Goal: Task Accomplishment & Management: Use online tool/utility

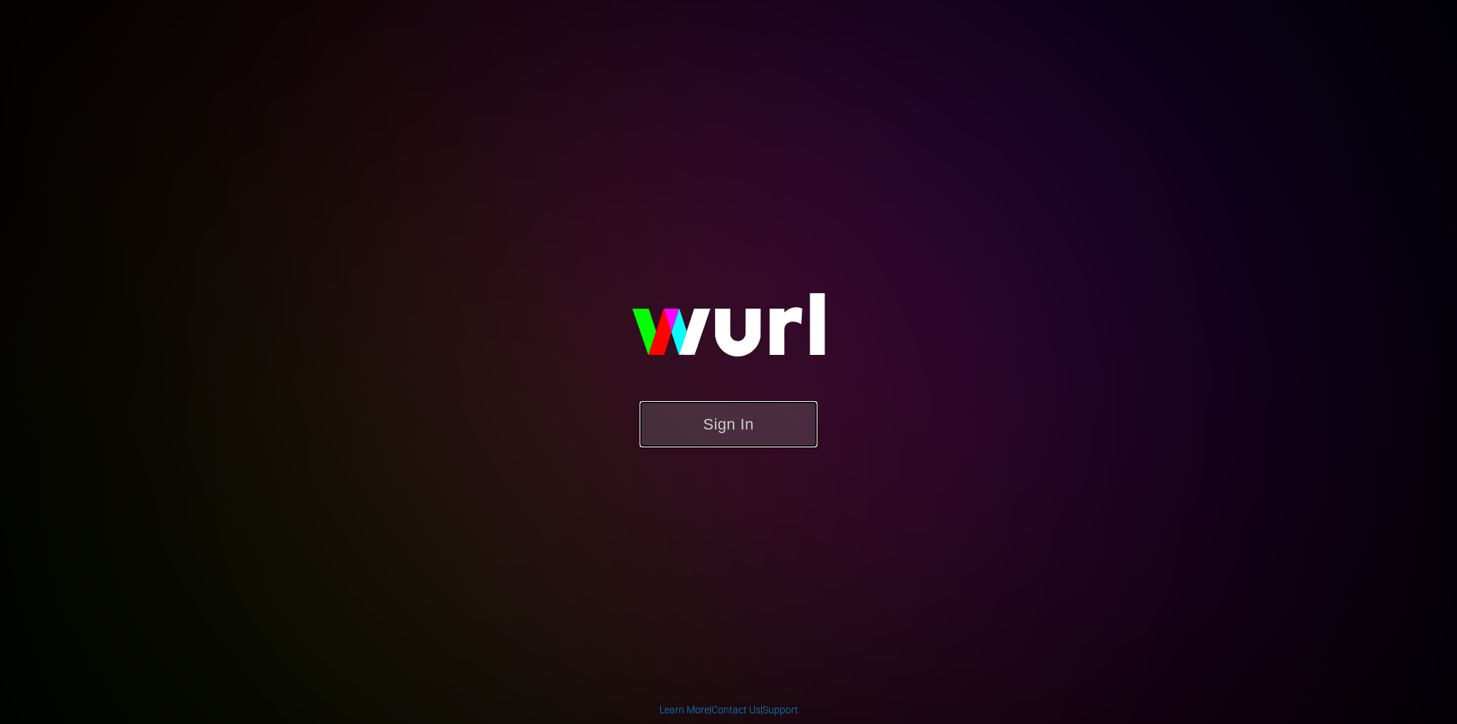
click at [776, 438] on button "Sign In" at bounding box center [728, 424] width 178 height 46
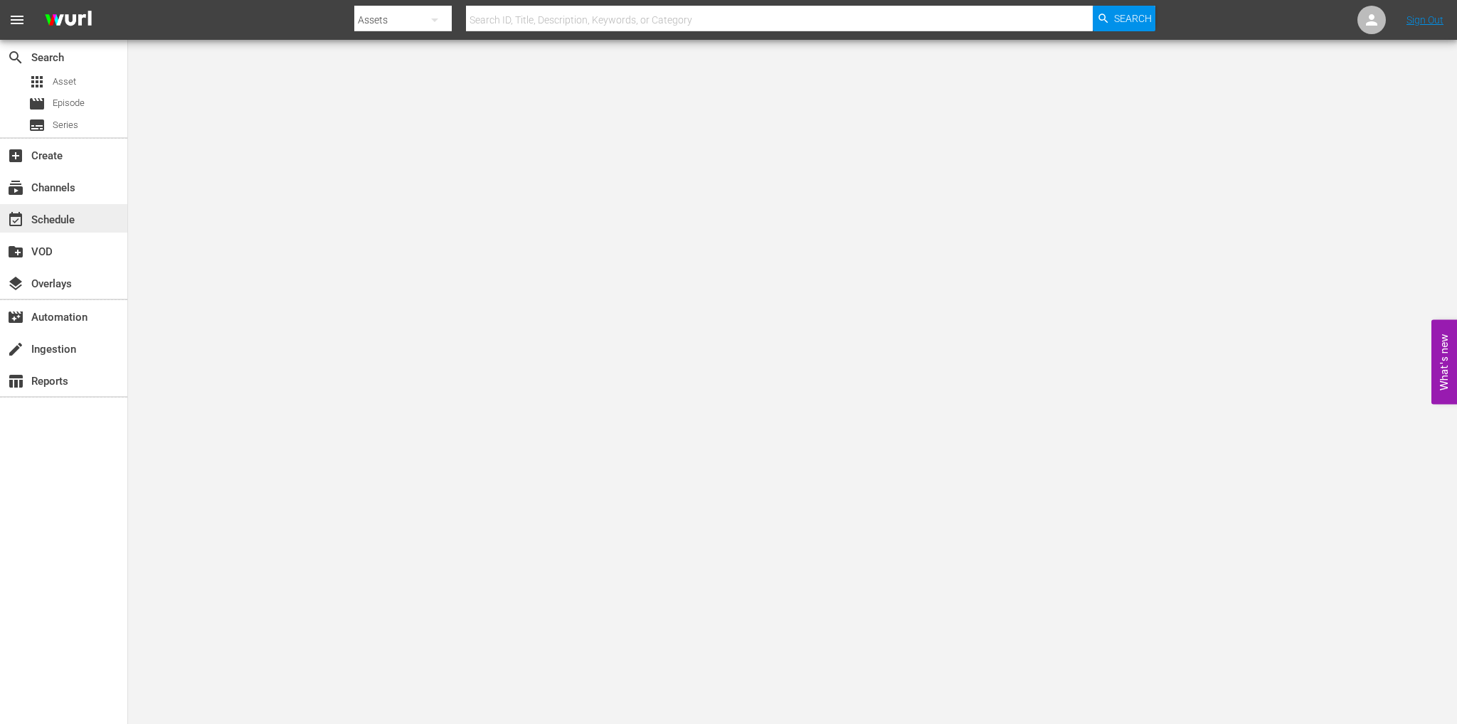
click at [64, 211] on div "event_available Schedule" at bounding box center [40, 217] width 80 height 13
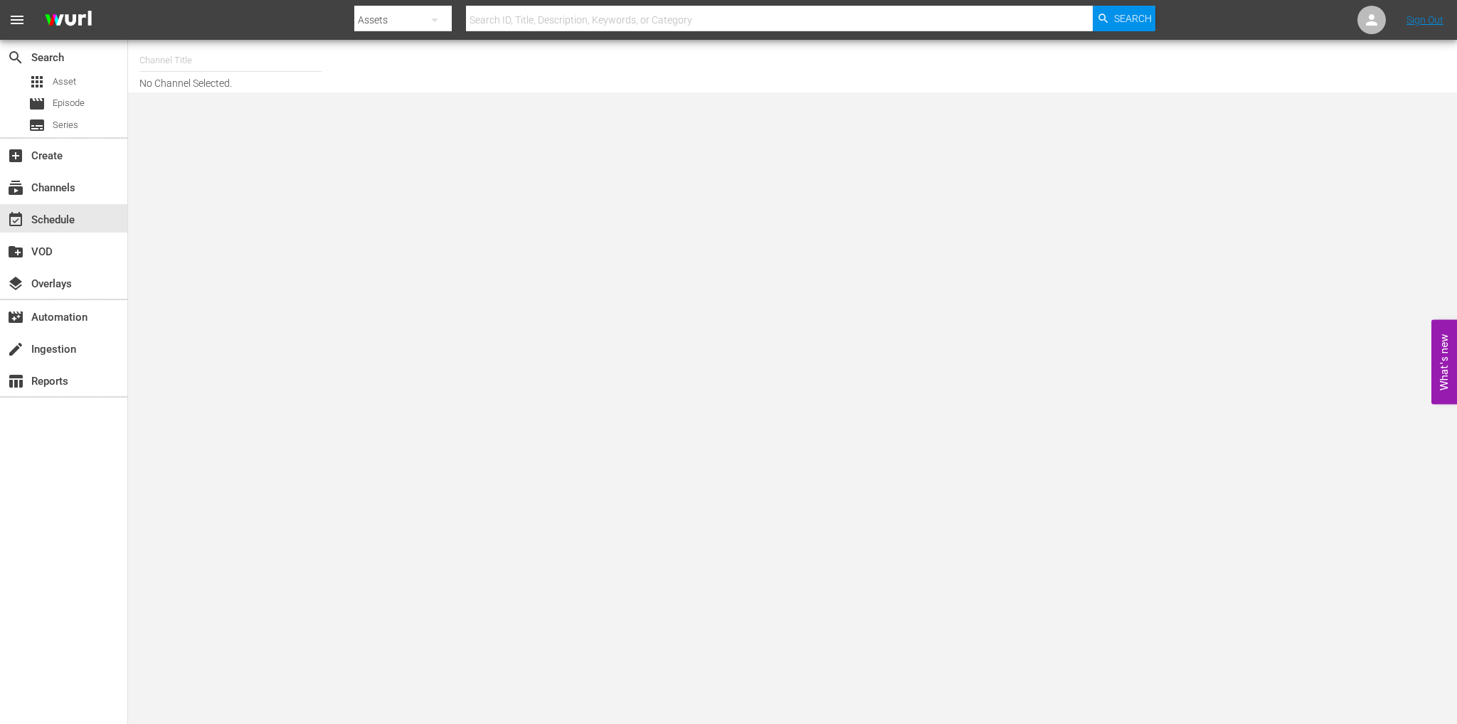
click at [186, 64] on input "text" at bounding box center [230, 60] width 182 height 34
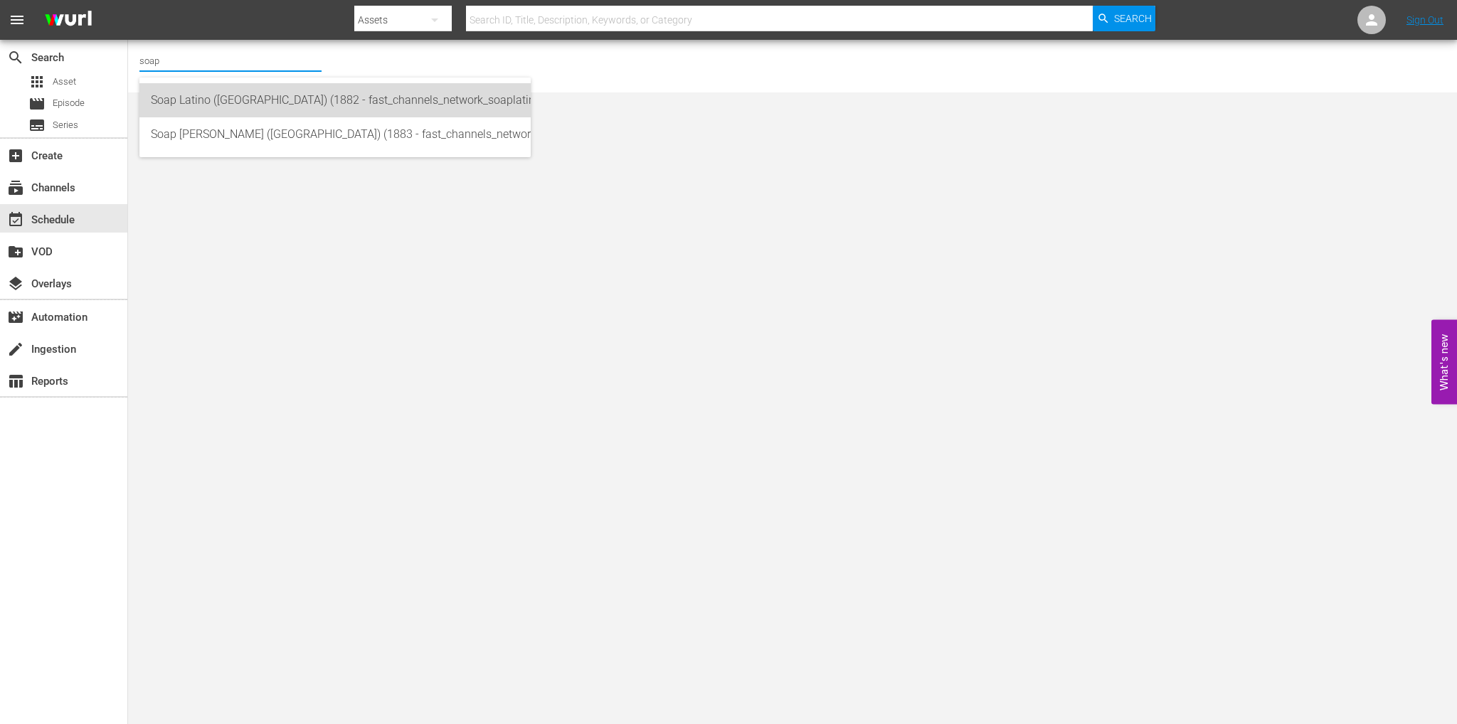
click at [211, 110] on div "Soap Latino ([GEOGRAPHIC_DATA]) (1882 - fast_channels_network_soaplatino_1)" at bounding box center [335, 100] width 368 height 34
type input "Soap Latino ([GEOGRAPHIC_DATA]) (1882 - fast_channels_network_soaplatino_1)"
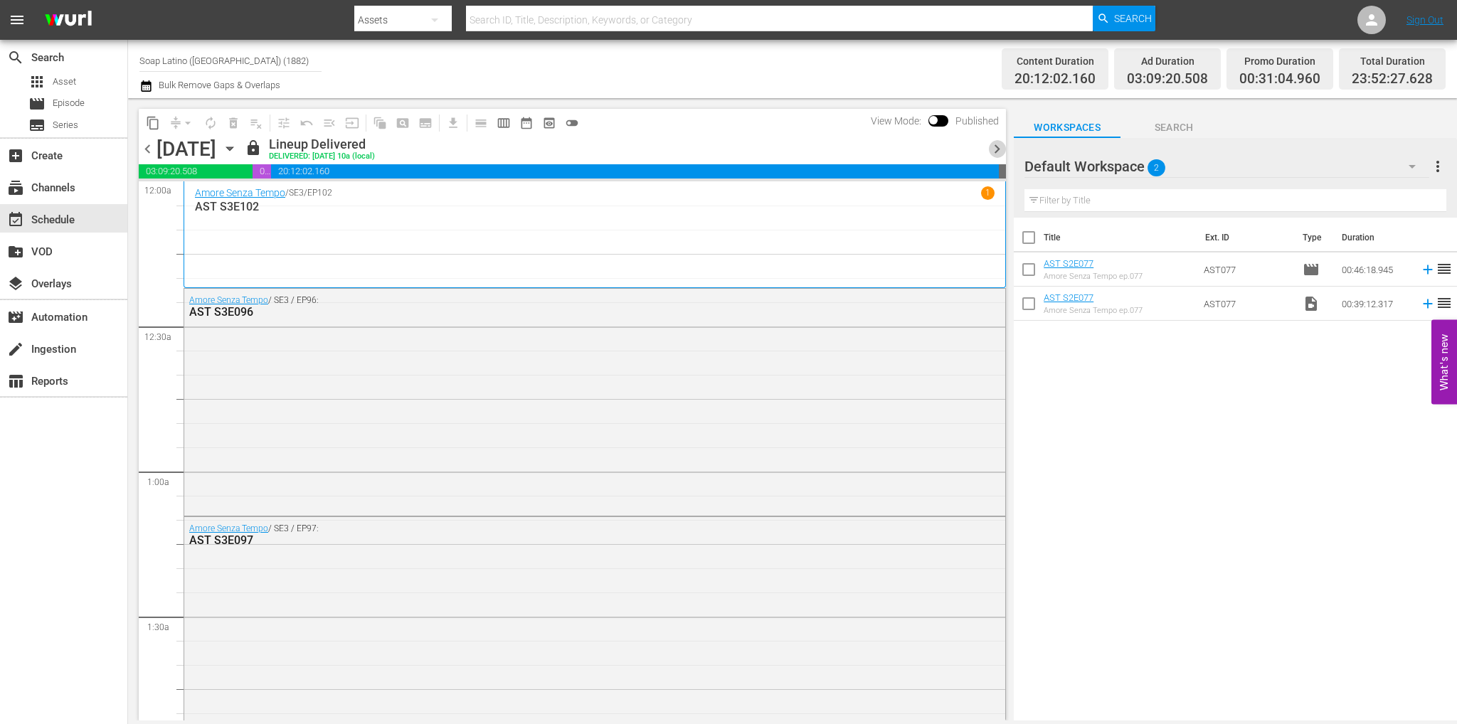
click at [996, 151] on span "chevron_right" at bounding box center [997, 149] width 18 height 18
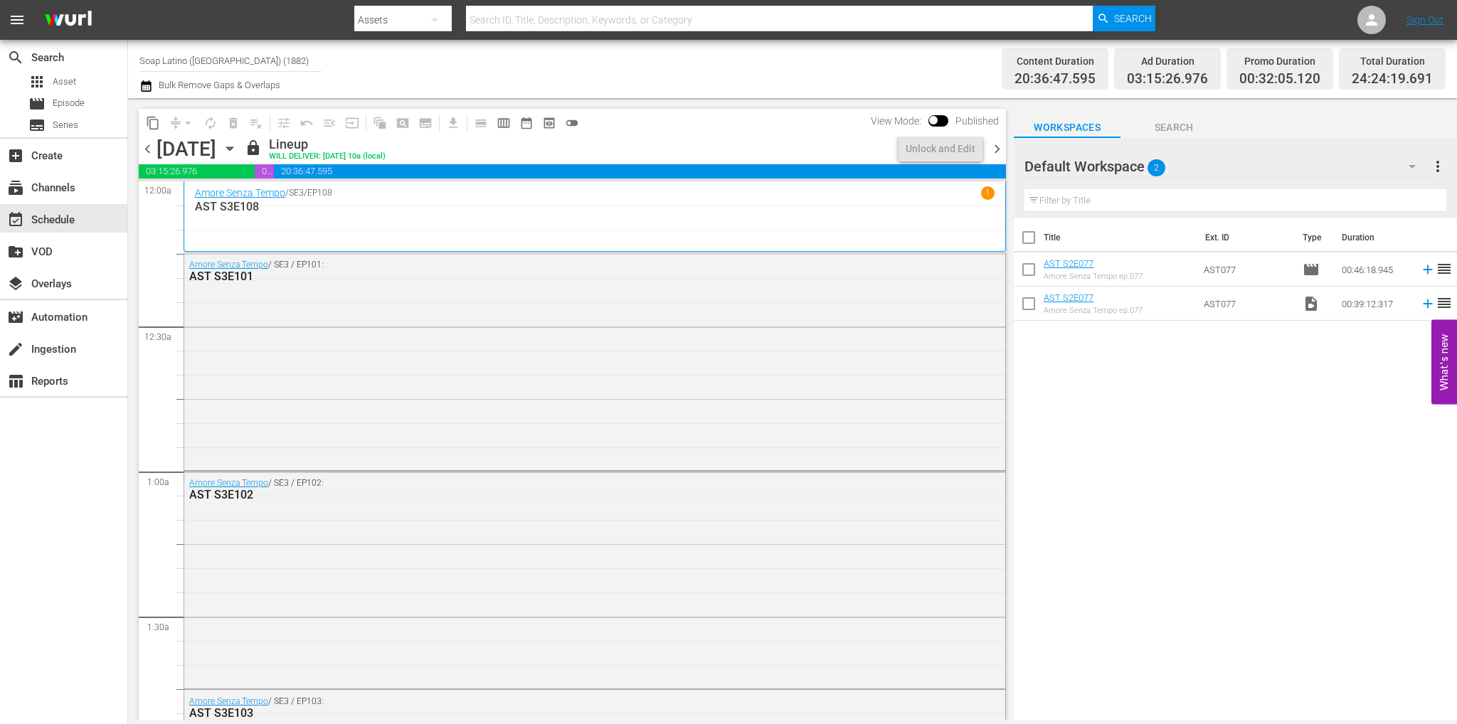
click at [993, 151] on span "chevron_right" at bounding box center [997, 149] width 18 height 18
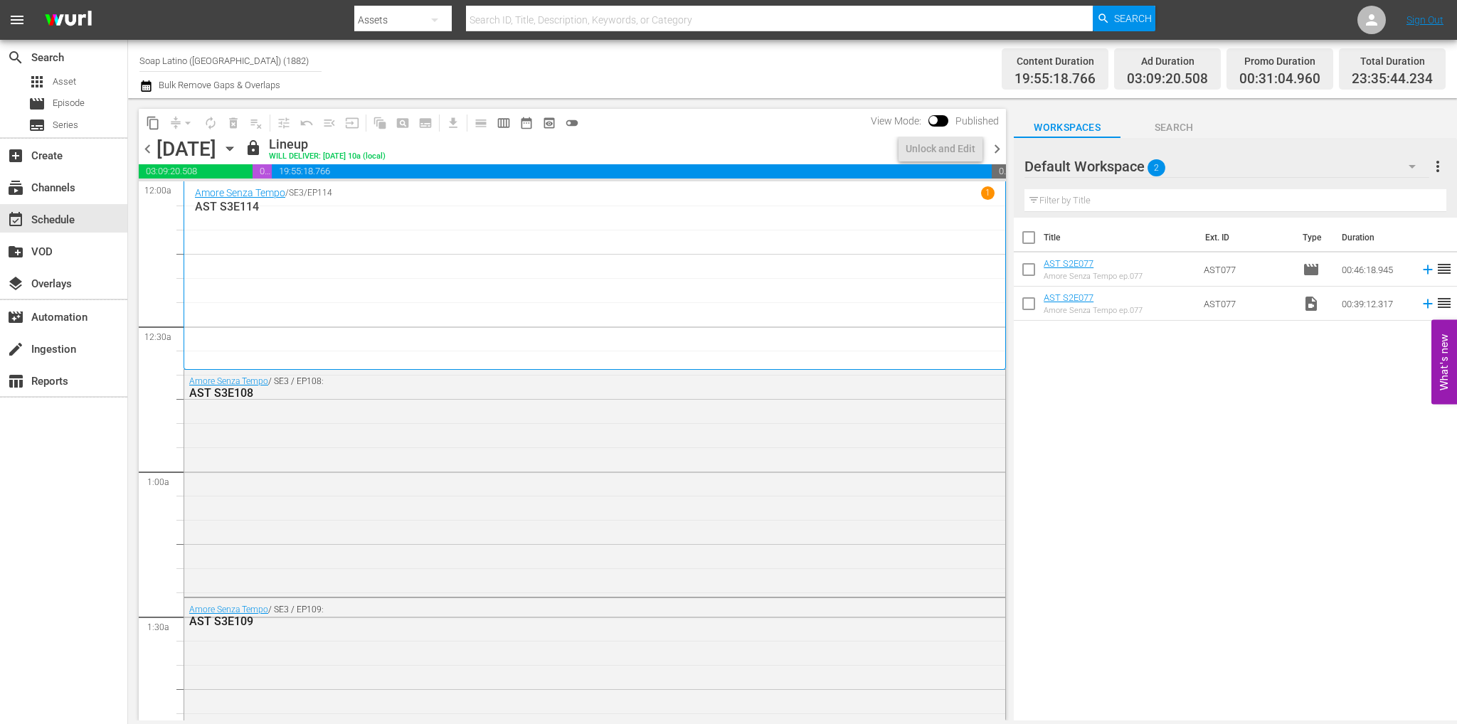
click at [993, 151] on span "chevron_right" at bounding box center [997, 149] width 18 height 18
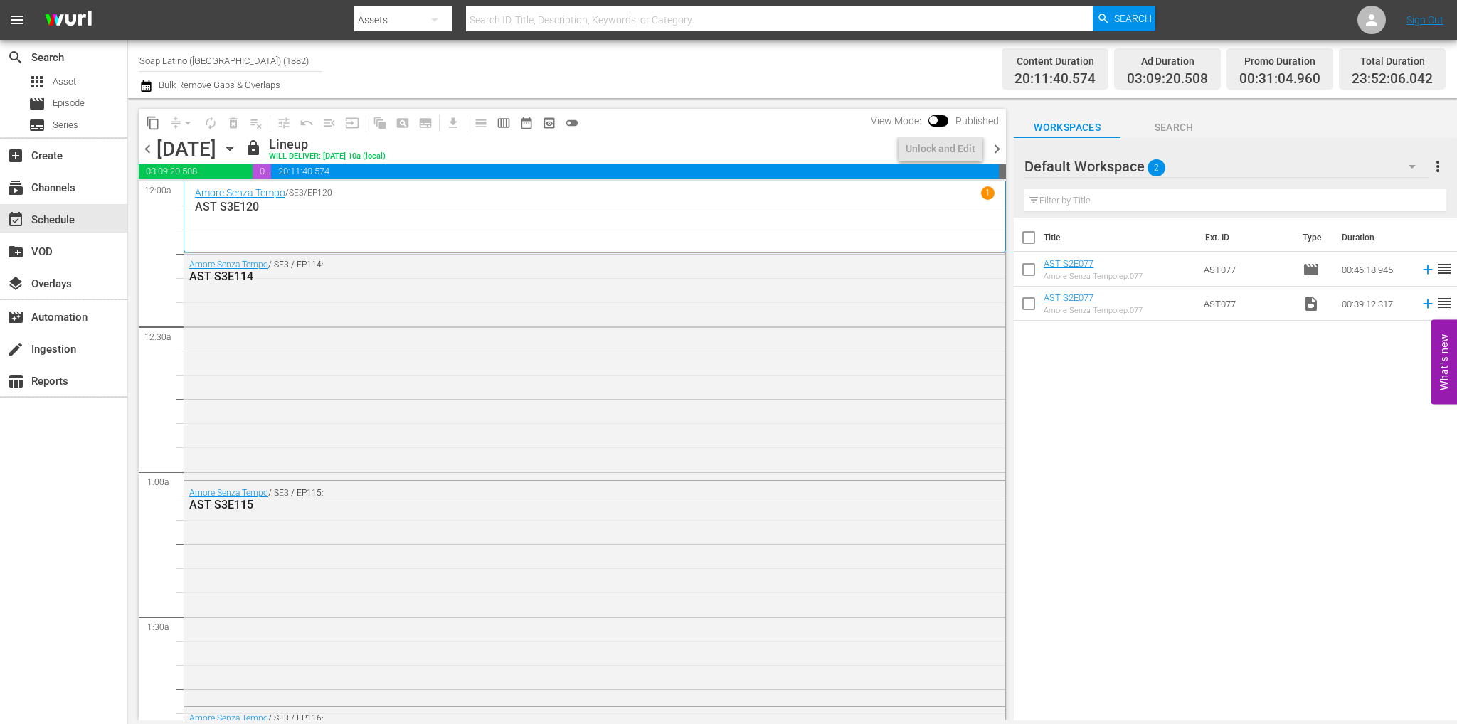
click at [993, 151] on span "chevron_right" at bounding box center [997, 149] width 18 height 18
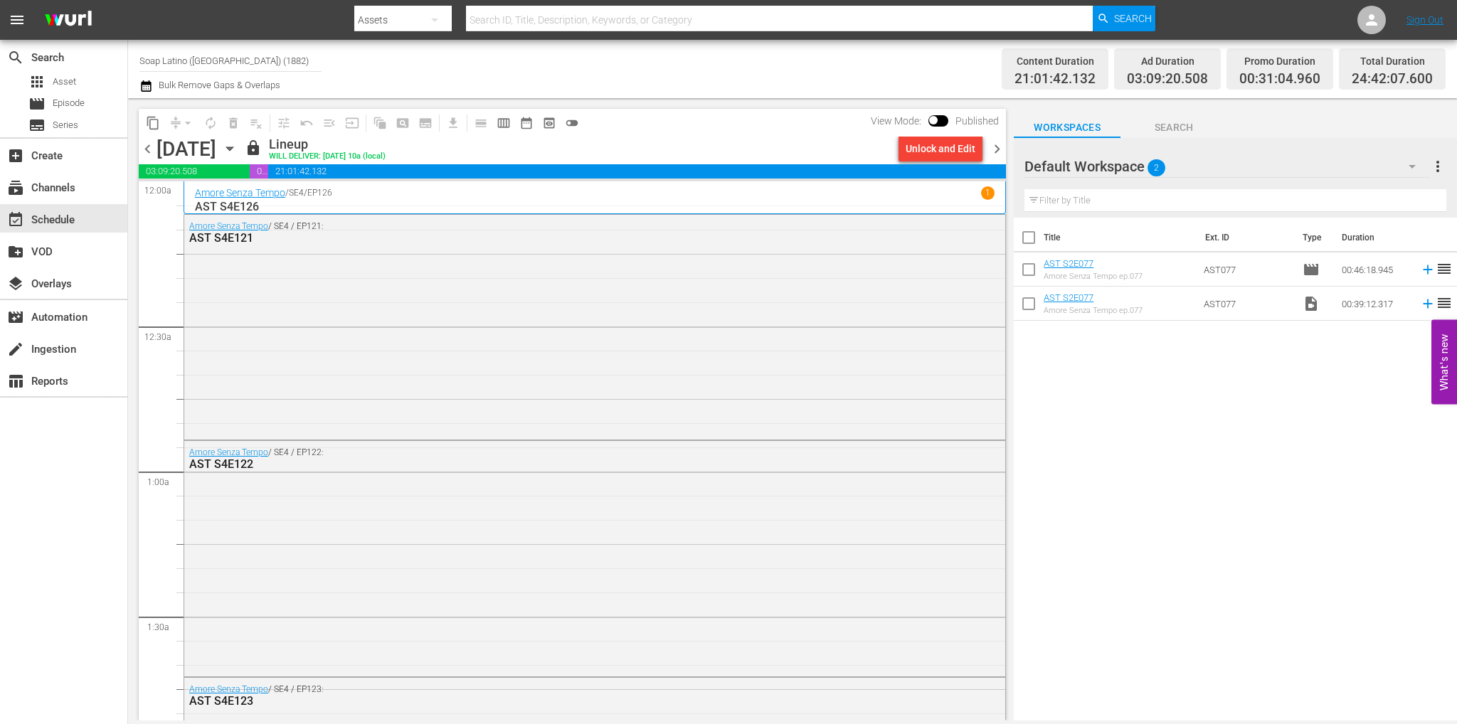
click at [999, 151] on span "chevron_right" at bounding box center [997, 149] width 18 height 18
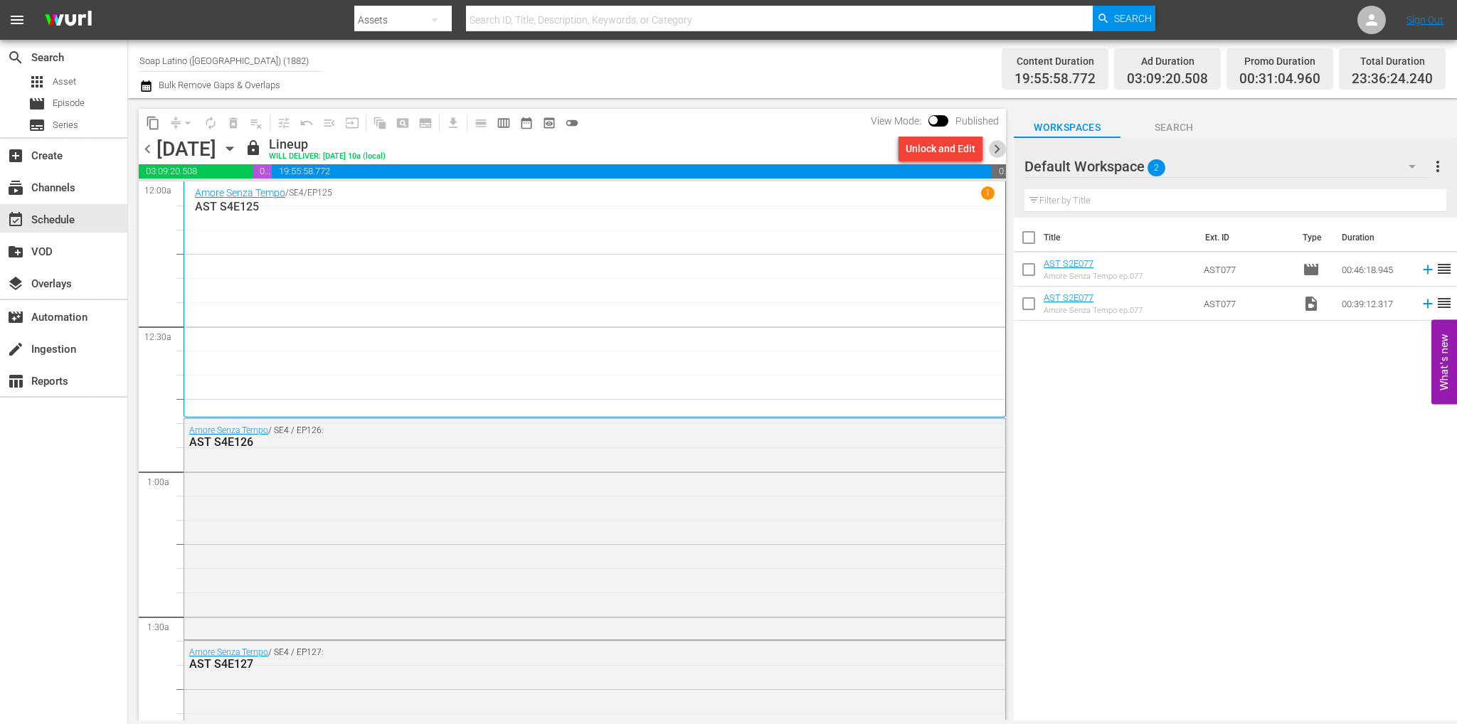
click at [999, 151] on span "chevron_right" at bounding box center [997, 149] width 18 height 18
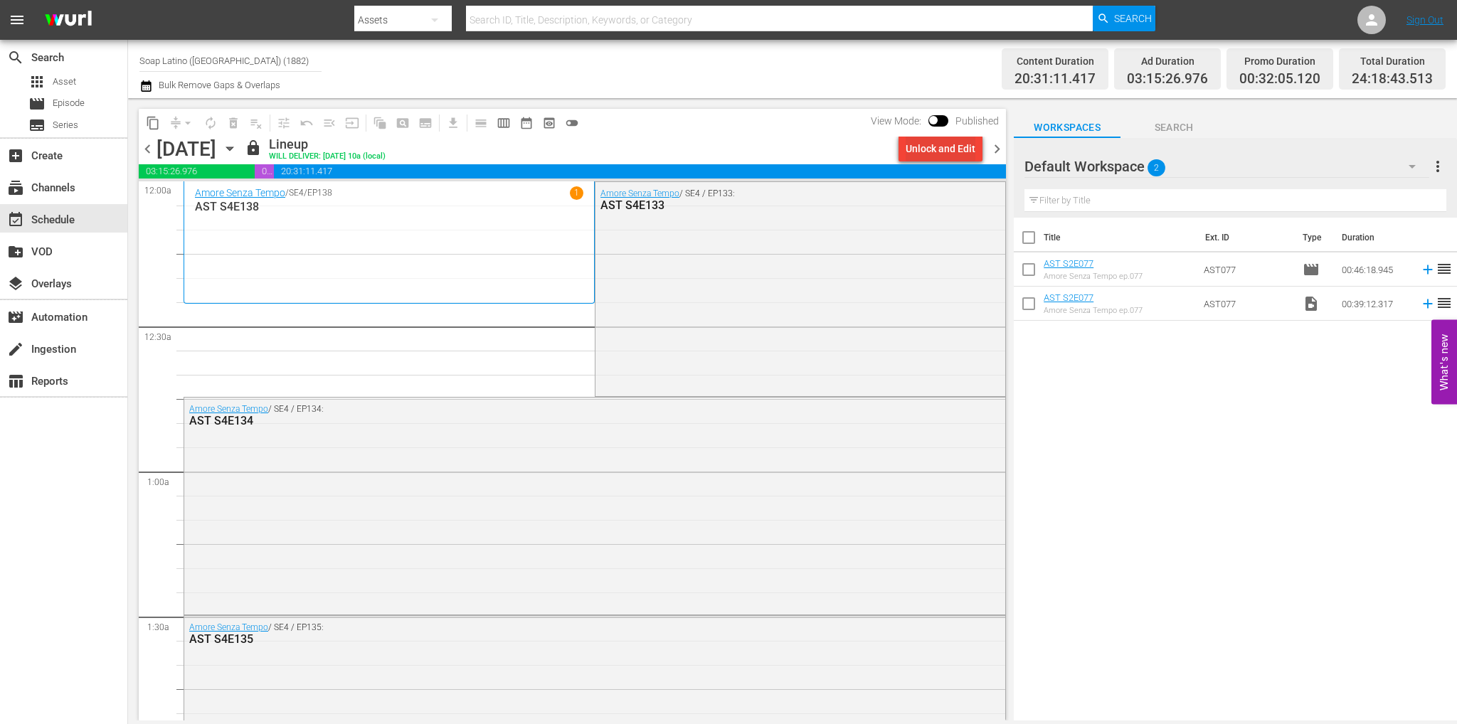
click at [954, 146] on div "Unlock and Edit" at bounding box center [940, 149] width 70 height 26
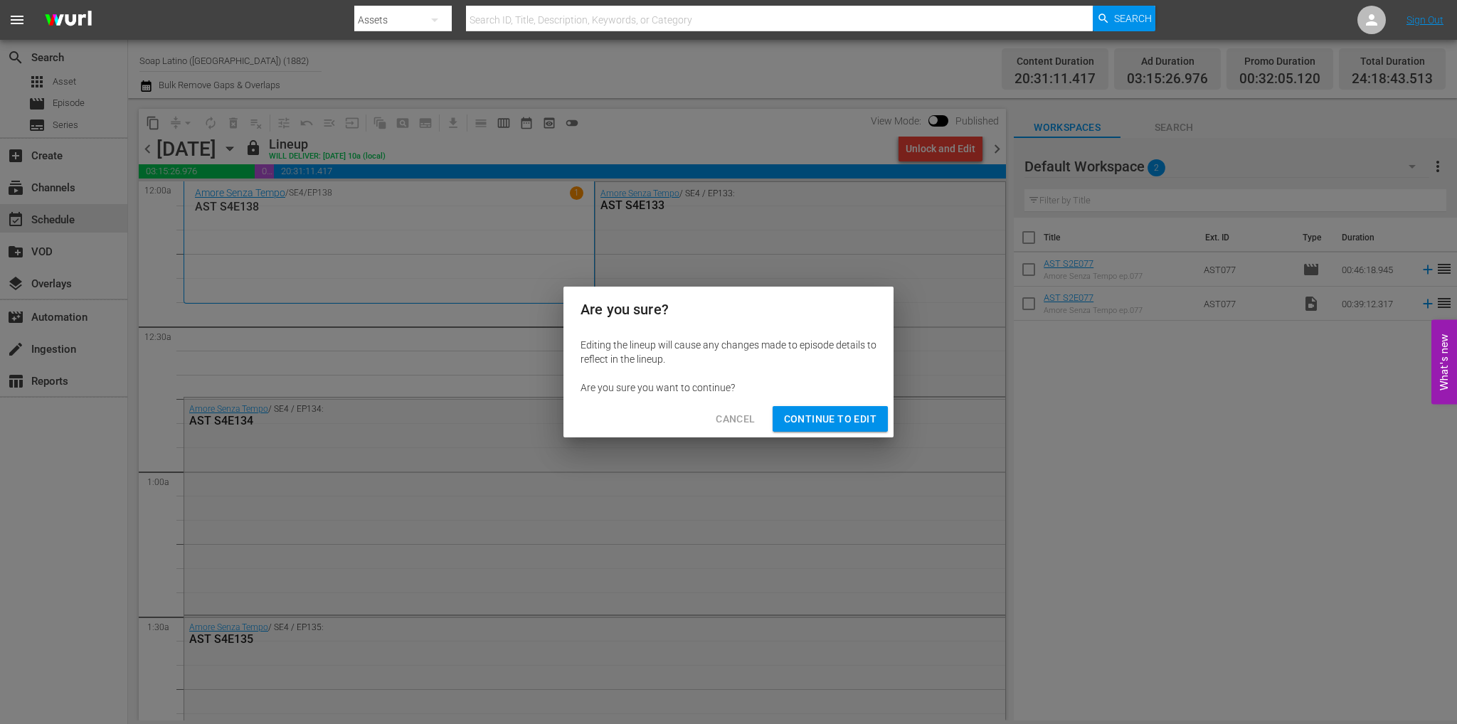
click at [872, 403] on div "Cancel Continue to Edit" at bounding box center [728, 419] width 330 height 38
click at [871, 406] on button "Continue to Edit" at bounding box center [829, 419] width 115 height 26
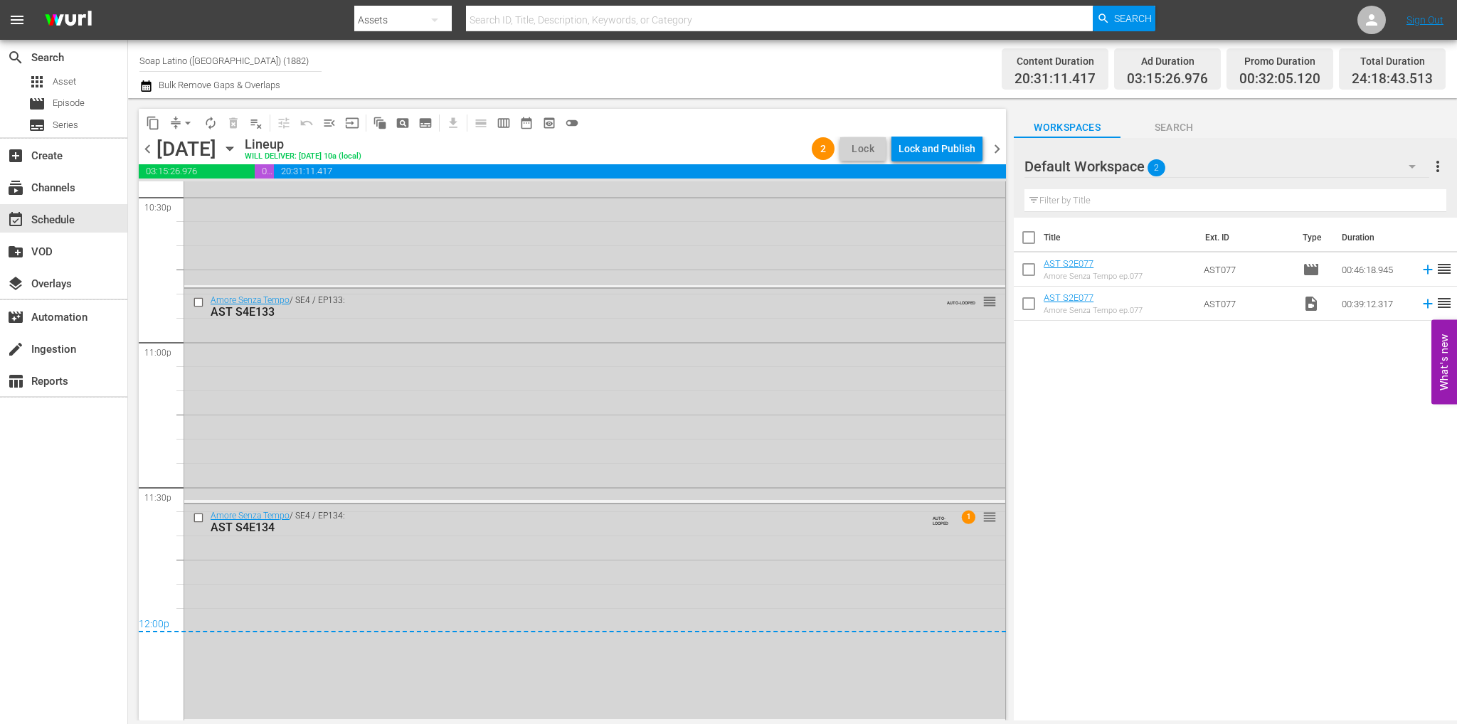
scroll to position [6514, 0]
click at [151, 149] on span "chevron_left" at bounding box center [148, 149] width 18 height 18
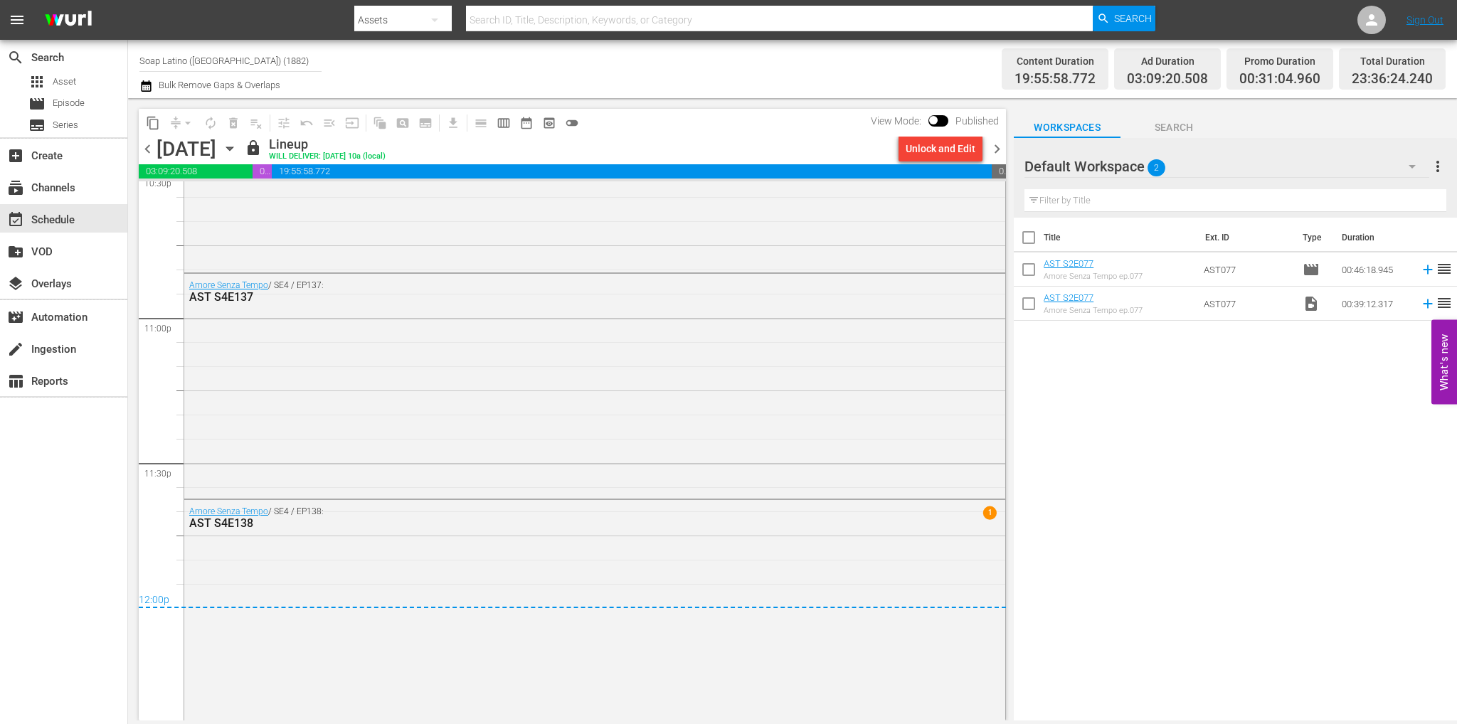
scroll to position [6547, 0]
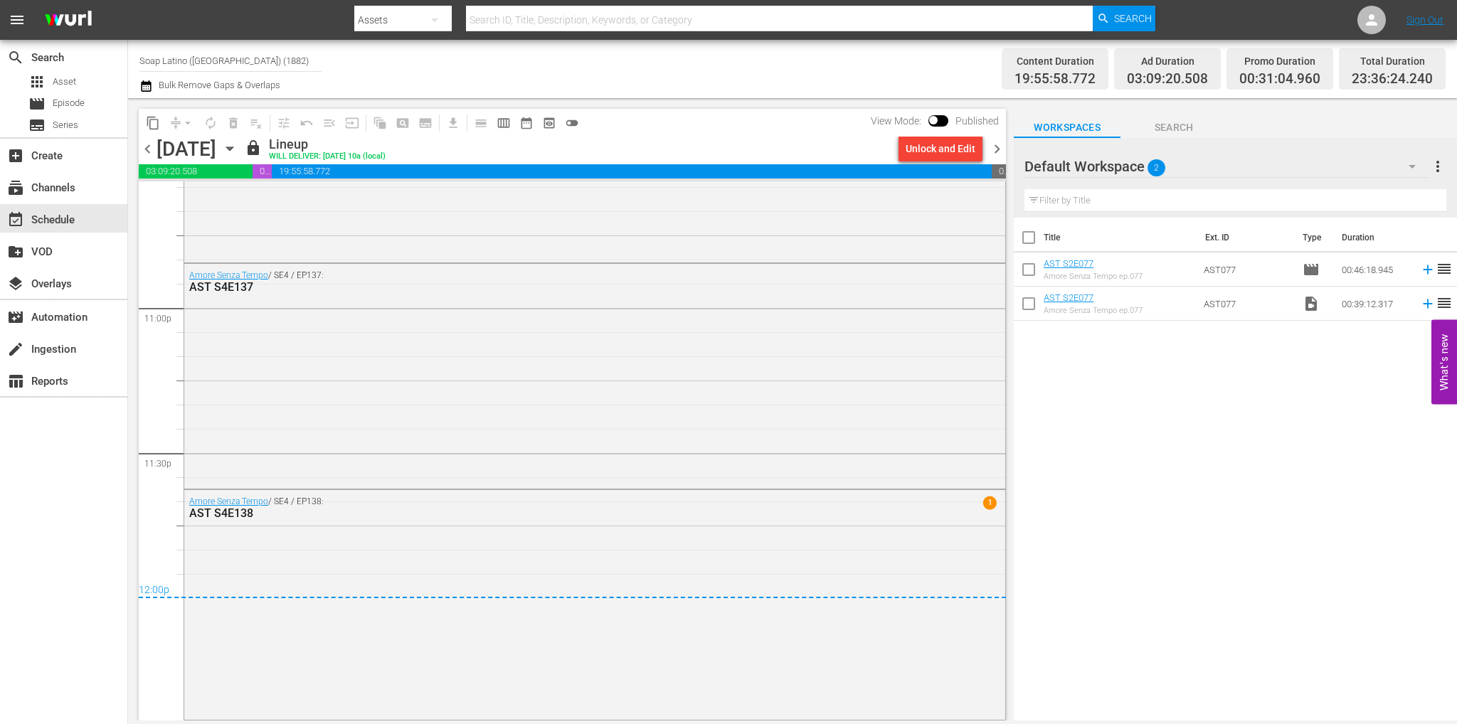
click at [993, 148] on span "chevron_right" at bounding box center [997, 149] width 18 height 18
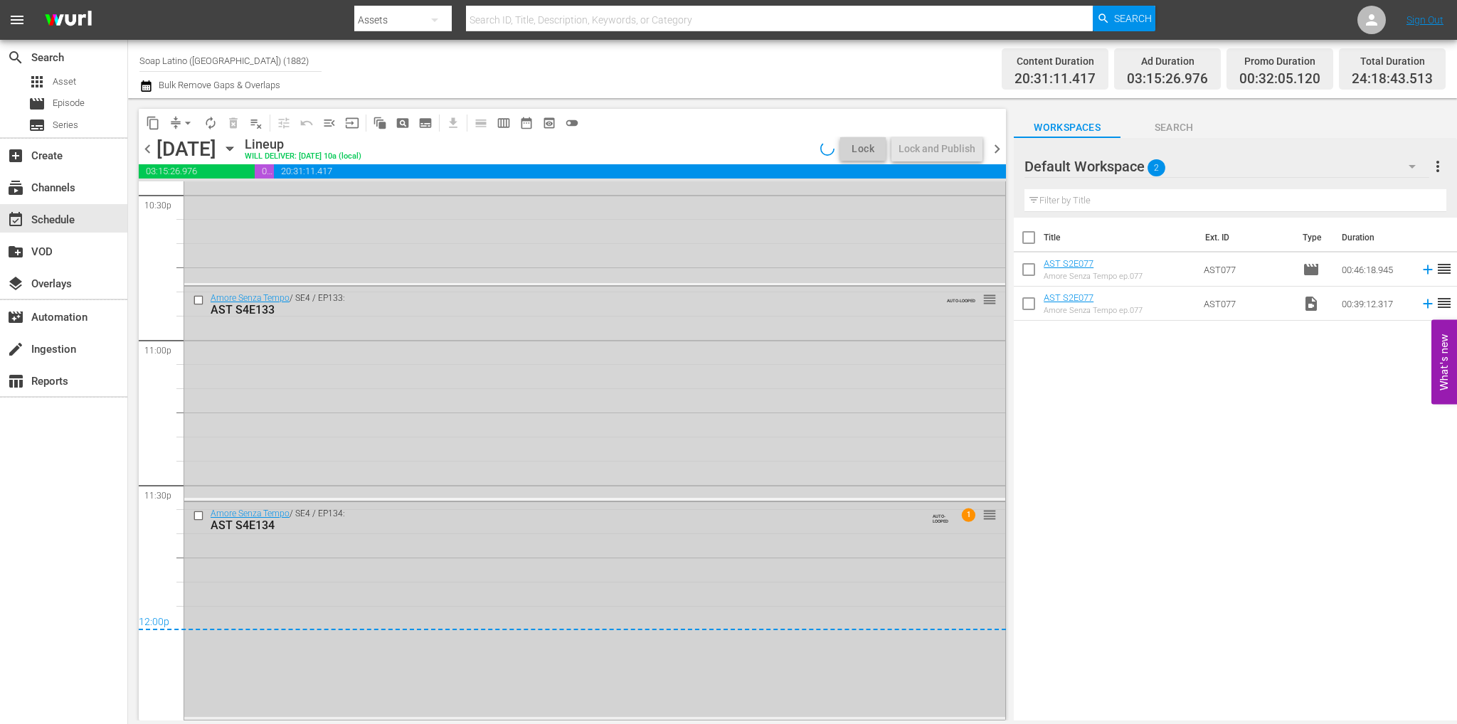
scroll to position [6514, 0]
click at [202, 516] on input "checkbox" at bounding box center [200, 517] width 15 height 12
click at [199, 299] on input "checkbox" at bounding box center [200, 301] width 15 height 12
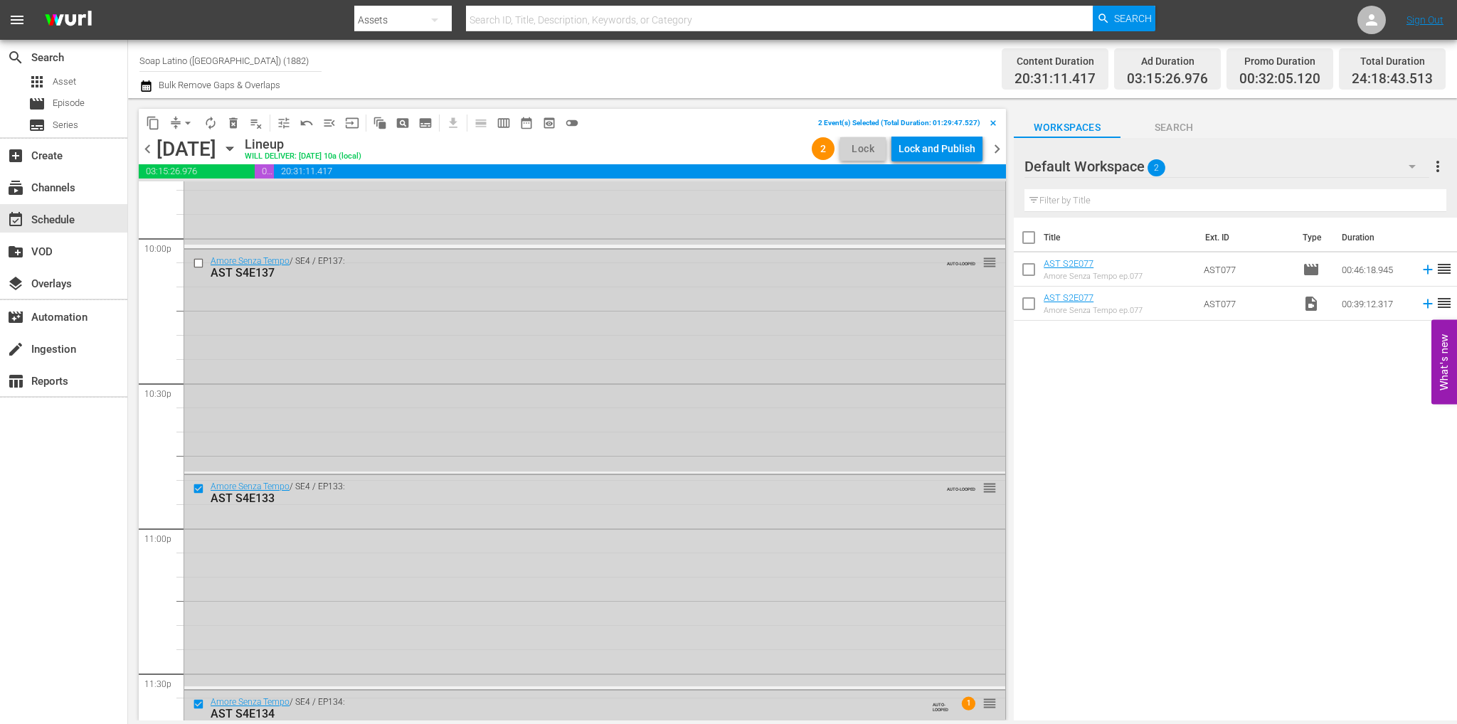
scroll to position [6230, 0]
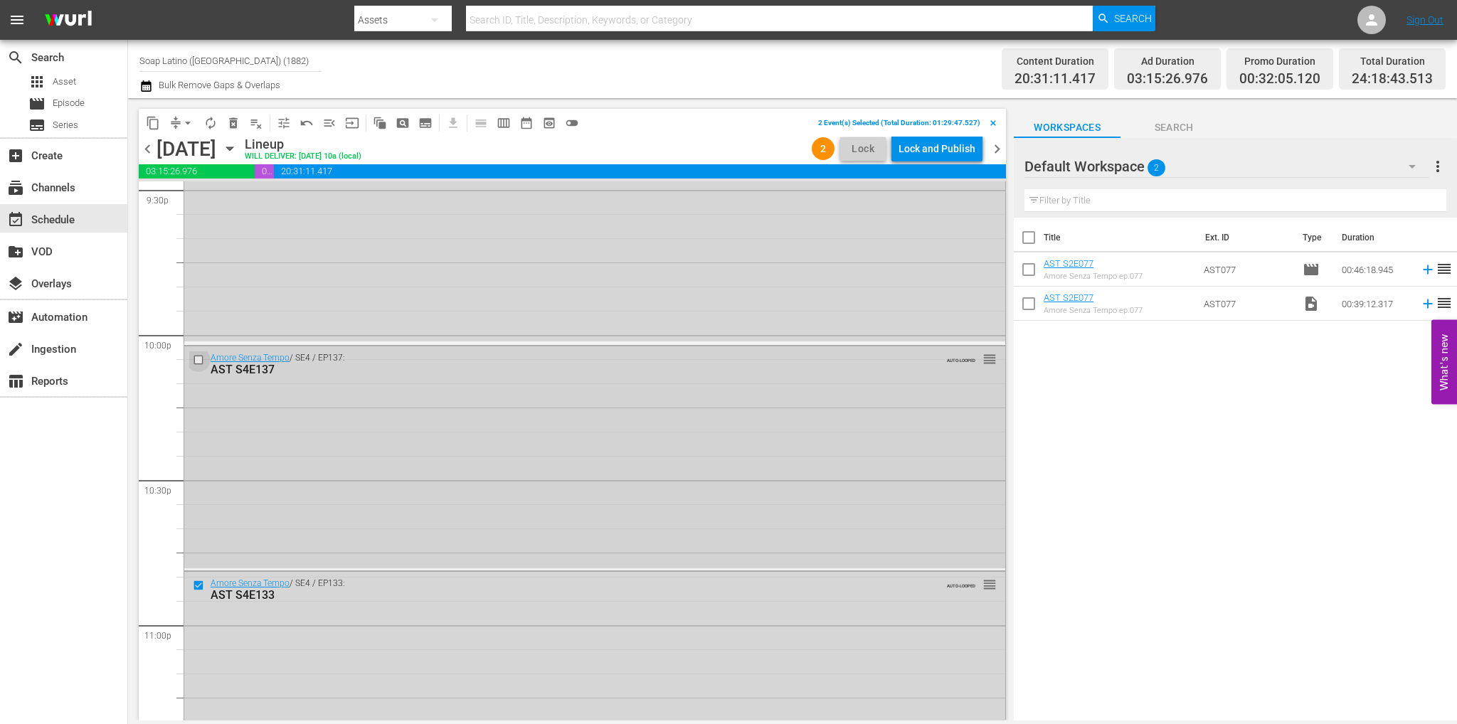
click at [197, 353] on input "checkbox" at bounding box center [200, 359] width 15 height 12
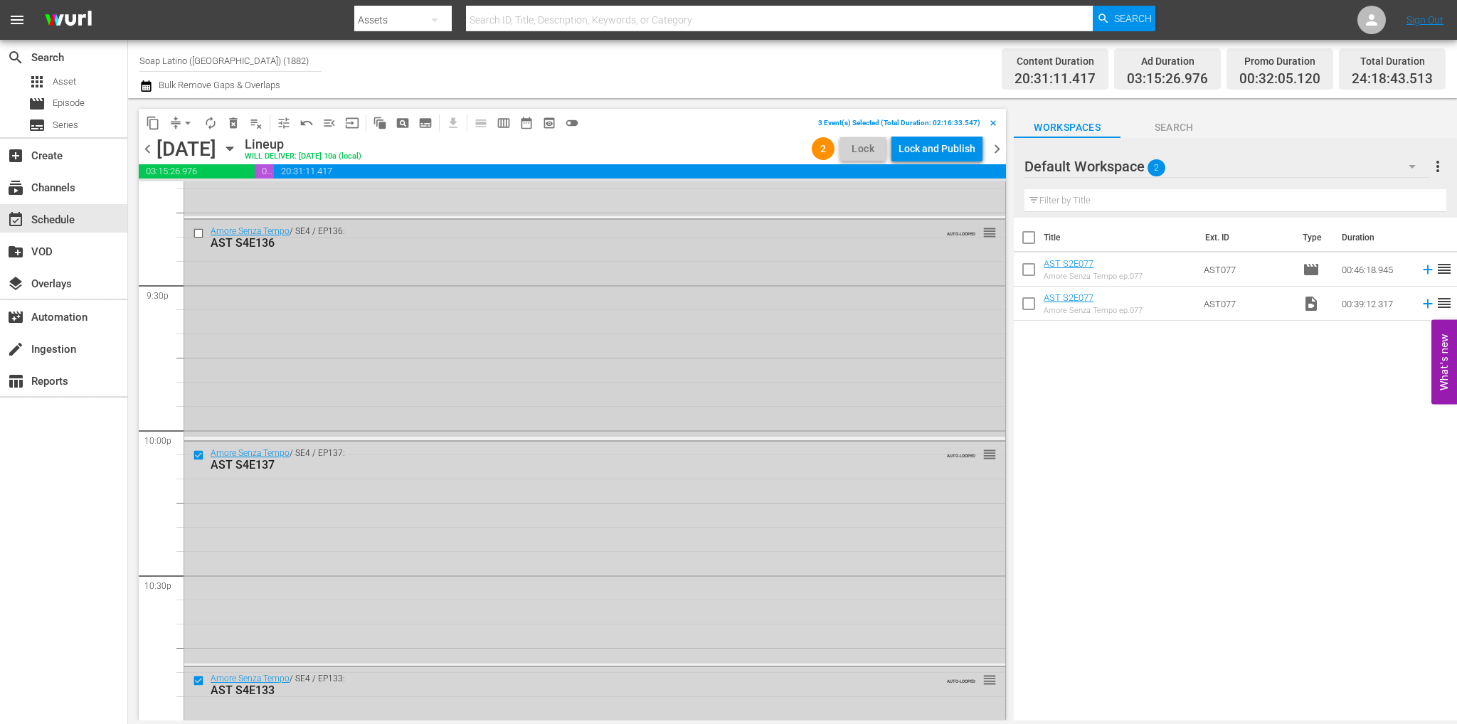
scroll to position [6017, 0]
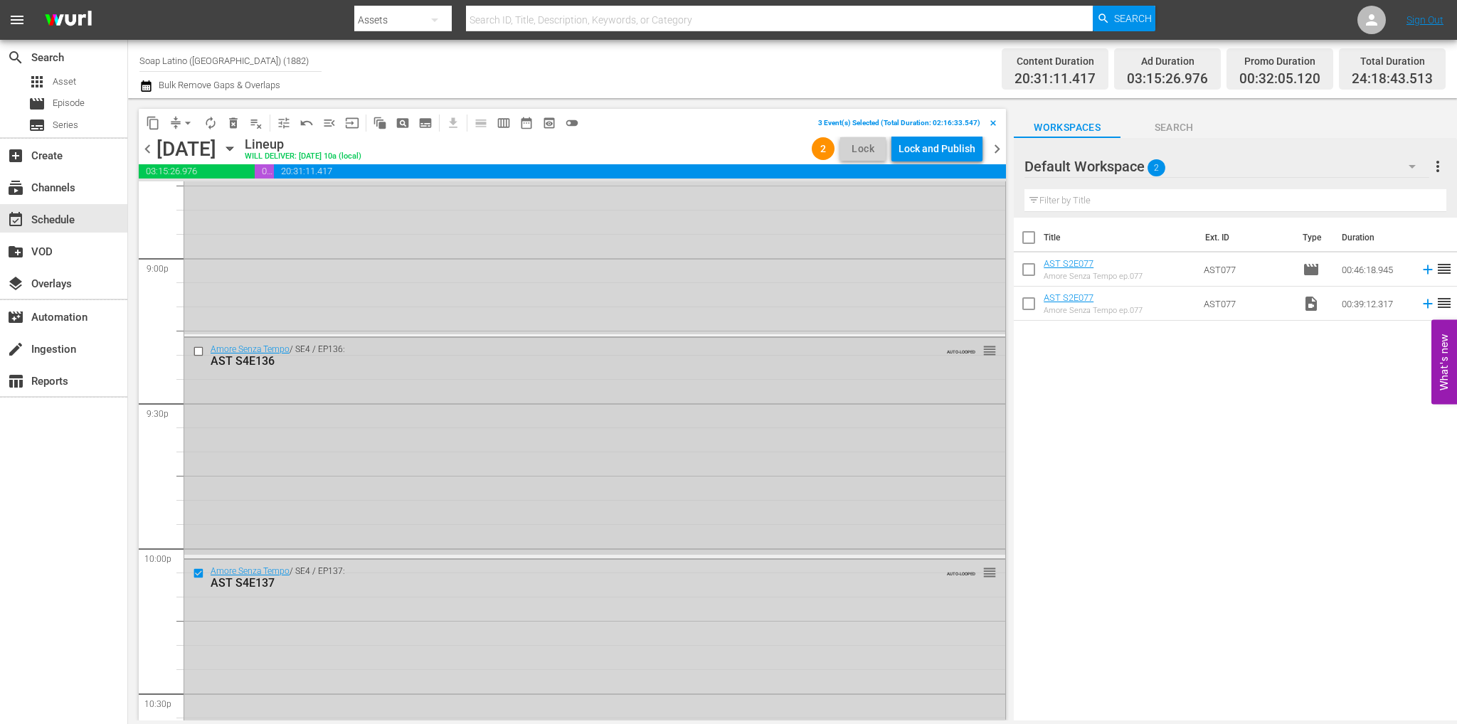
click at [195, 353] on input "checkbox" at bounding box center [200, 352] width 15 height 12
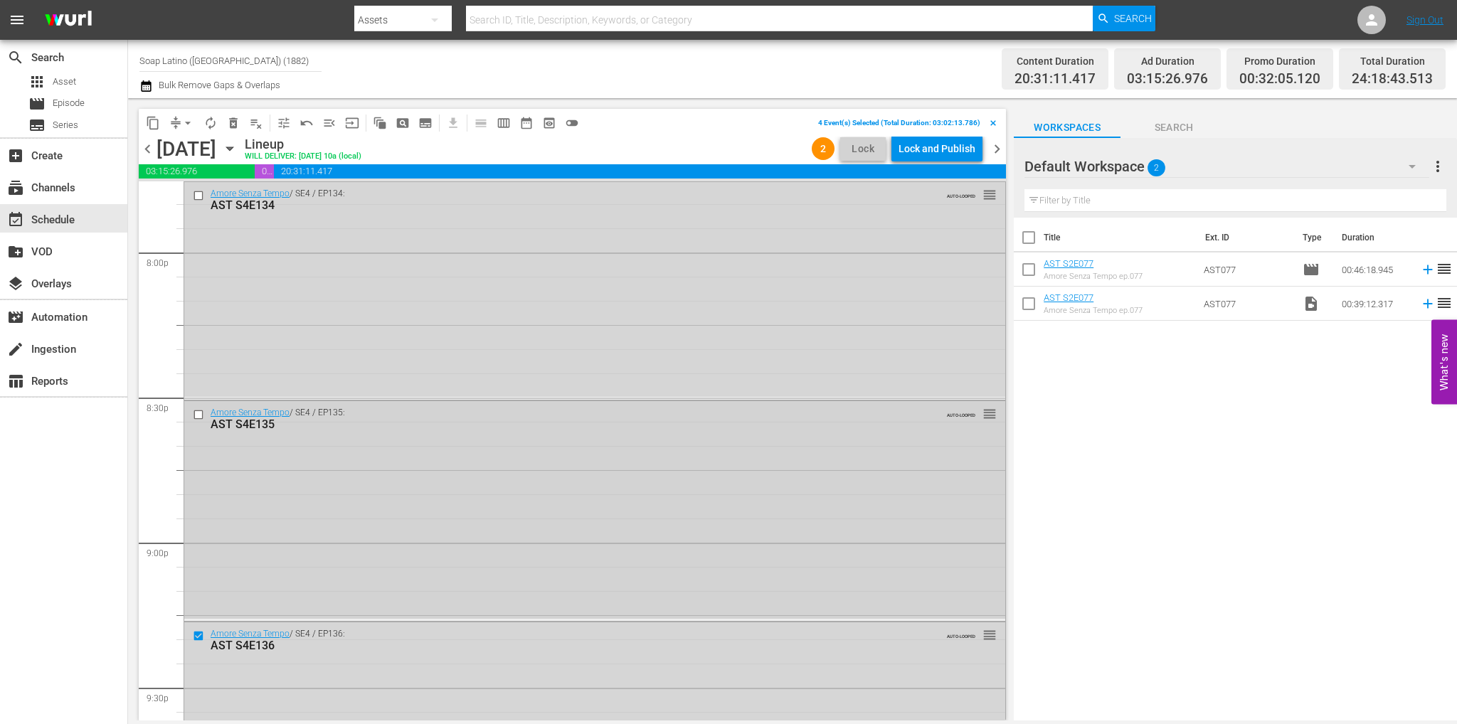
click at [197, 420] on div at bounding box center [199, 414] width 21 height 17
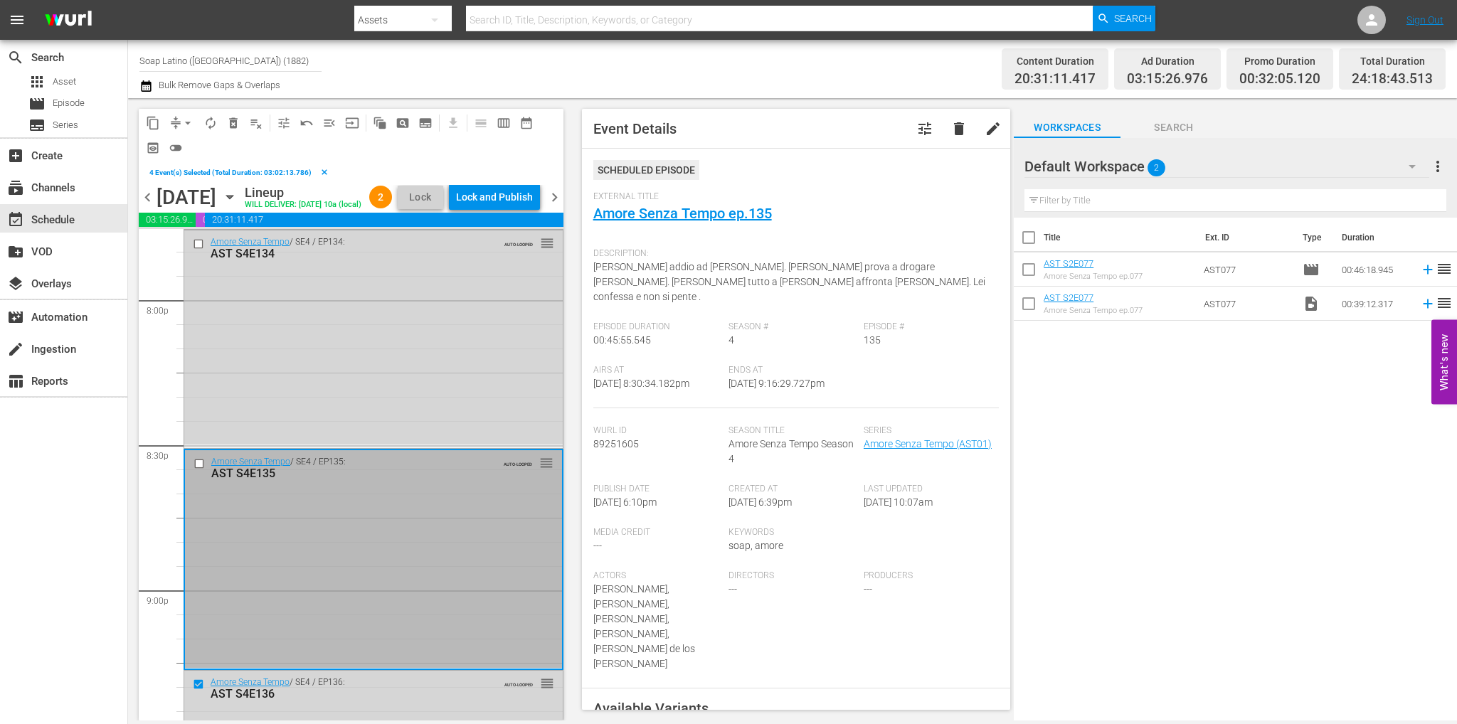
click at [201, 465] on input "checkbox" at bounding box center [200, 463] width 15 height 12
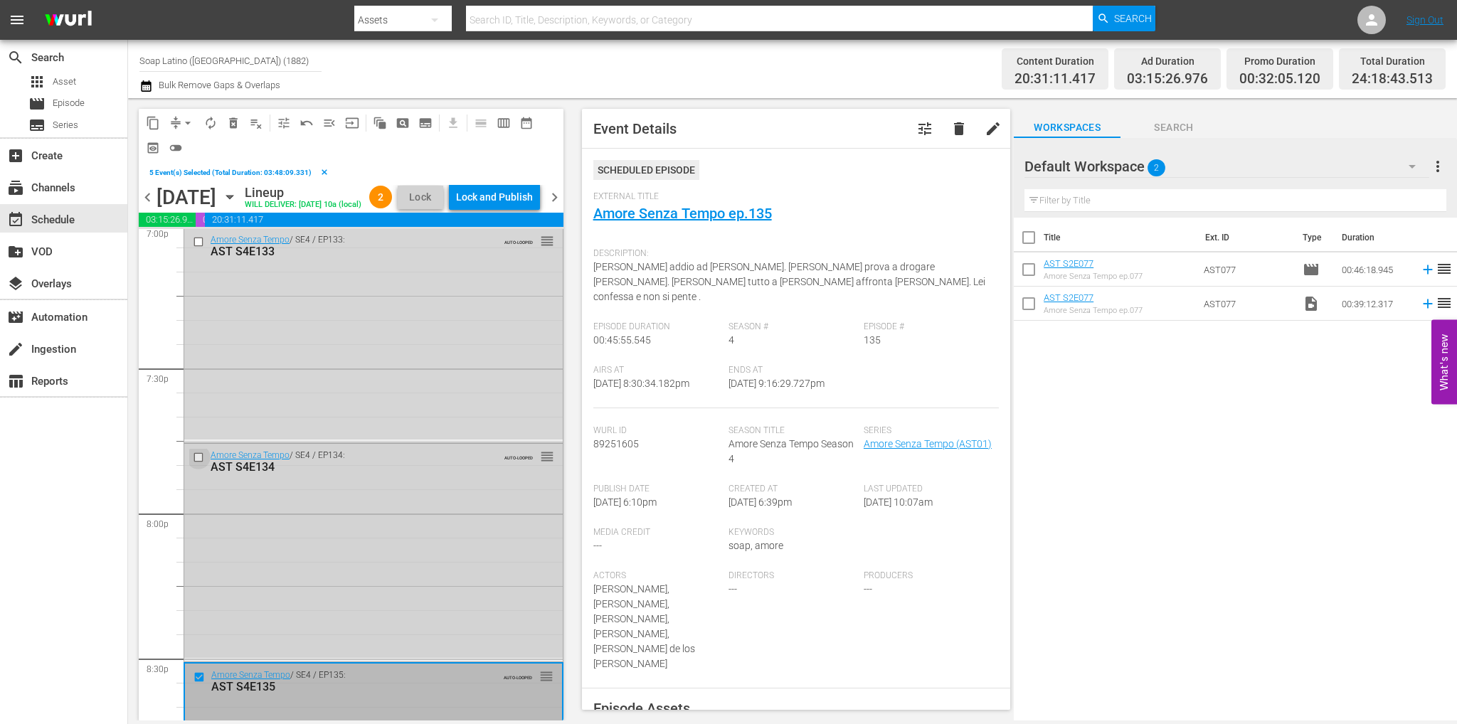
click at [199, 458] on input "checkbox" at bounding box center [200, 458] width 15 height 12
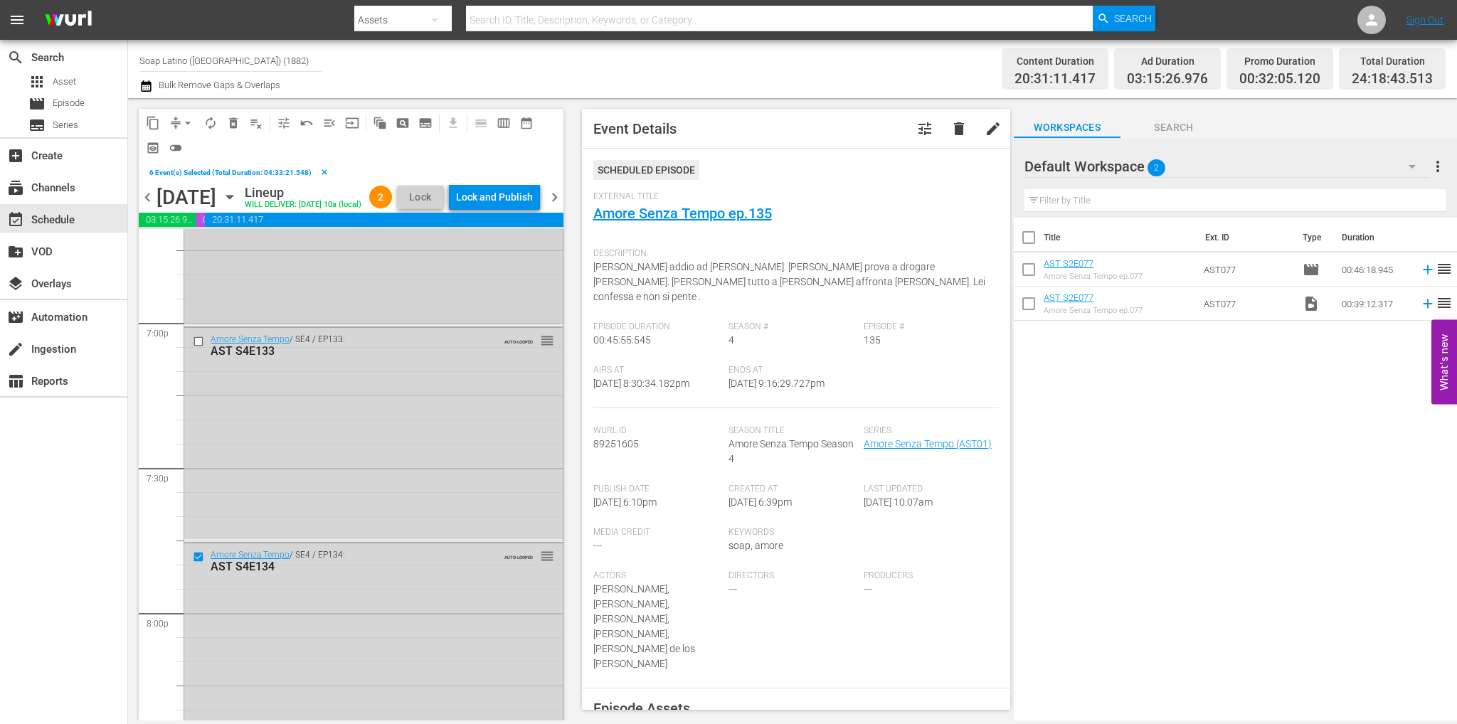
scroll to position [5305, 0]
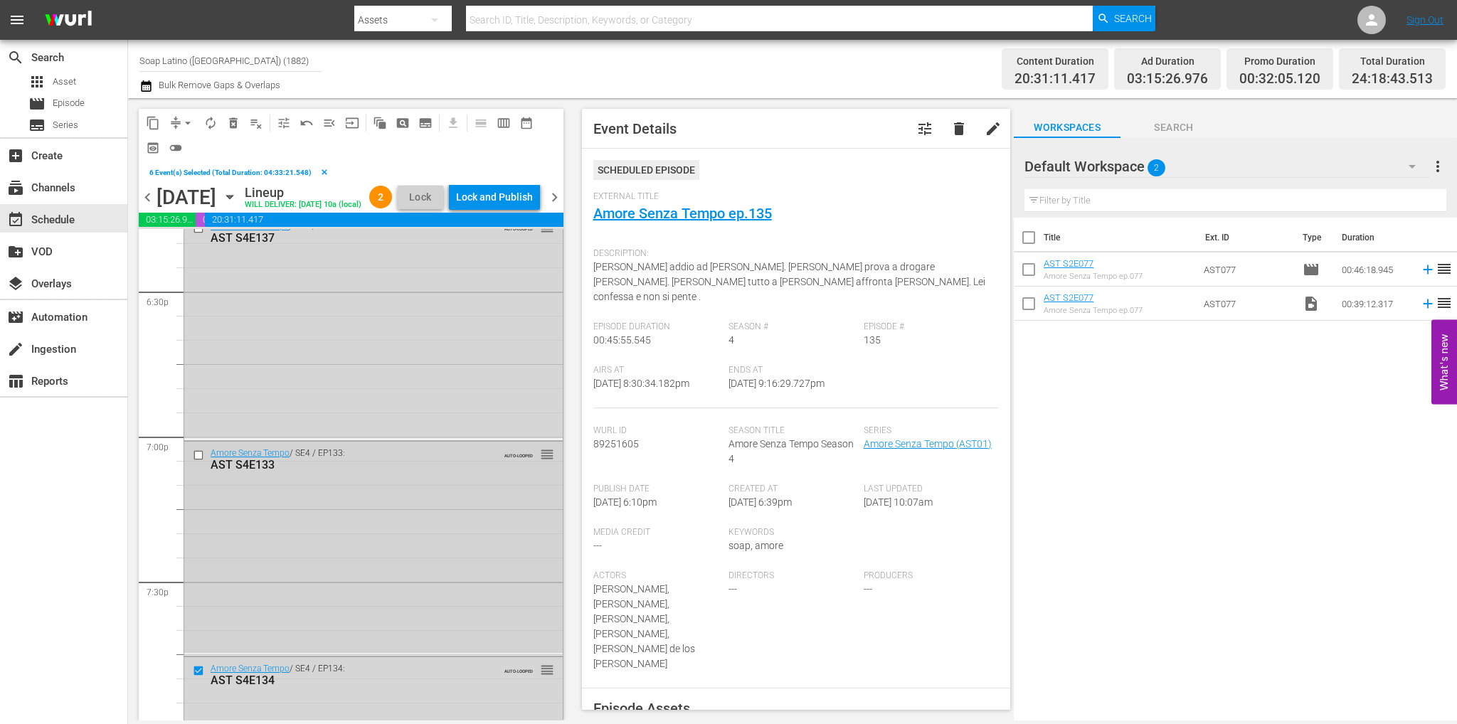
click at [199, 447] on div at bounding box center [199, 455] width 21 height 17
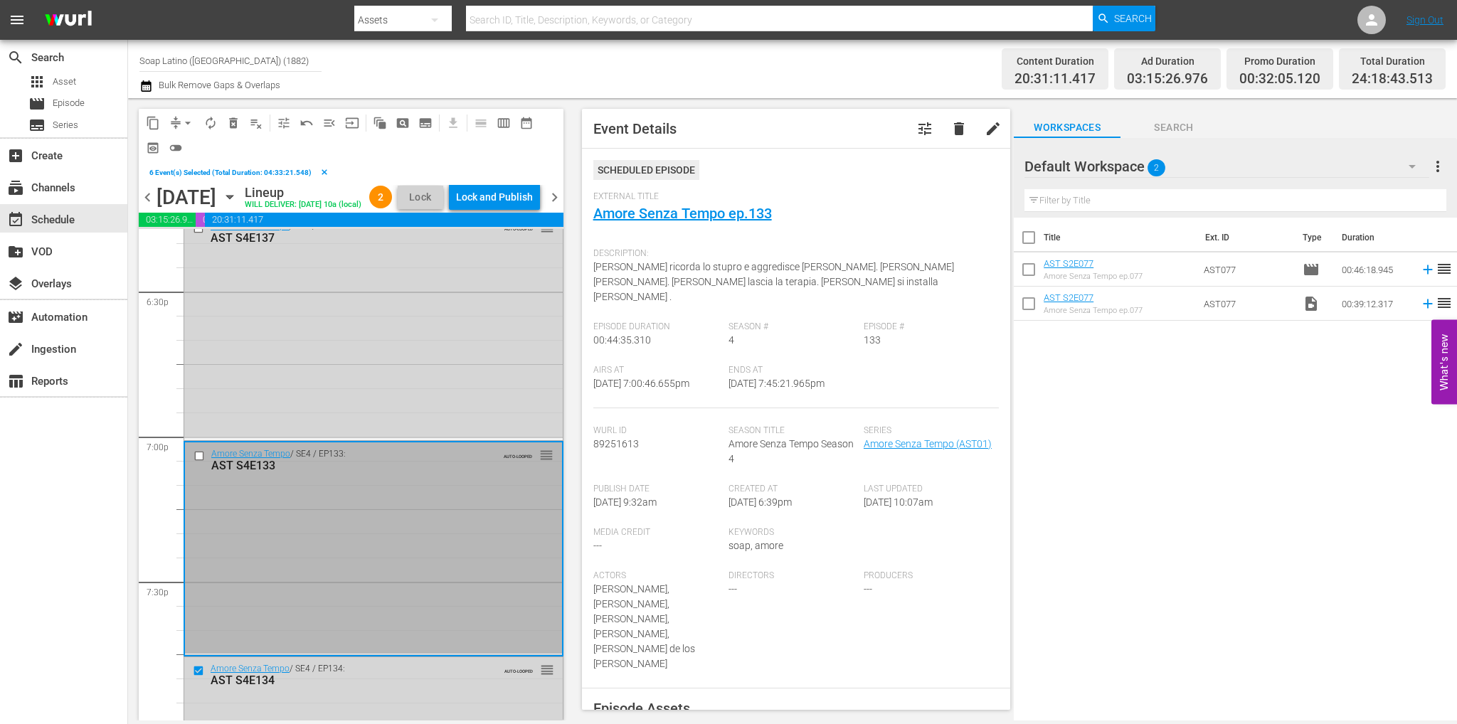
click at [199, 450] on input "checkbox" at bounding box center [200, 455] width 15 height 12
click at [238, 132] on button "delete_forever_outlined" at bounding box center [233, 123] width 23 height 23
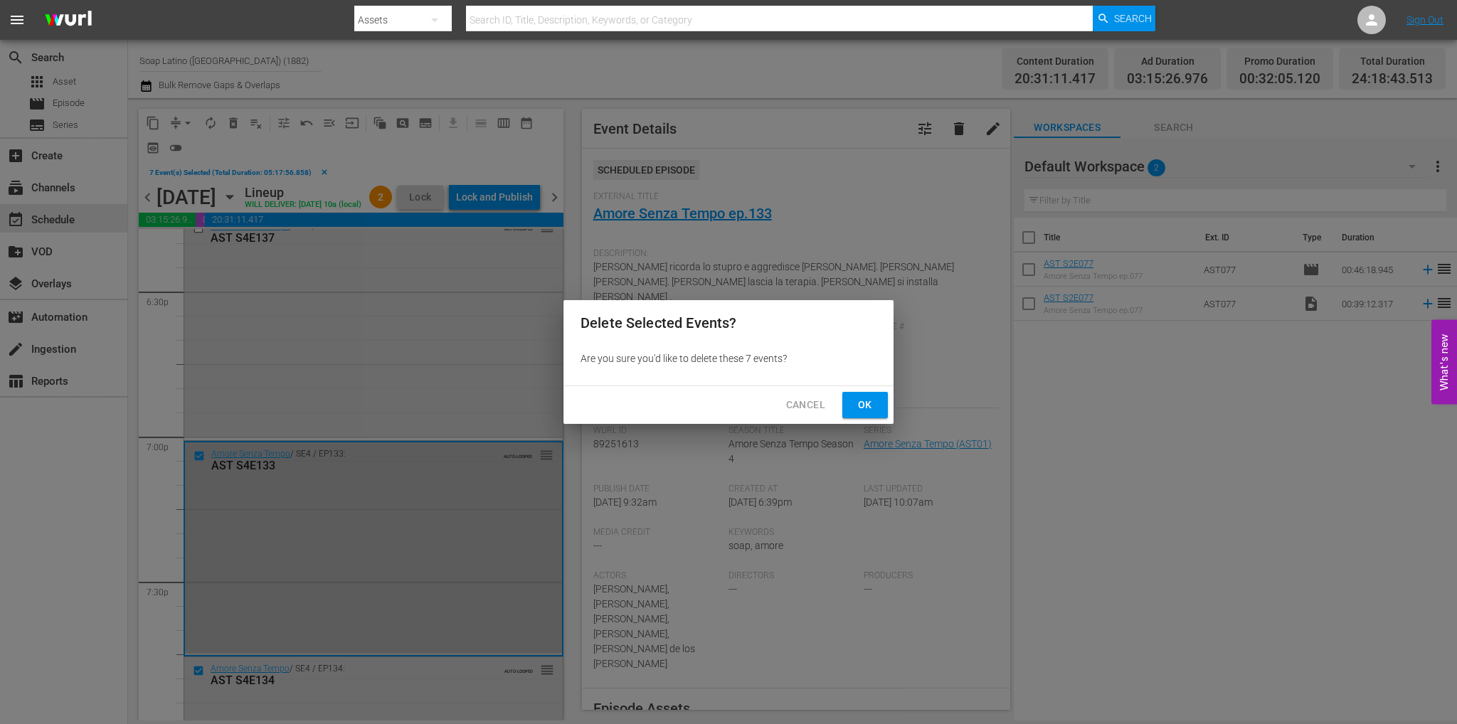
click at [873, 402] on span "Ok" at bounding box center [864, 405] width 23 height 18
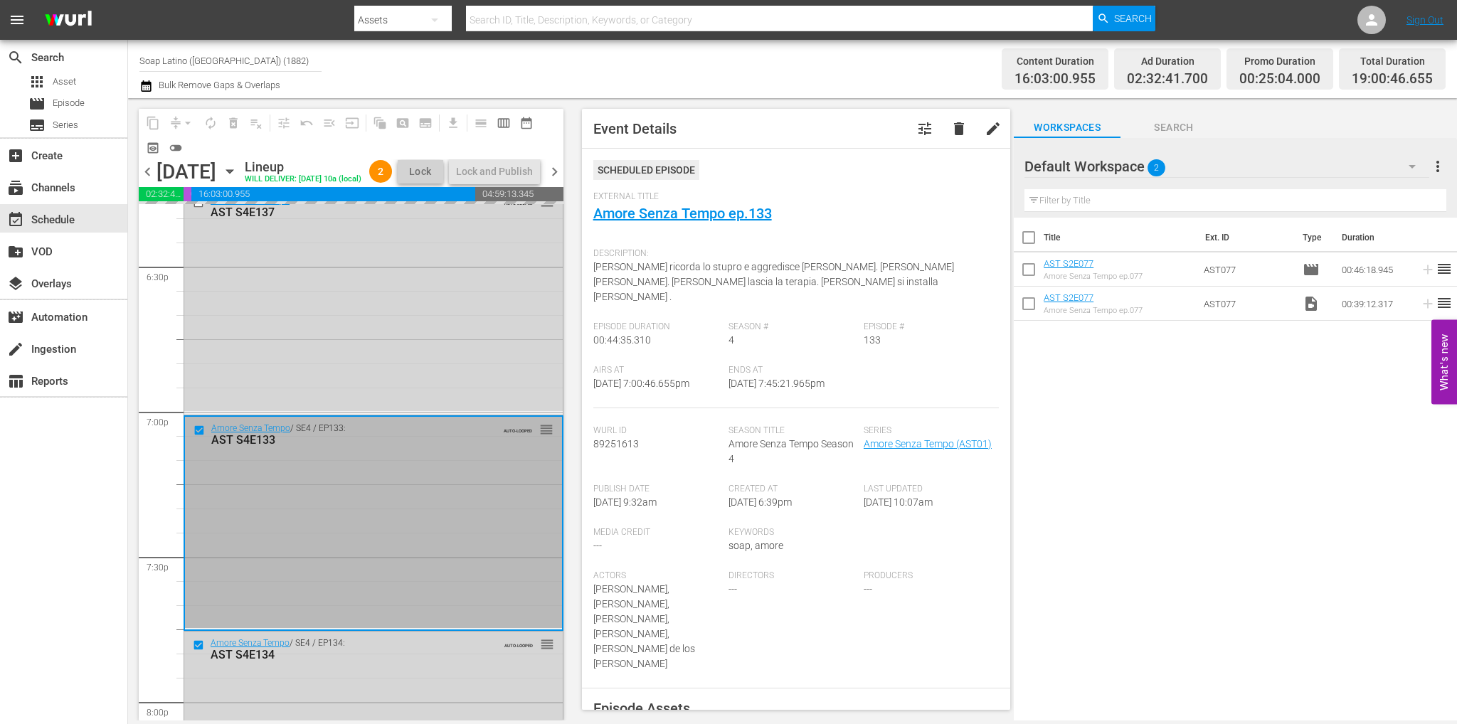
click at [1181, 166] on div "Default Workspace 2" at bounding box center [1226, 167] width 405 height 40
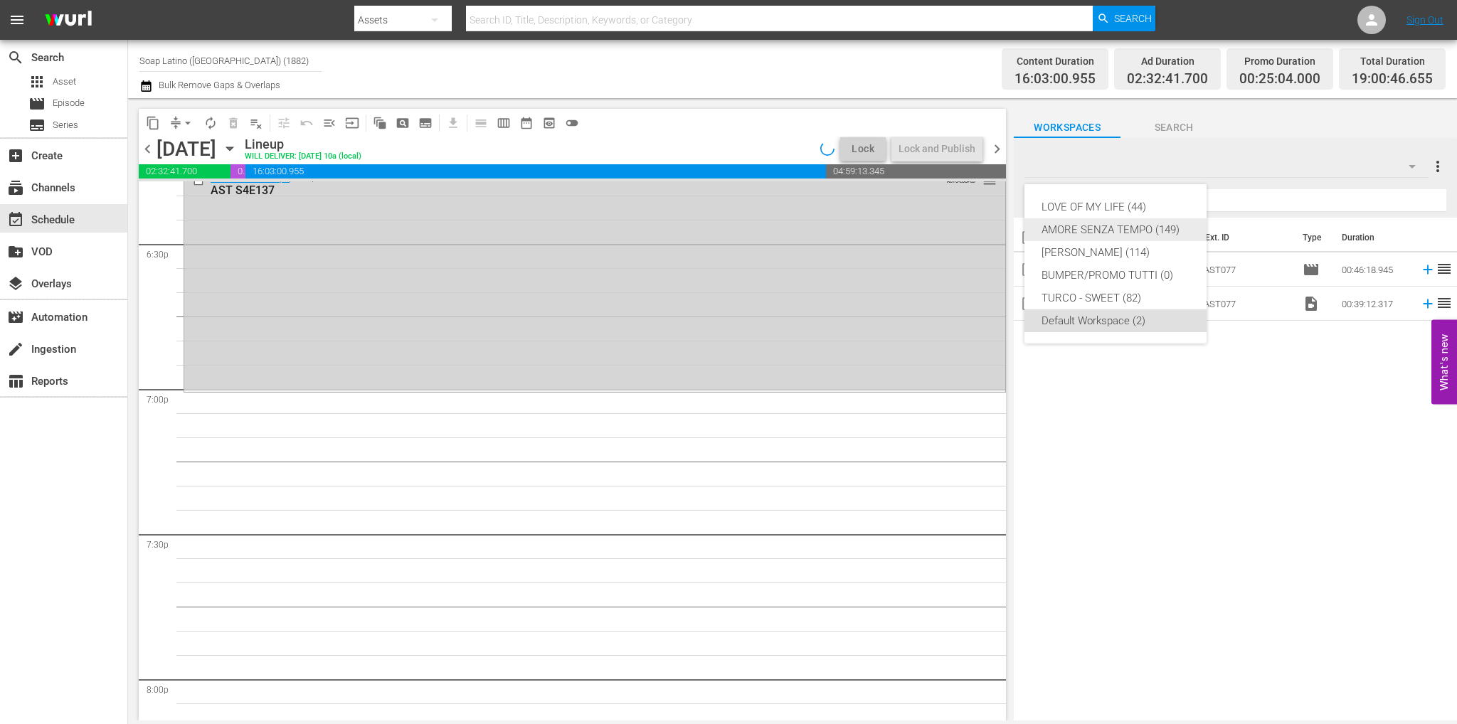
click at [1127, 225] on div "AMORE SENZA TEMPO (149)" at bounding box center [1115, 229] width 148 height 23
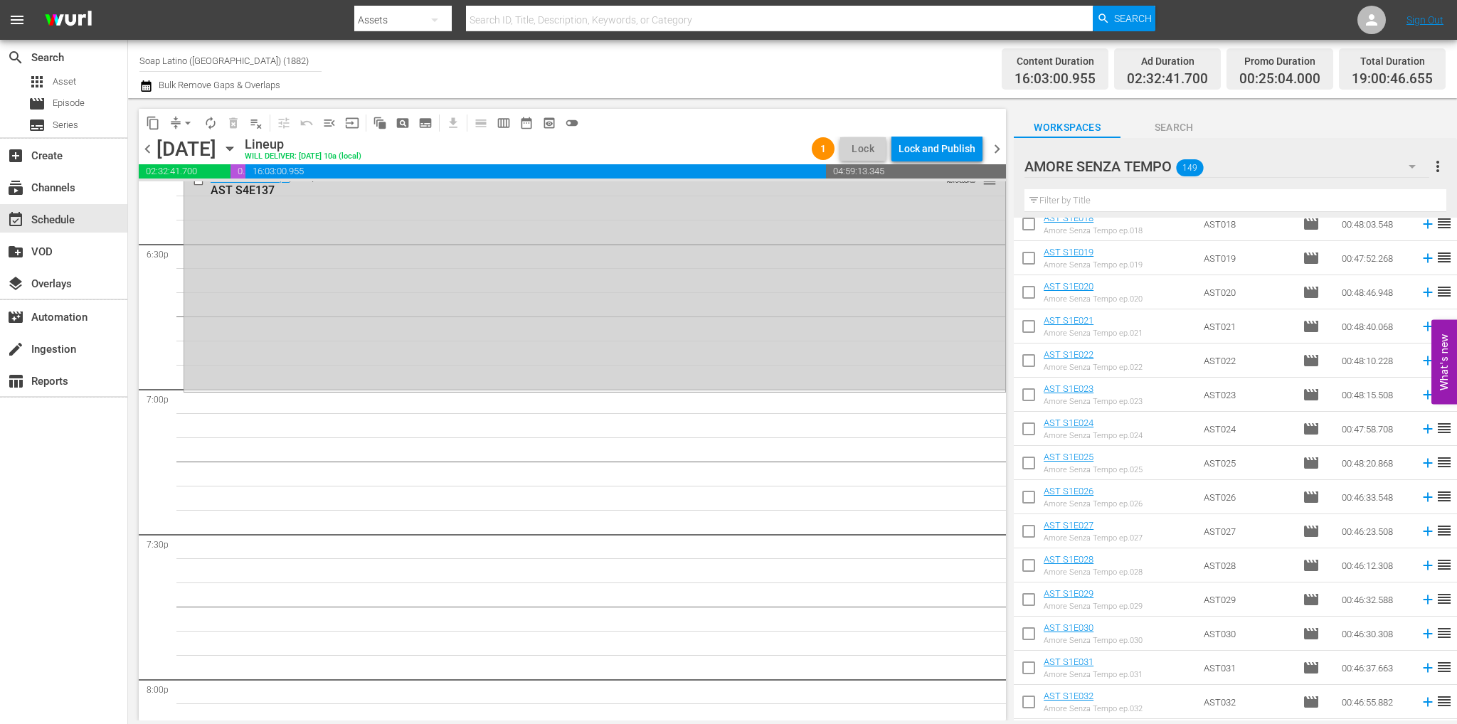
scroll to position [1086, 0]
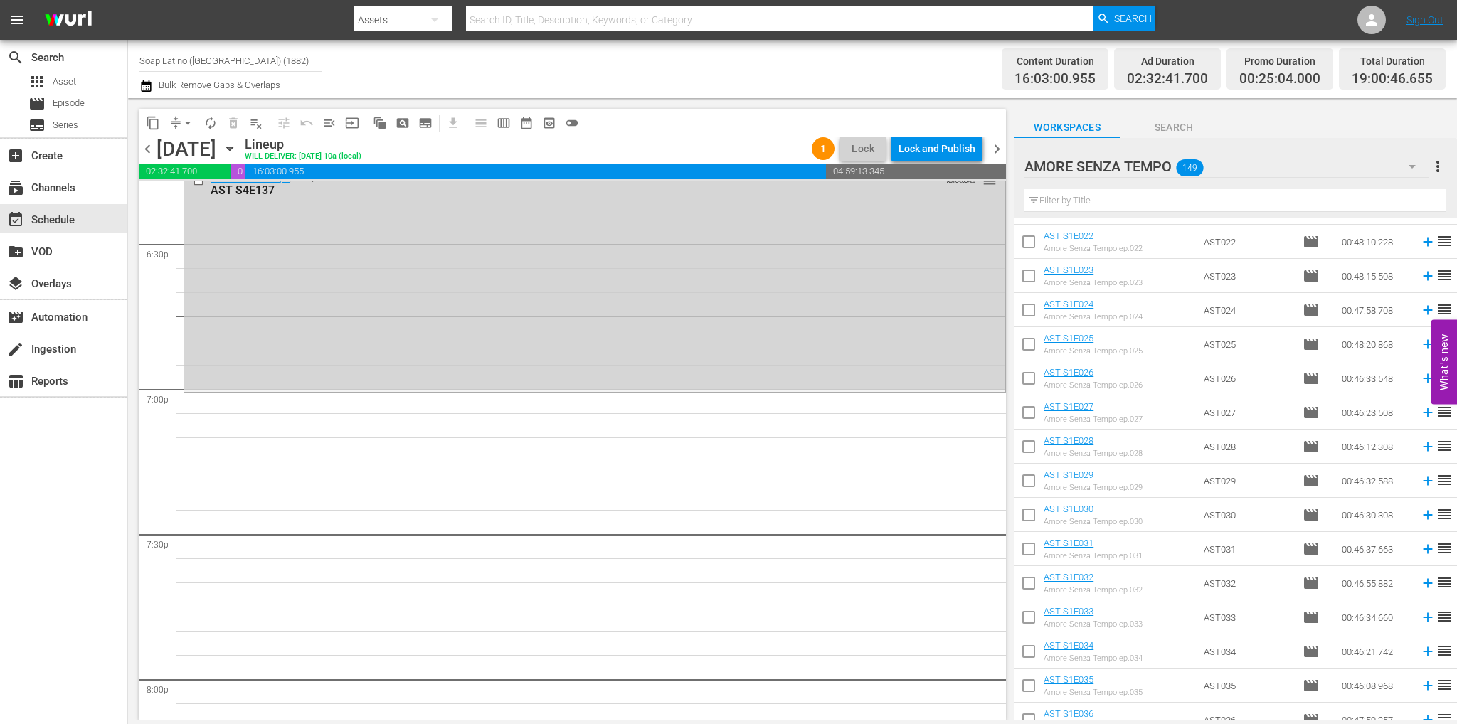
click at [1101, 203] on input "text" at bounding box center [1235, 200] width 422 height 23
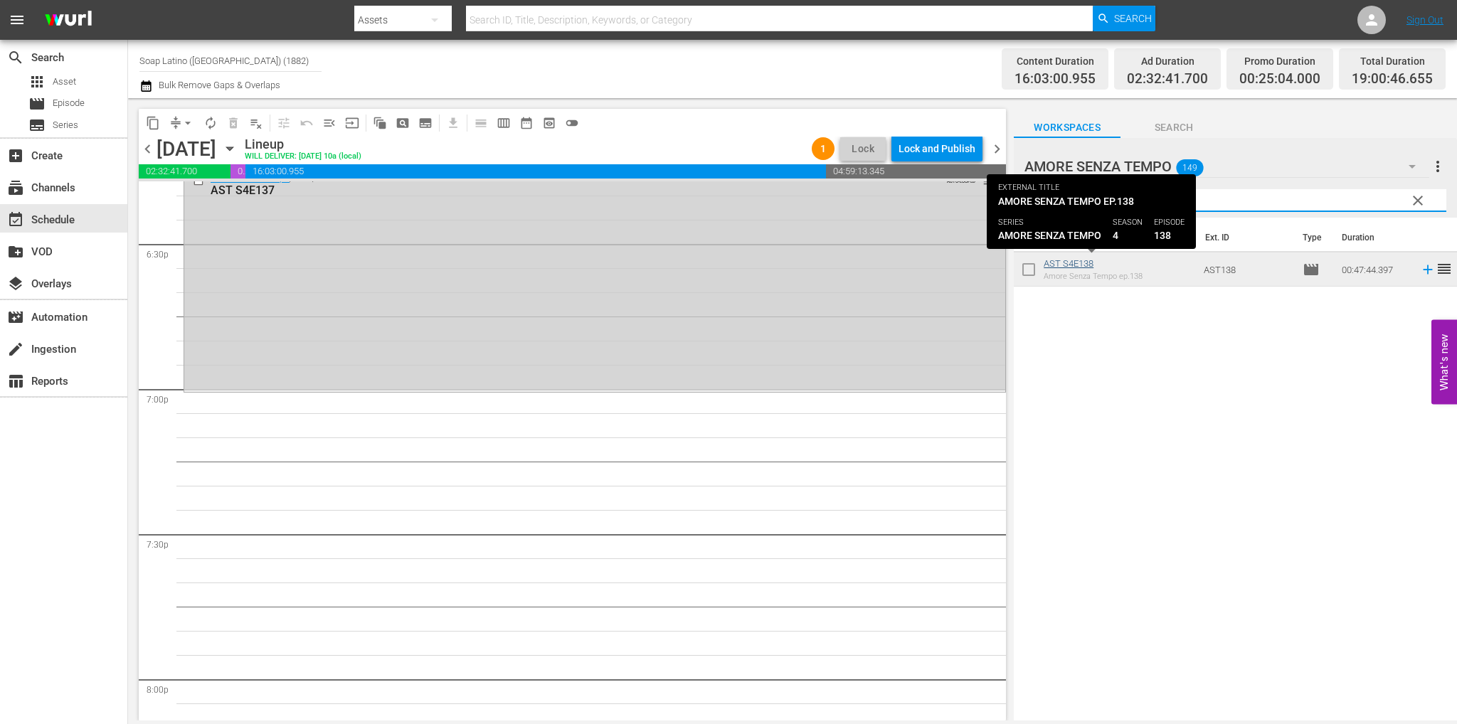
type input "138"
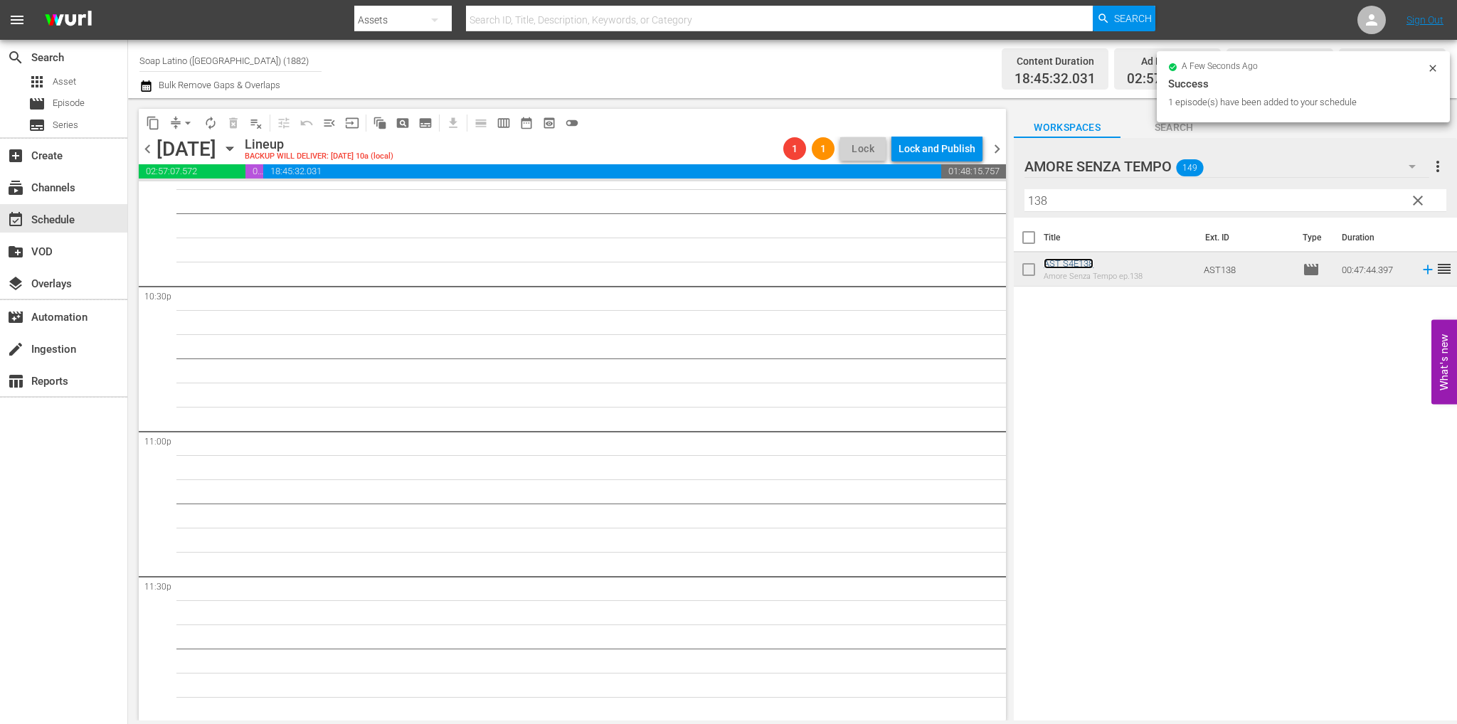
scroll to position [6034, 0]
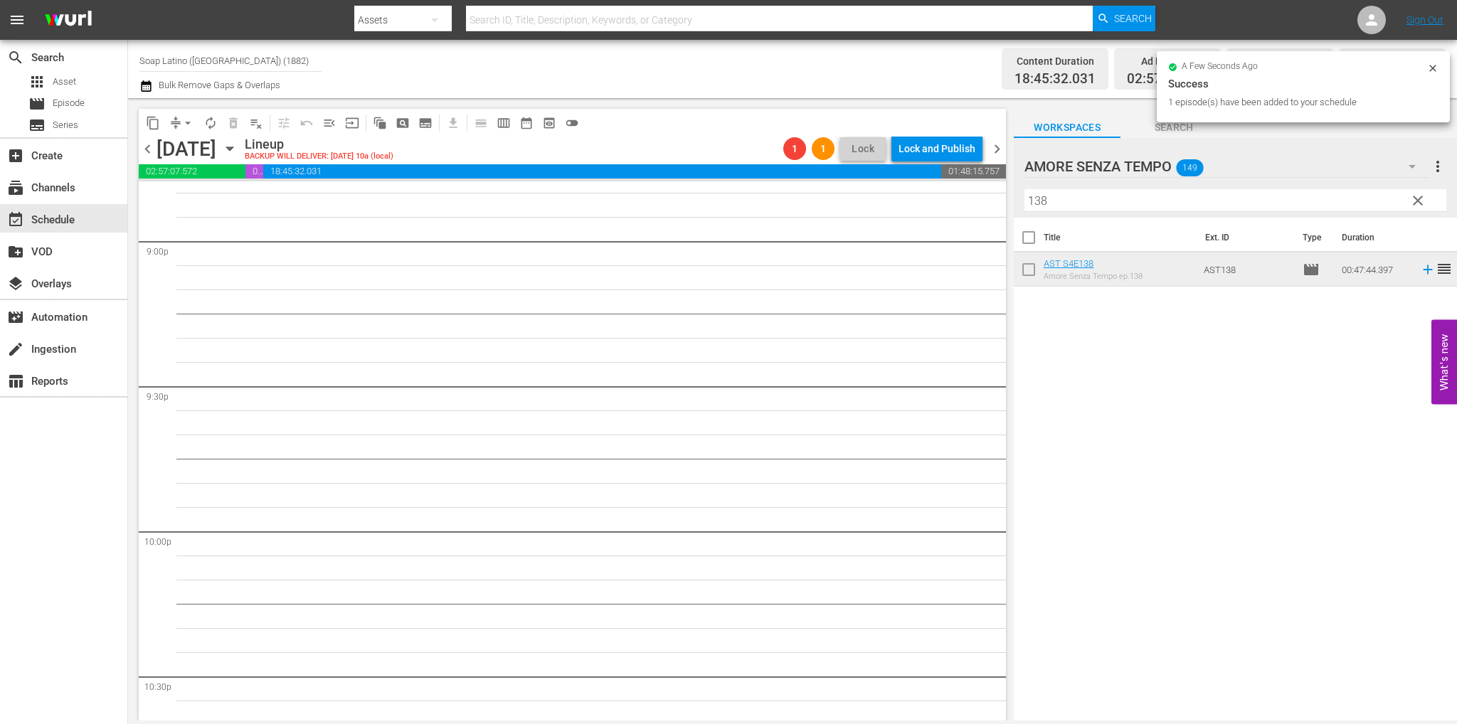
click at [1415, 203] on span "clear" at bounding box center [1417, 200] width 17 height 17
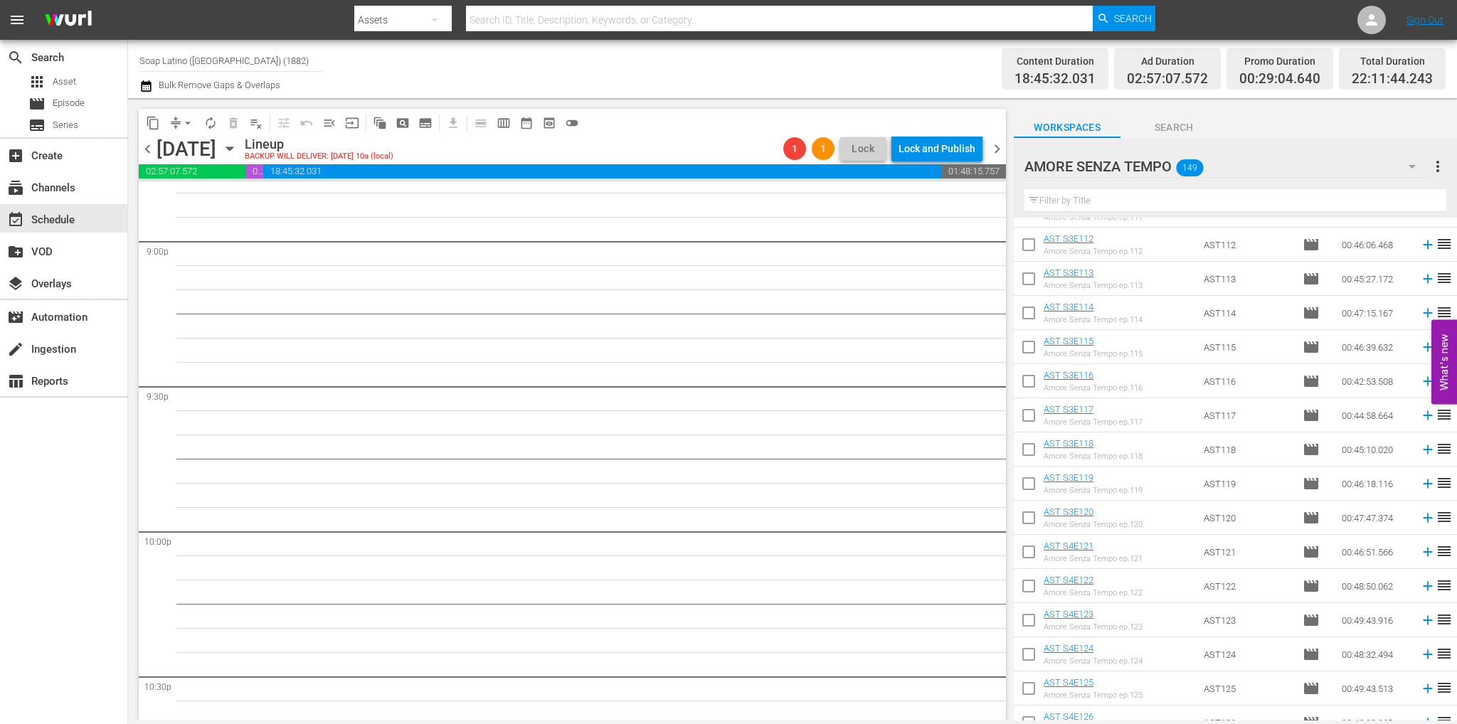
scroll to position [4616, 0]
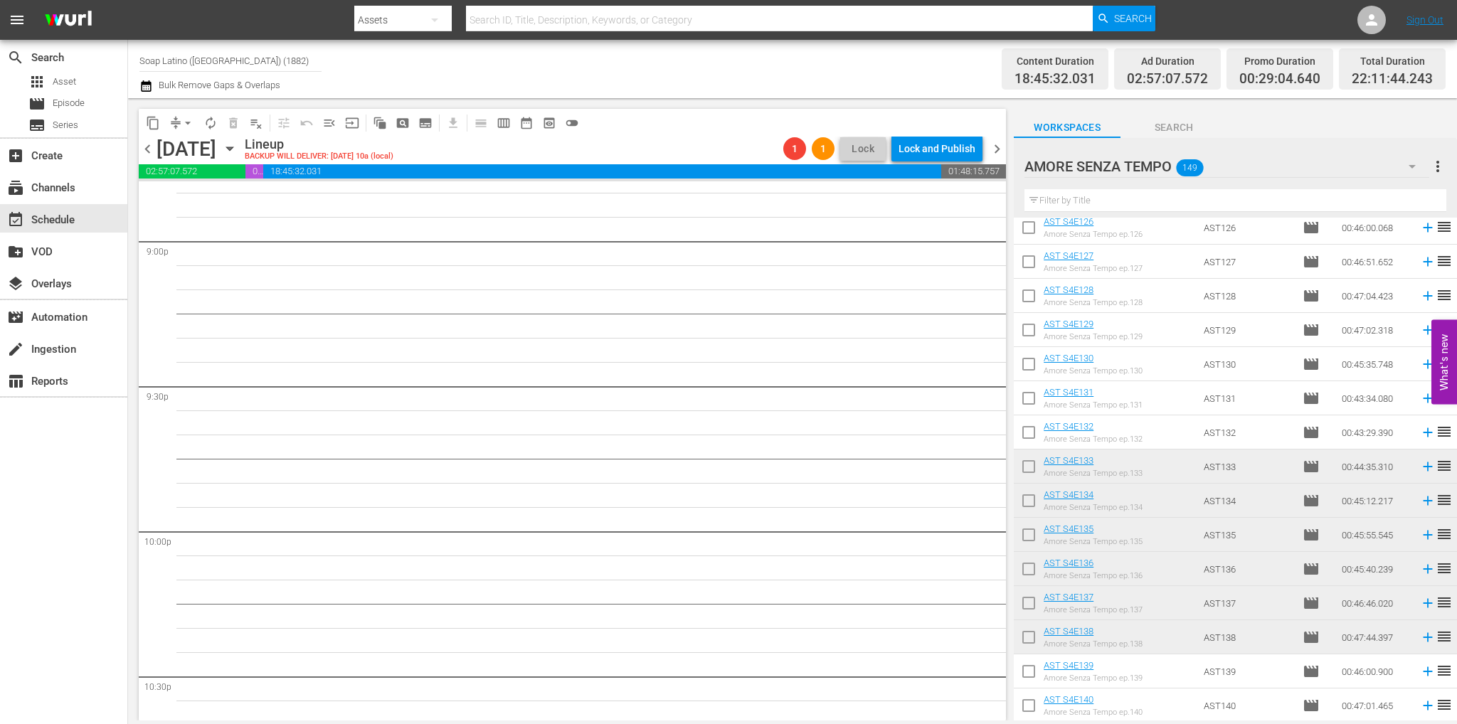
click at [1027, 669] on input "checkbox" at bounding box center [1028, 674] width 30 height 30
checkbox input "true"
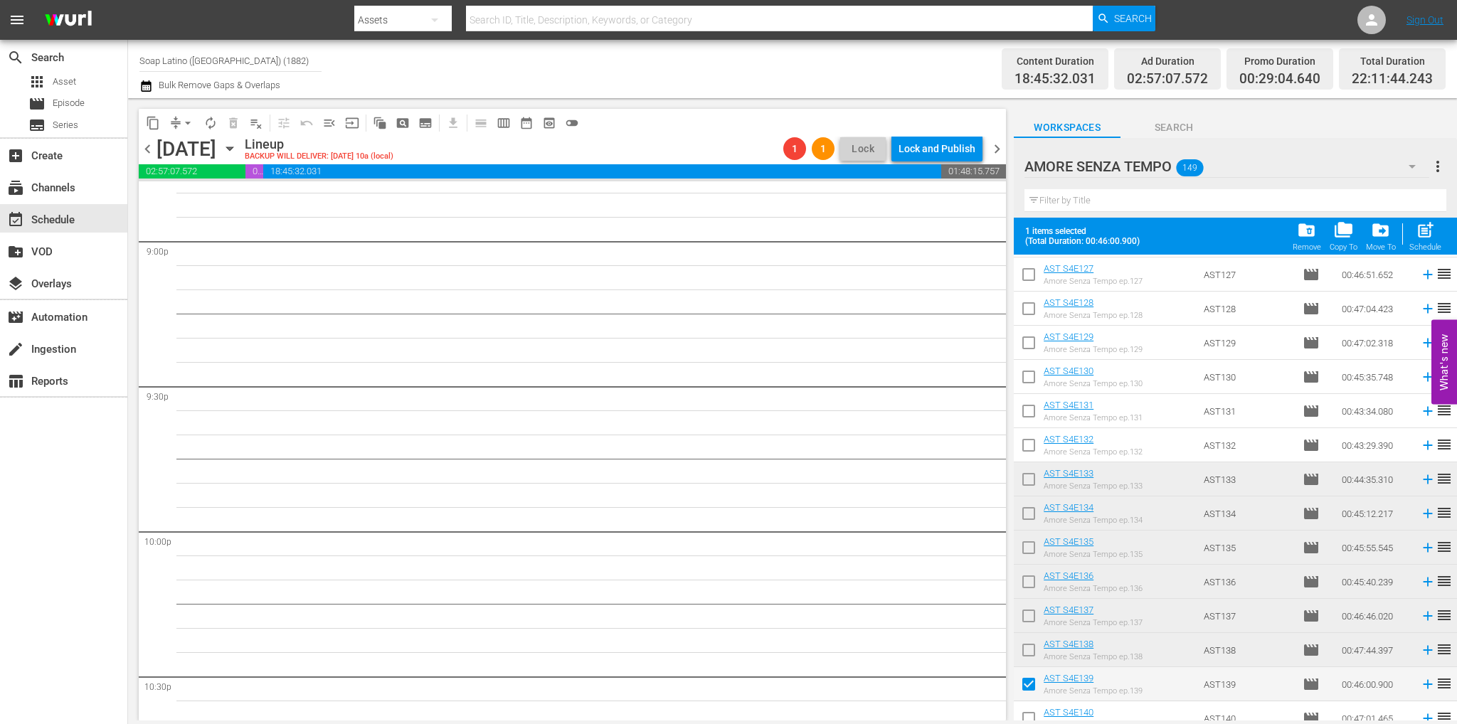
scroll to position [4653, 0]
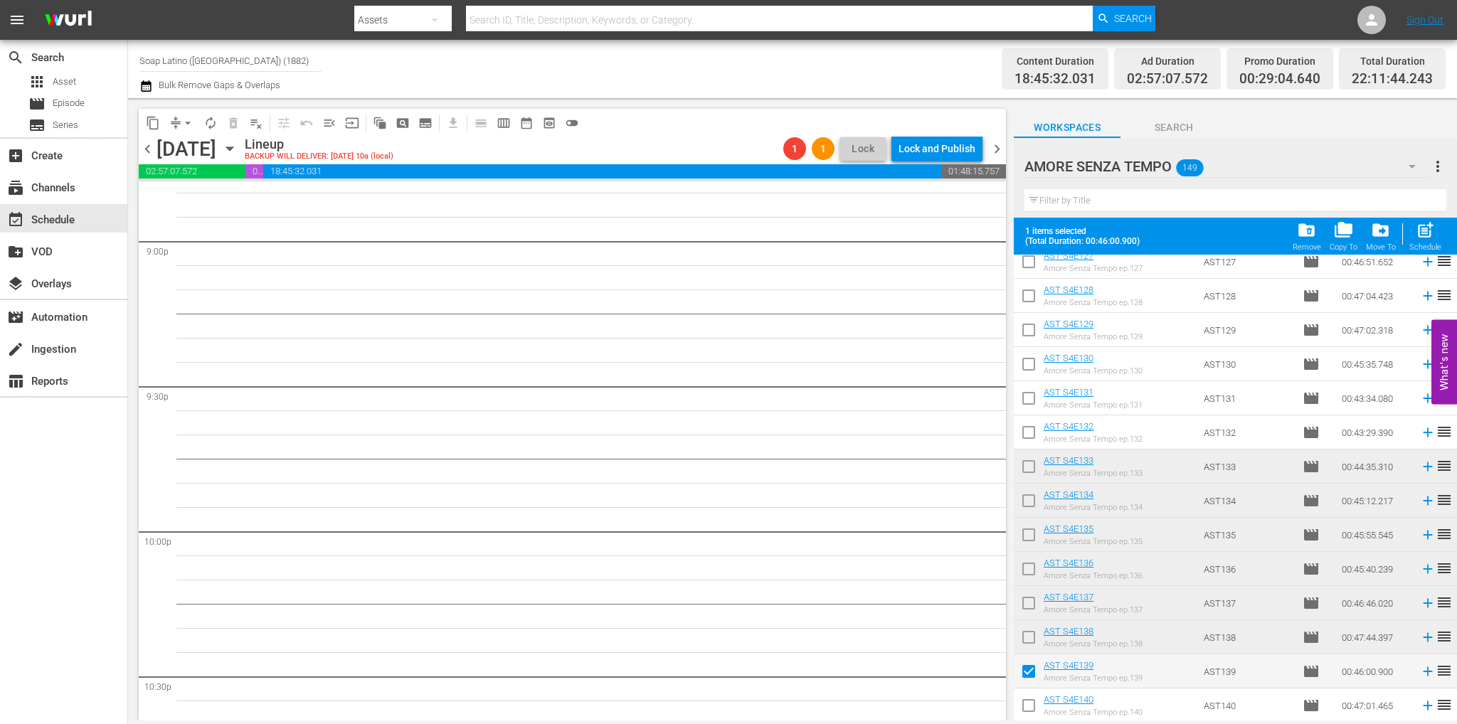
click at [1031, 706] on input "checkbox" at bounding box center [1028, 708] width 30 height 30
checkbox input "true"
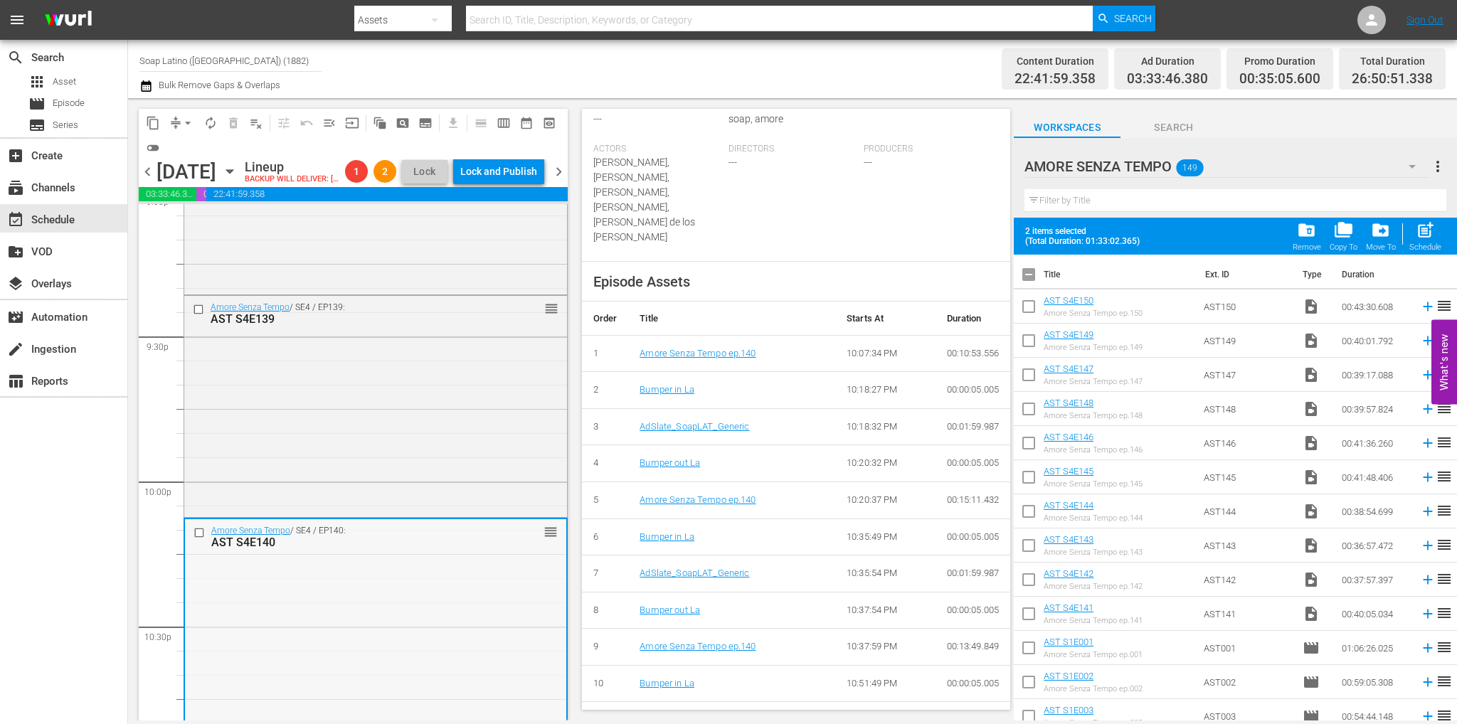
scroll to position [6320, 0]
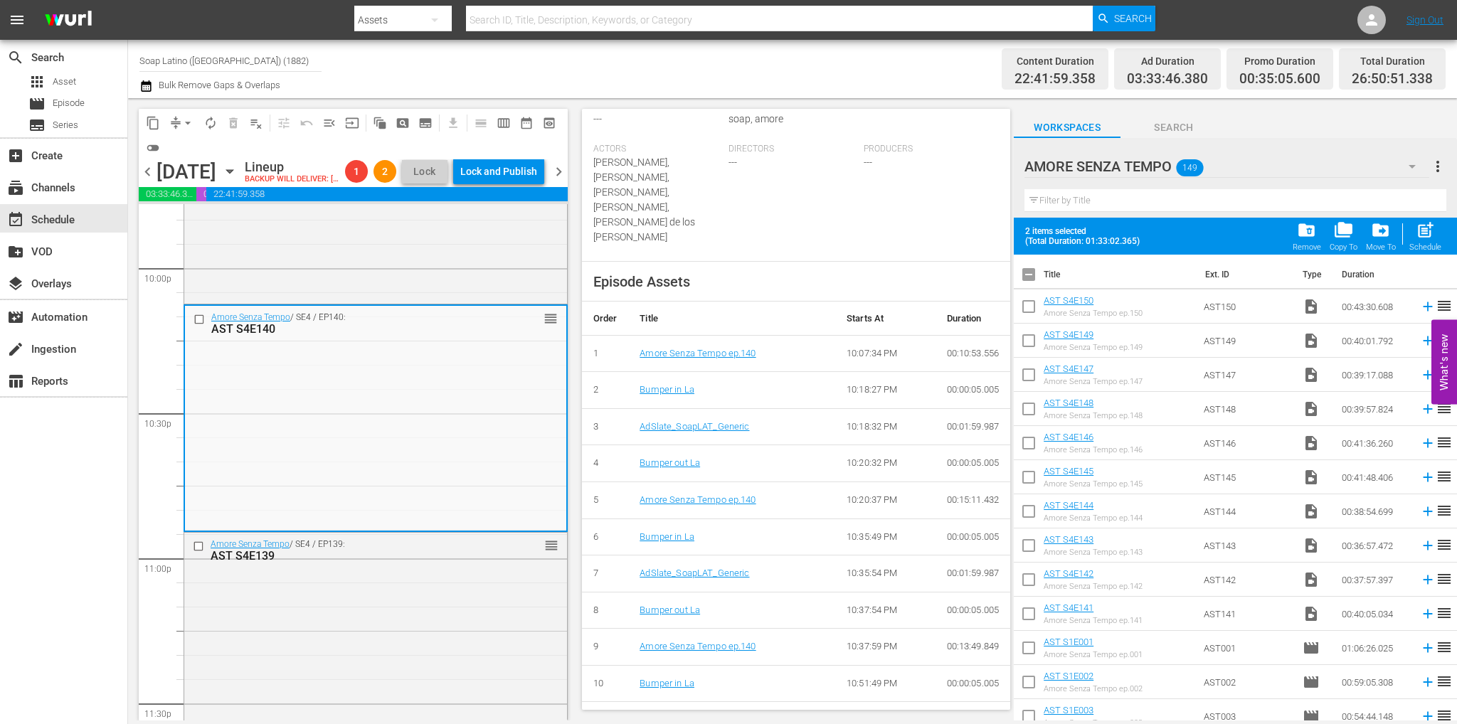
click at [1029, 280] on input "checkbox" at bounding box center [1028, 277] width 30 height 30
checkbox input "true"
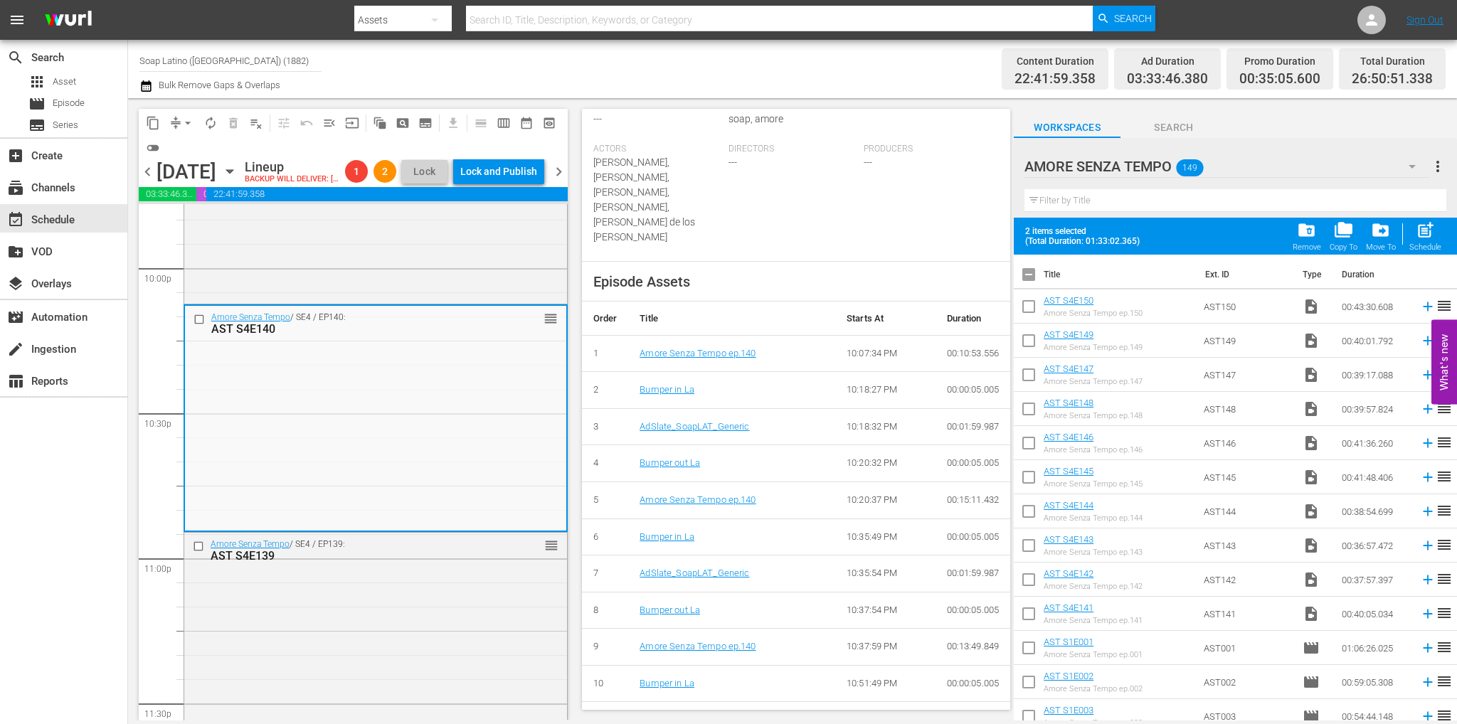
checkbox input "true"
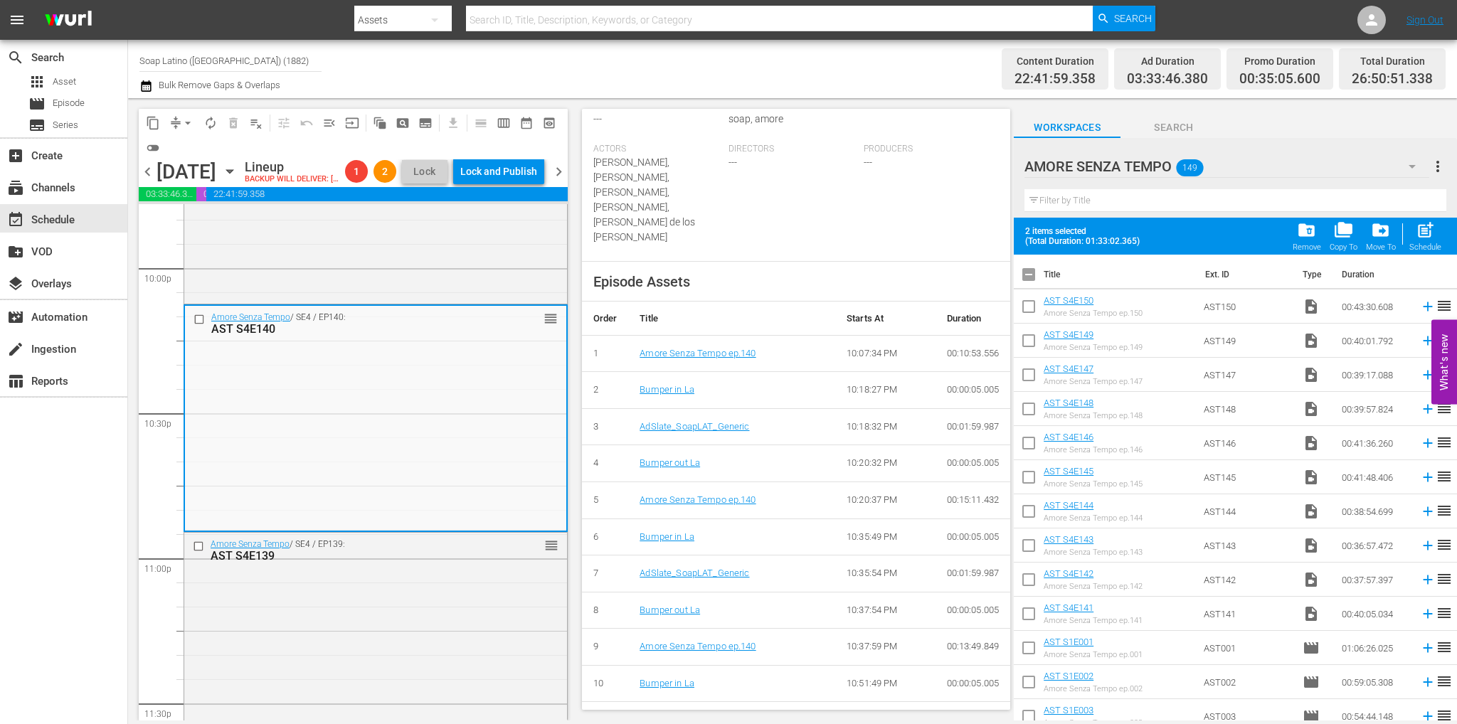
checkbox input "true"
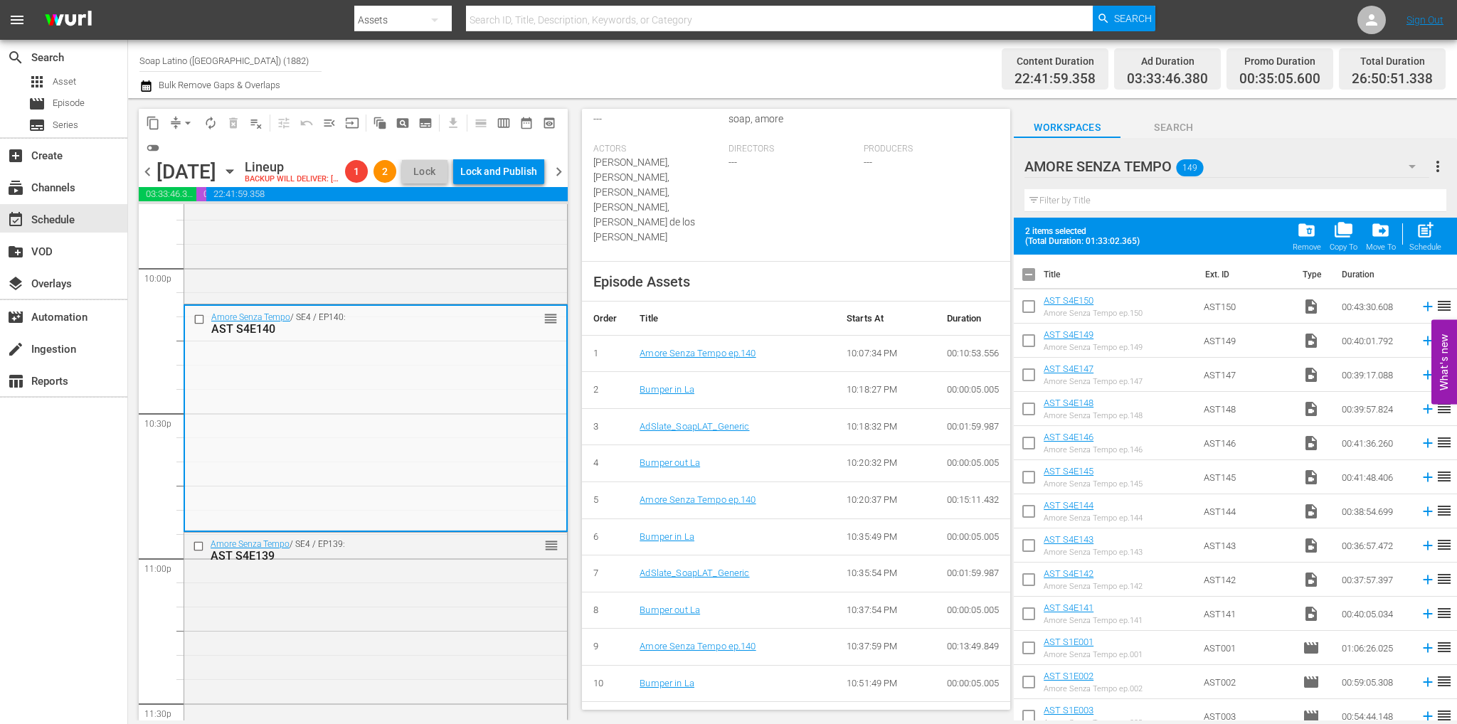
checkbox input "true"
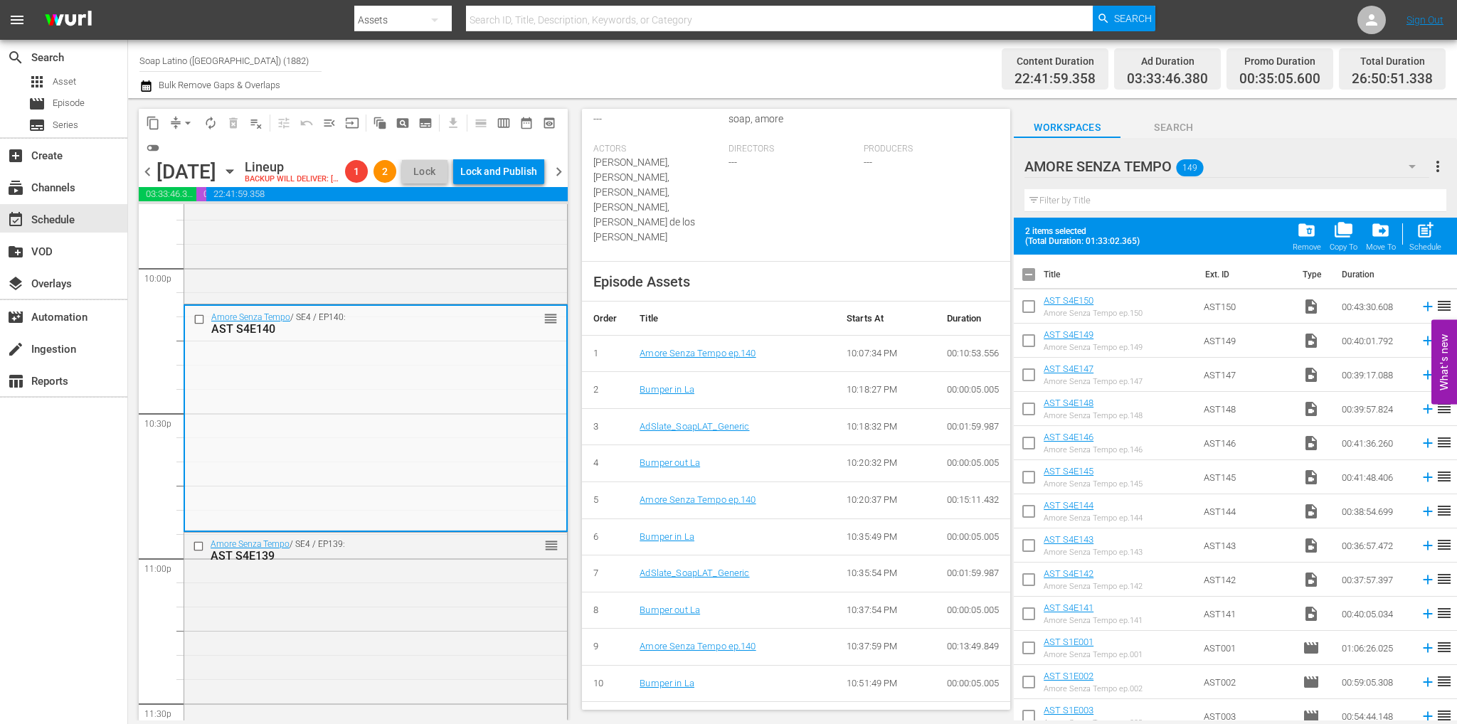
checkbox input "true"
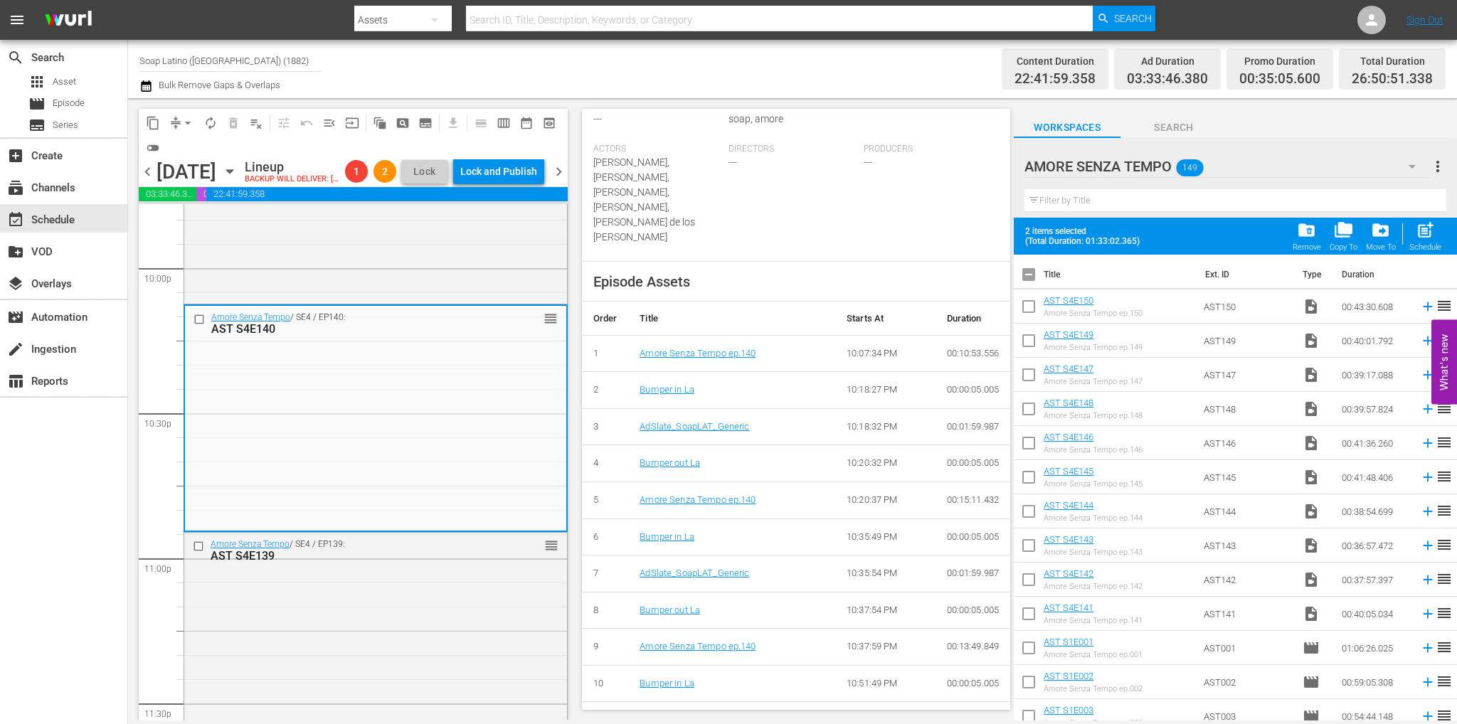
checkbox input "true"
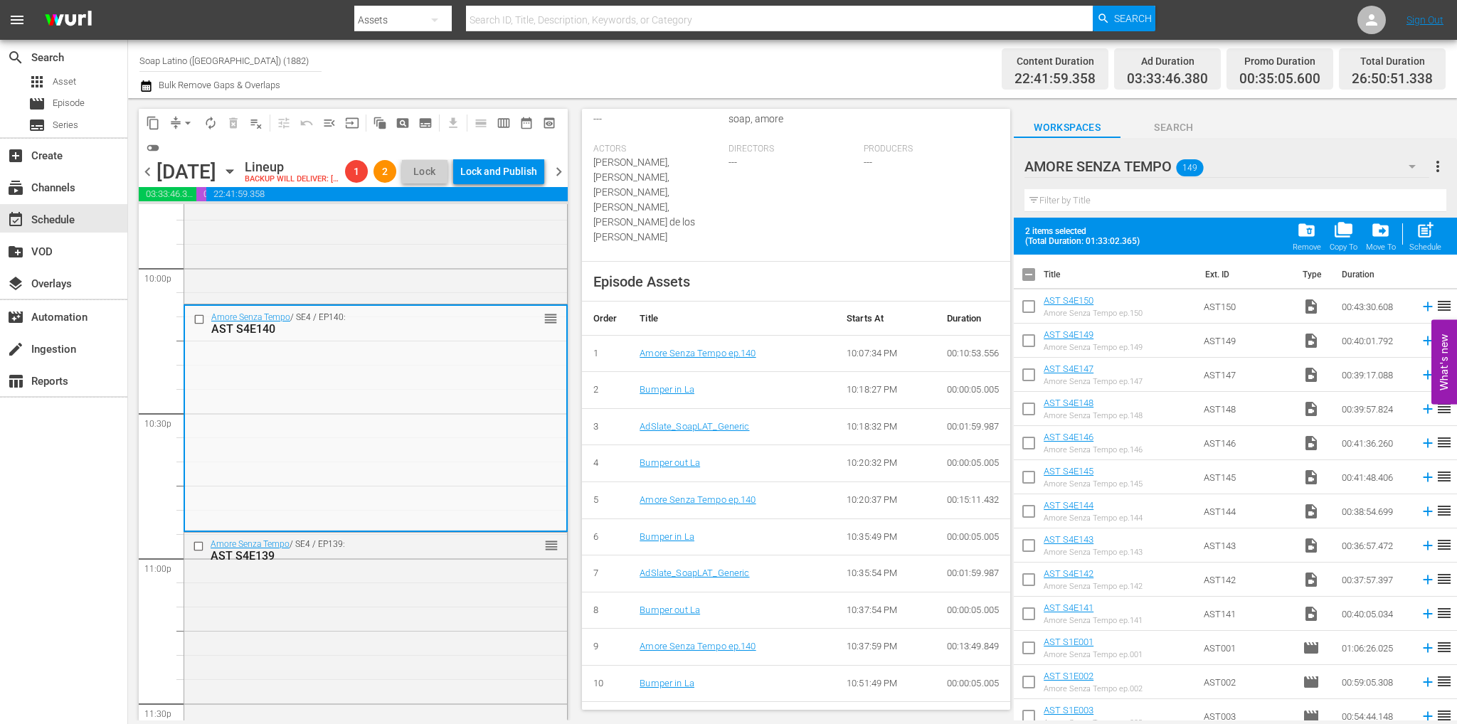
checkbox input "true"
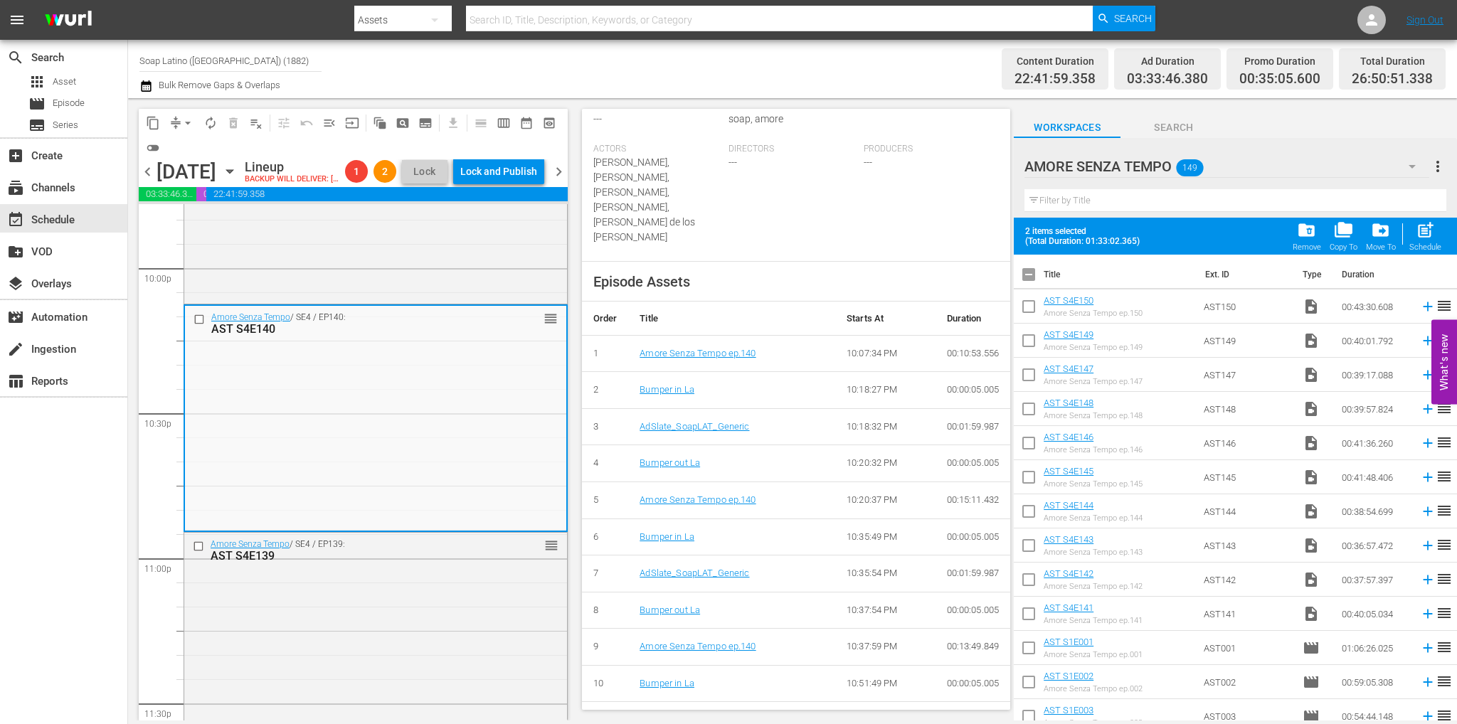
checkbox input "true"
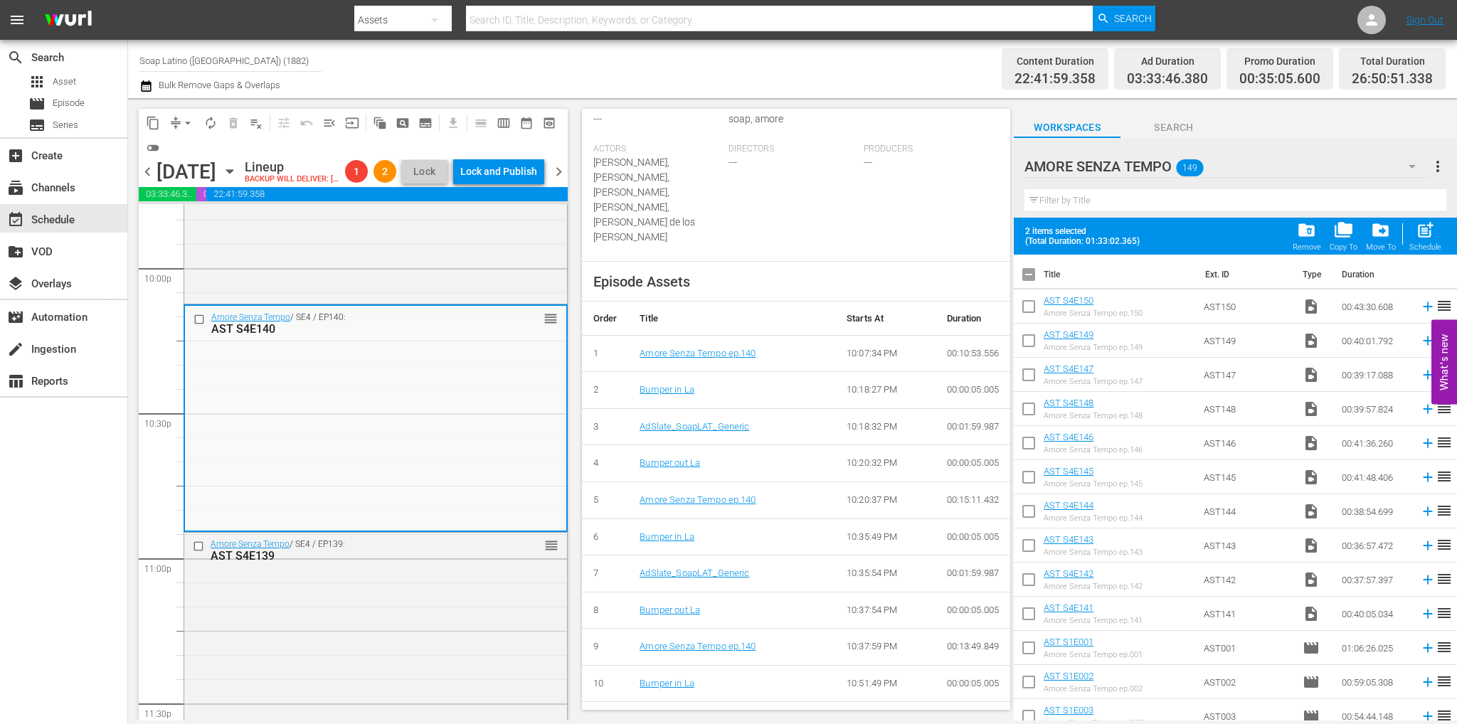
checkbox input "true"
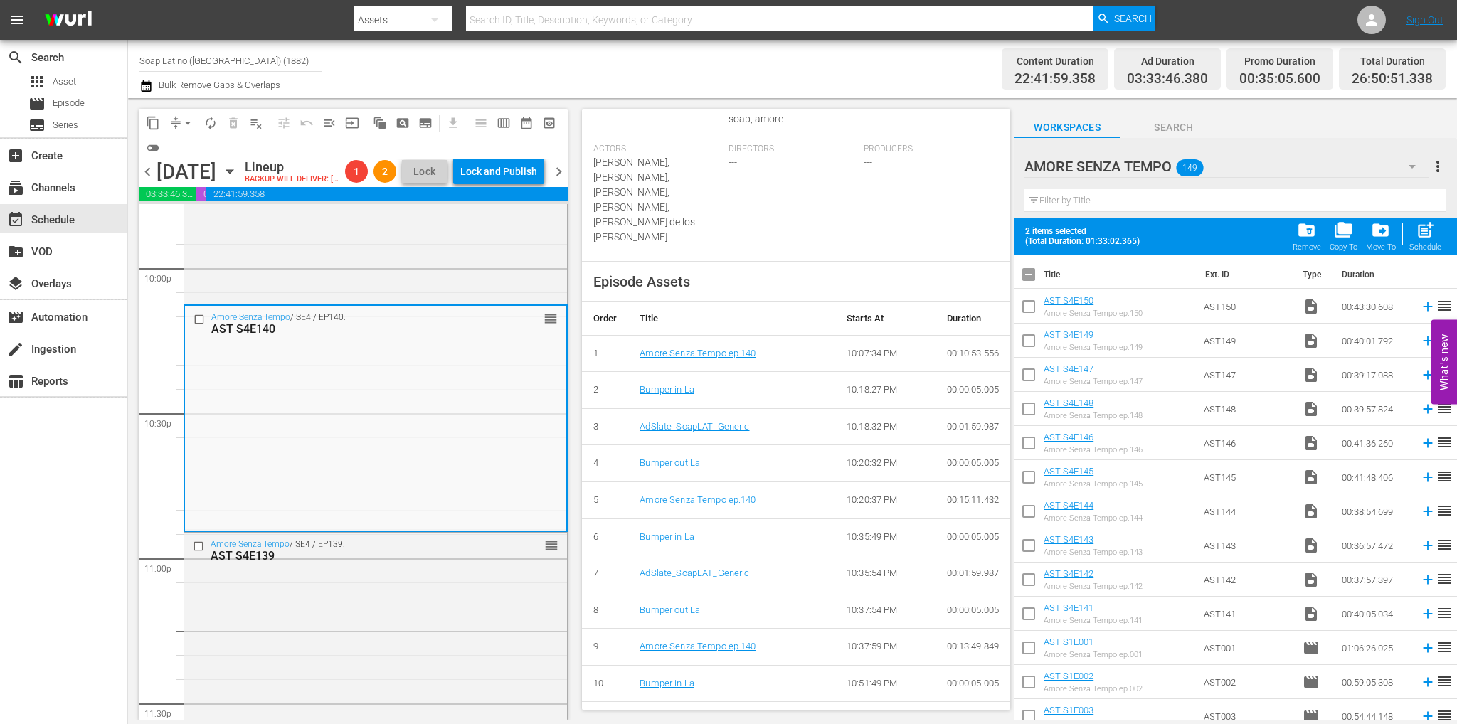
checkbox input "true"
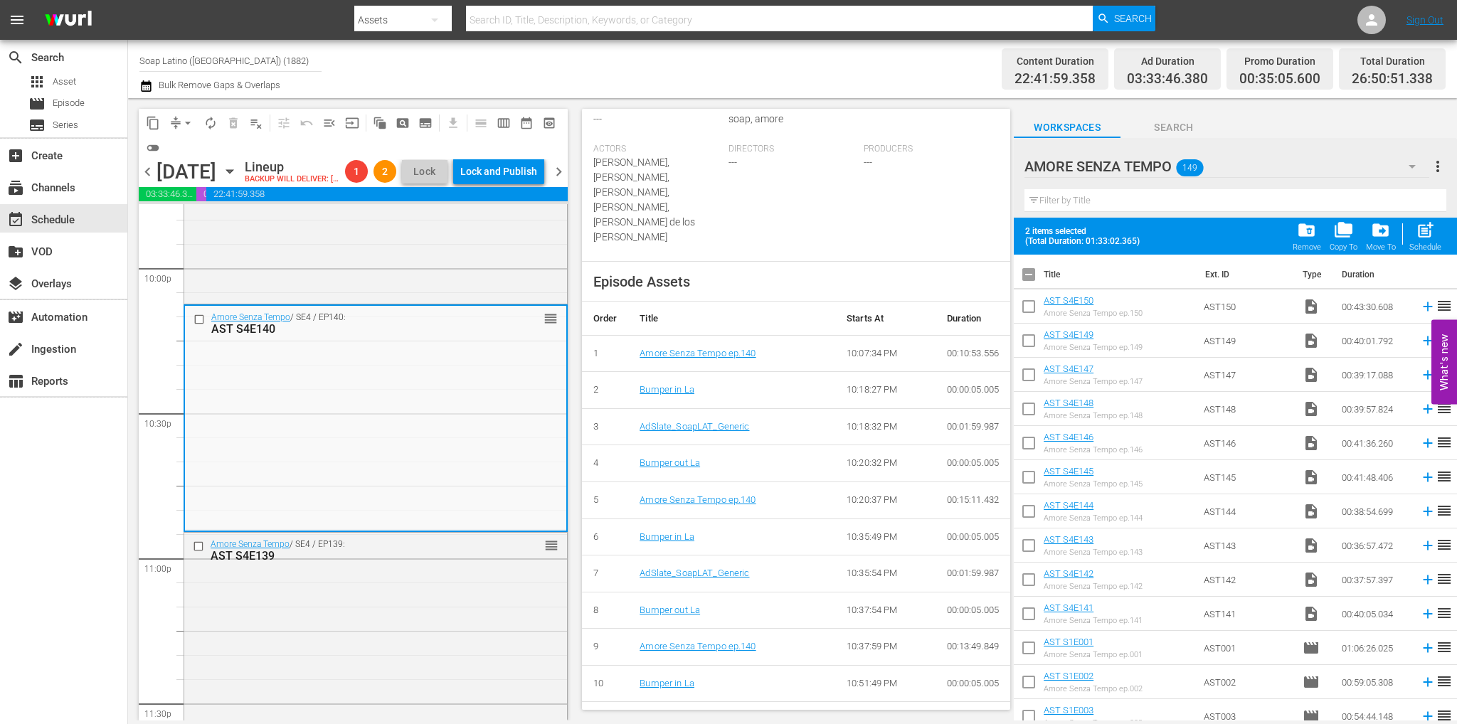
checkbox input "true"
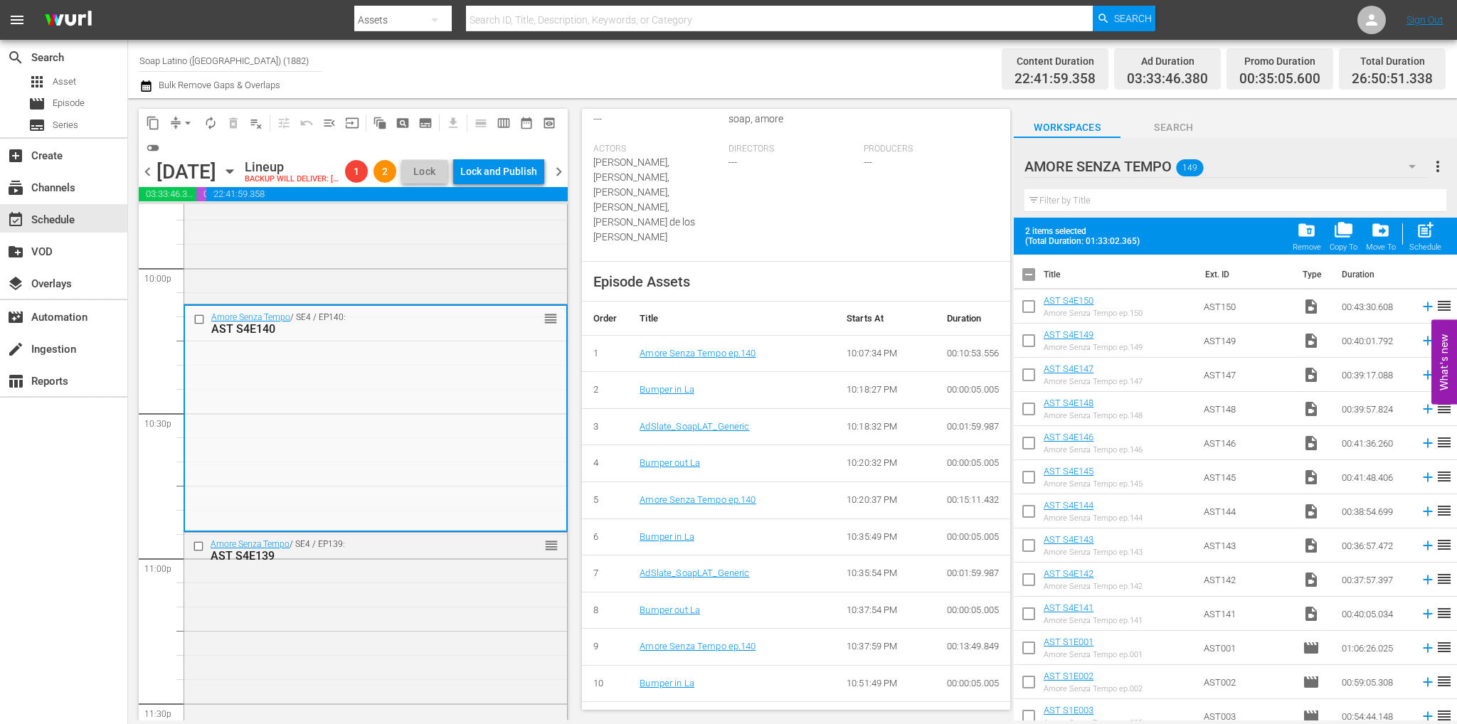
checkbox input "true"
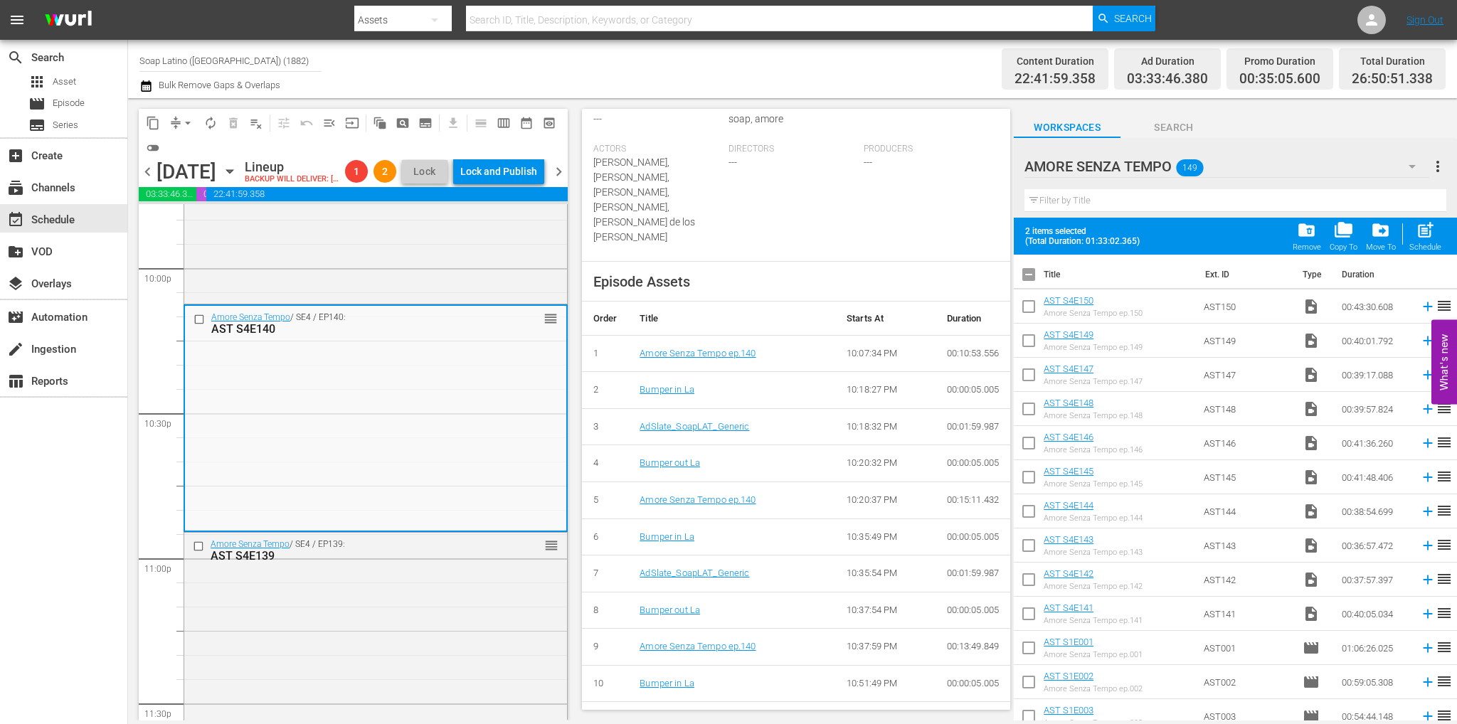
checkbox input "true"
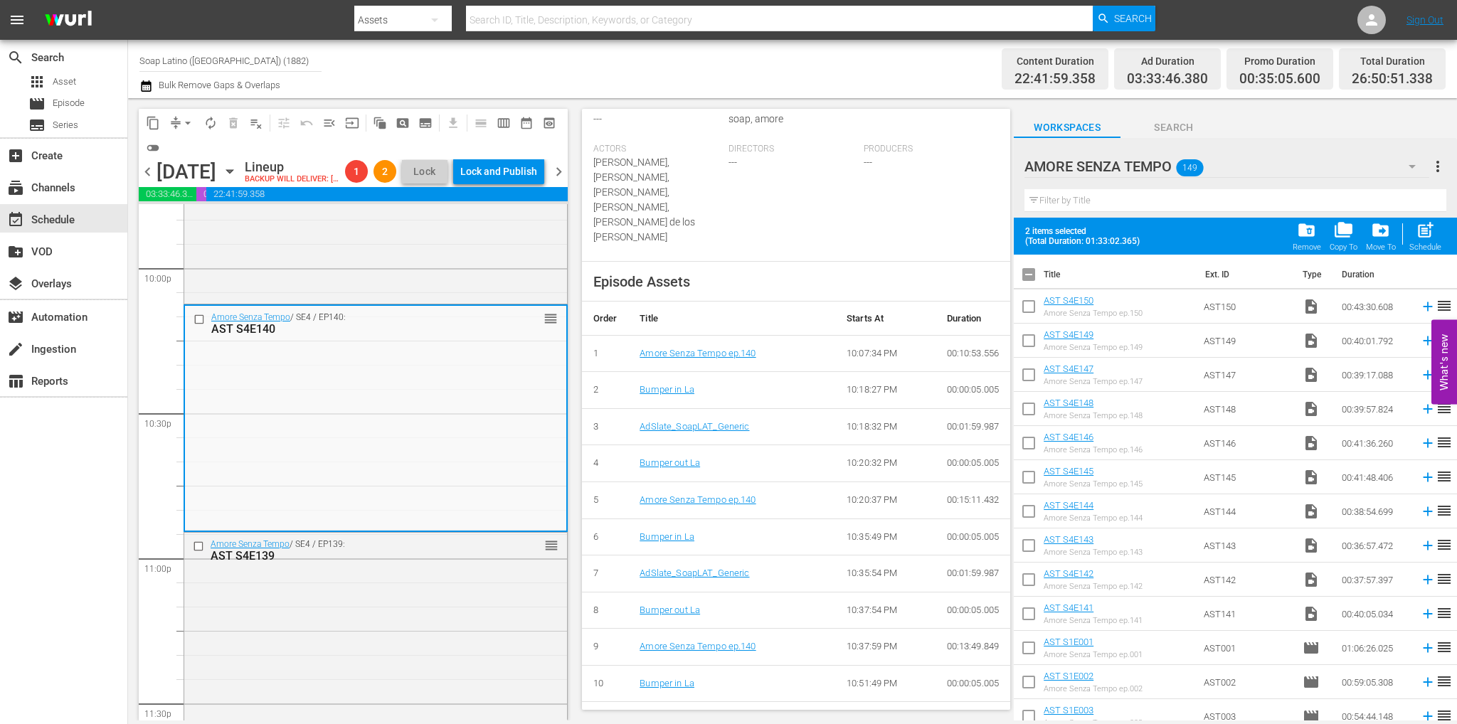
checkbox input "true"
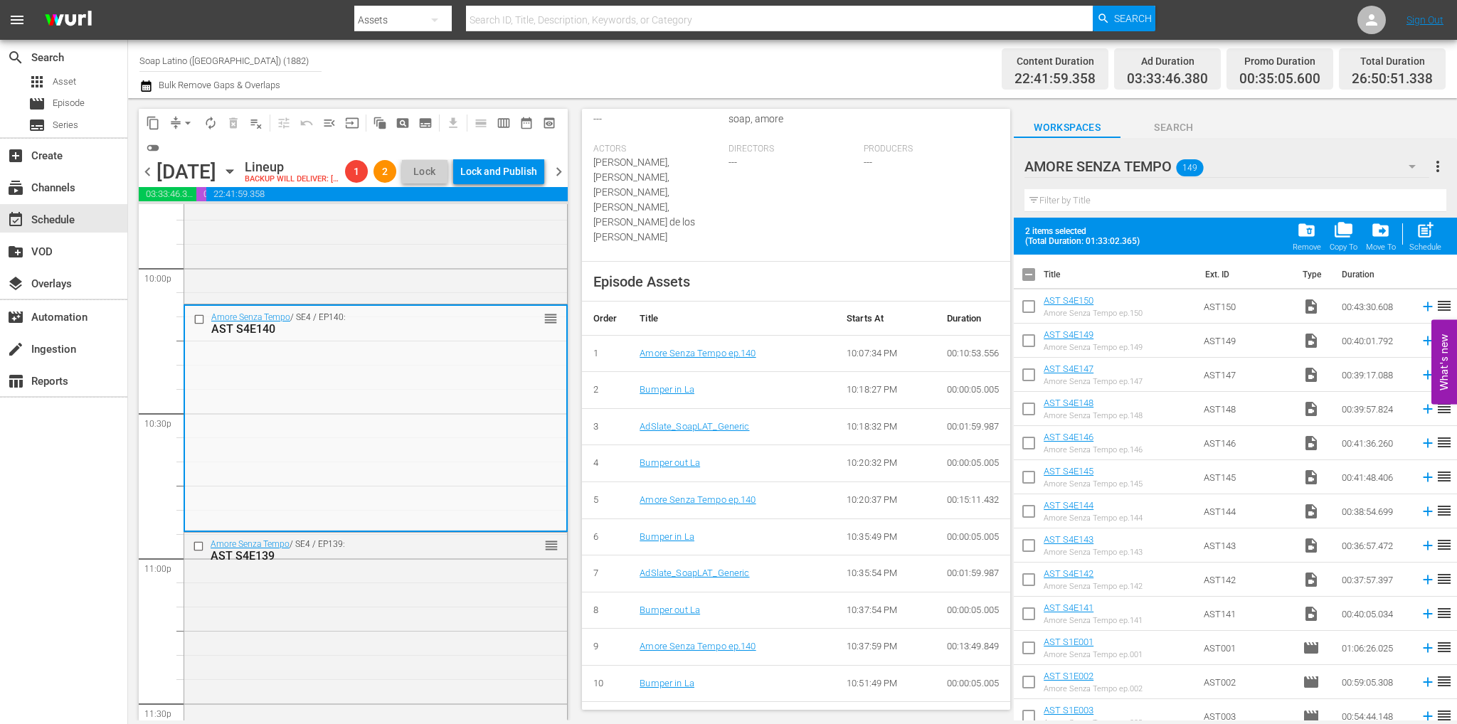
checkbox input "true"
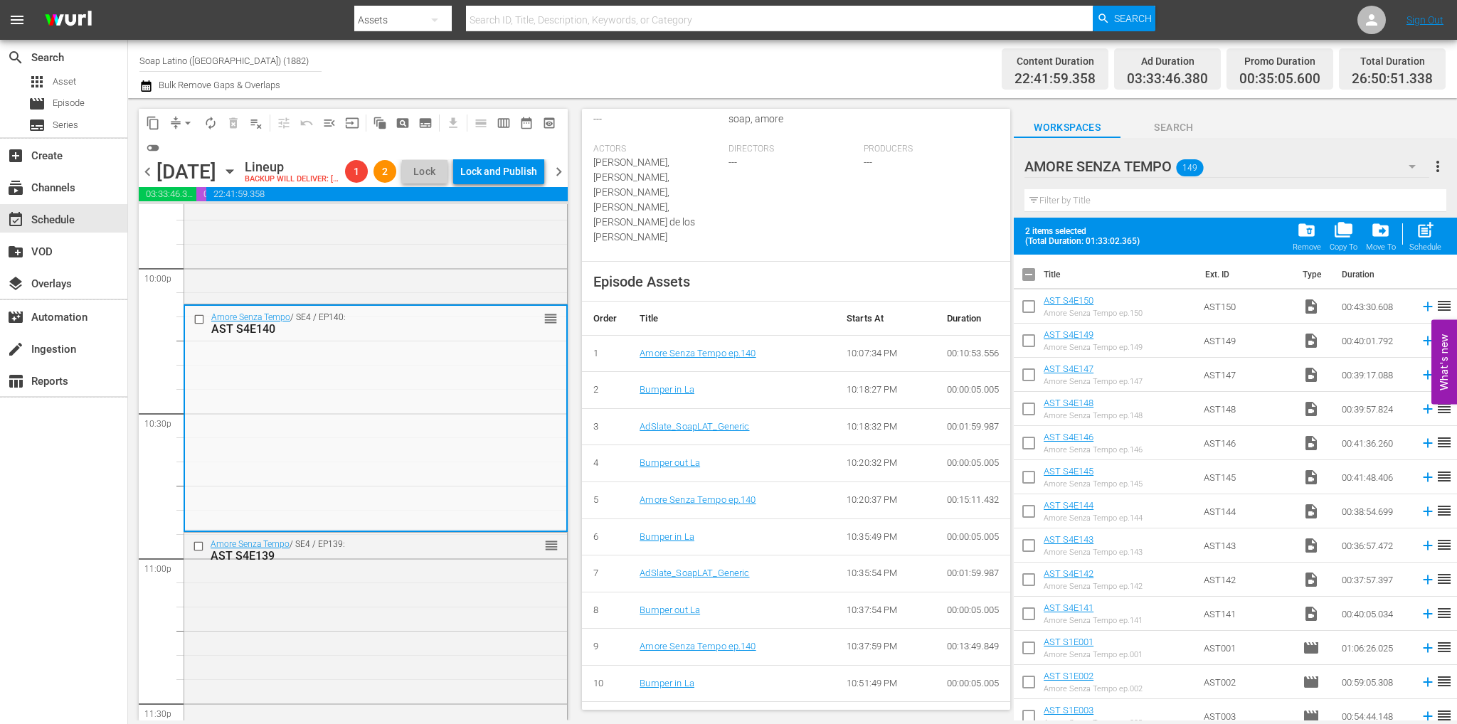
checkbox input "true"
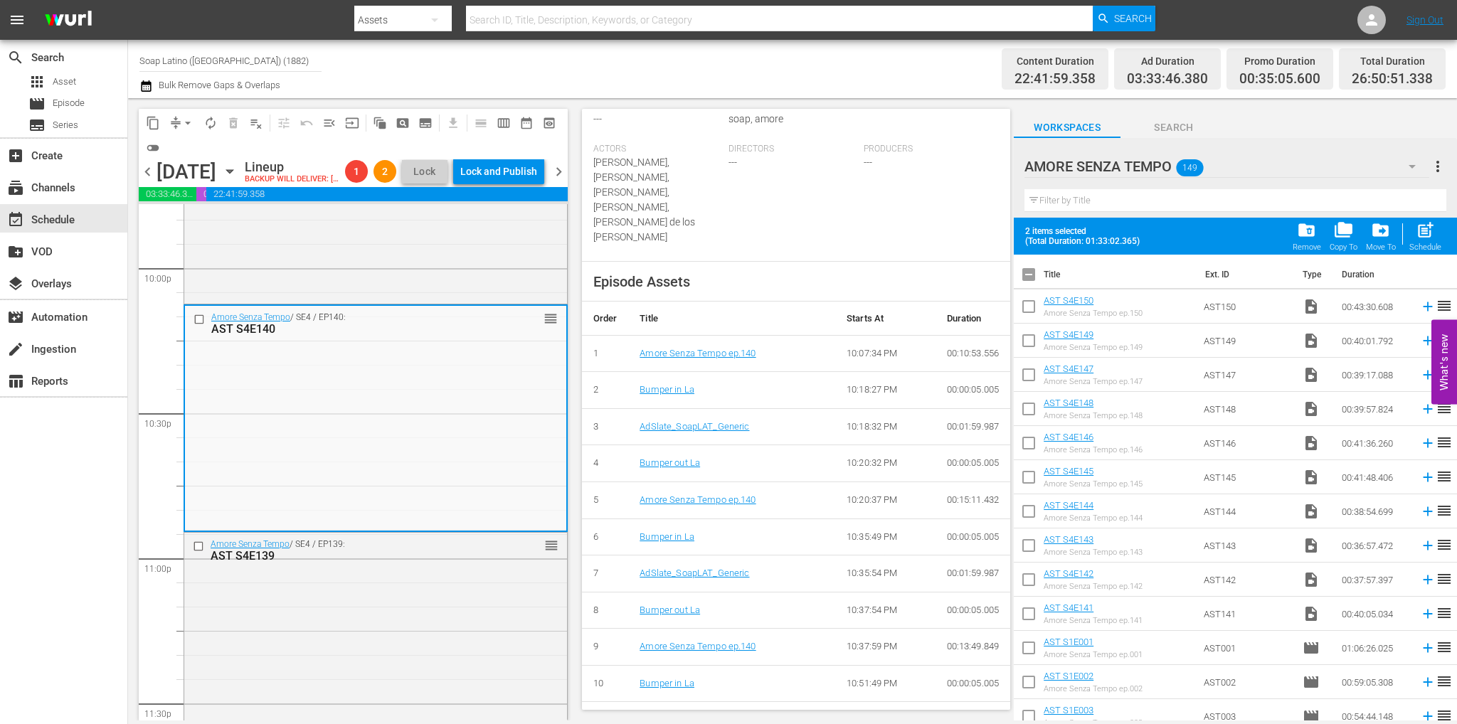
checkbox input "true"
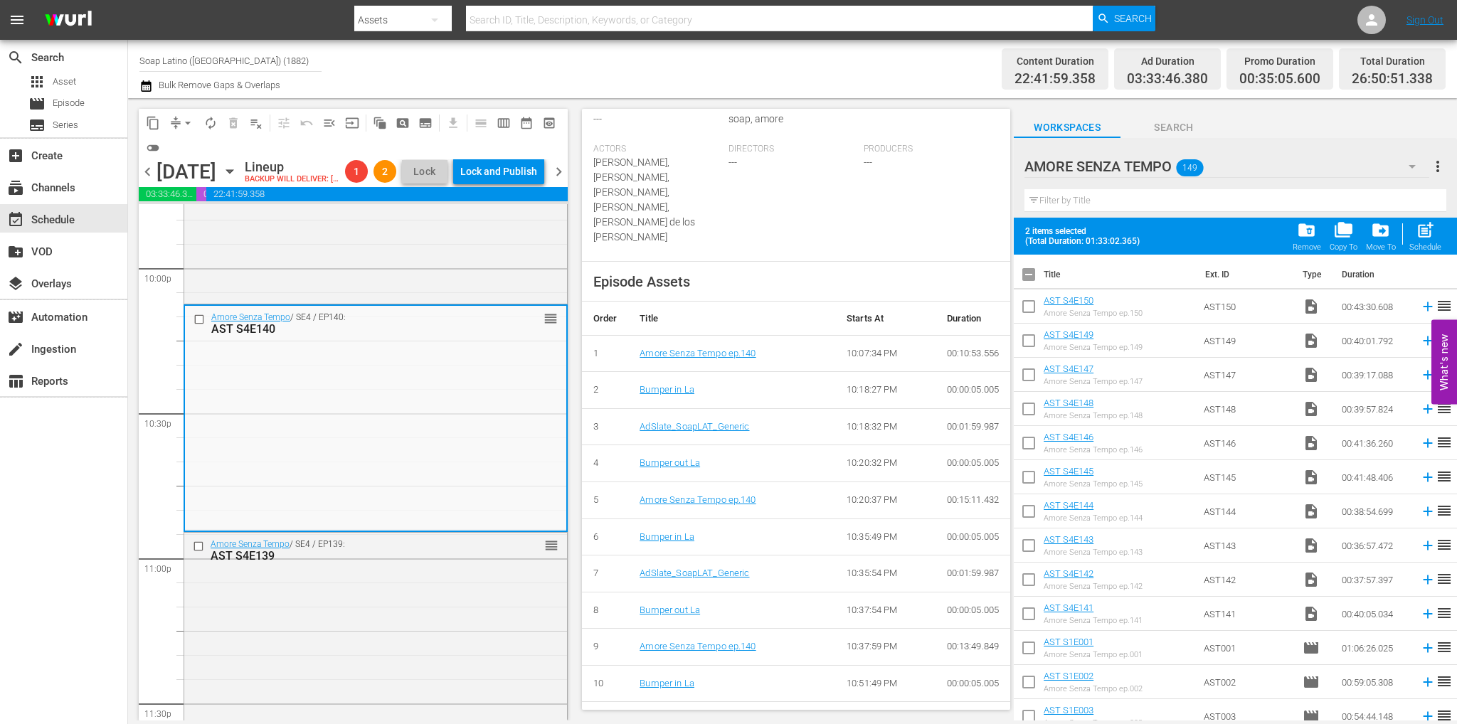
checkbox input "true"
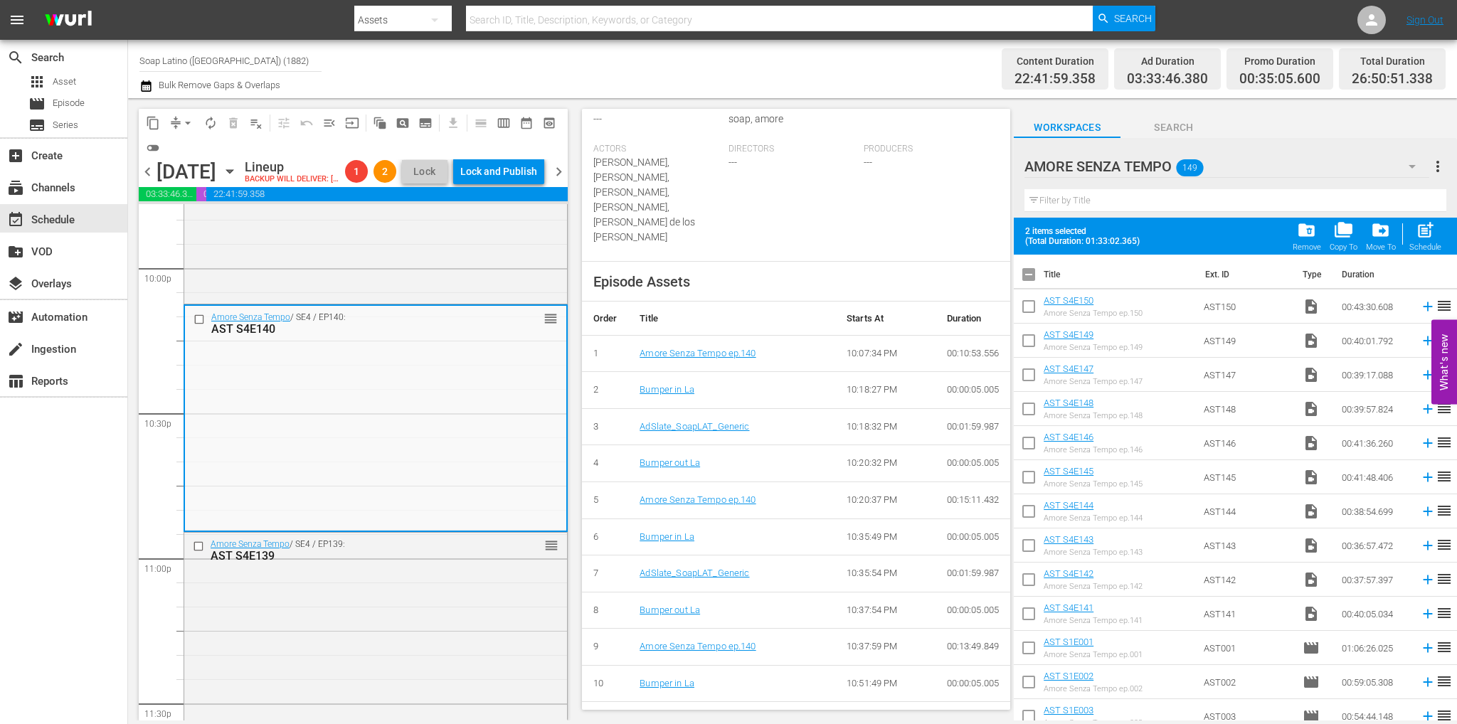
checkbox input "true"
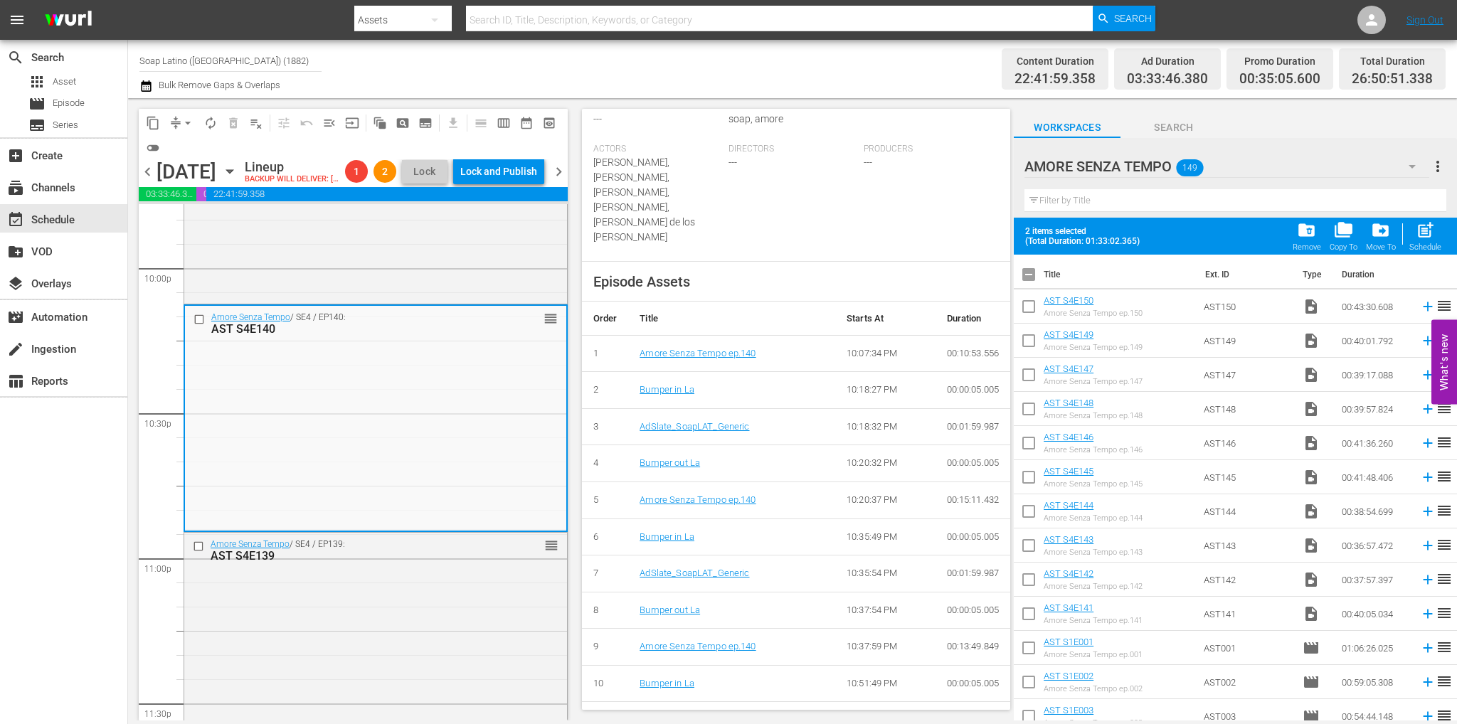
checkbox input "true"
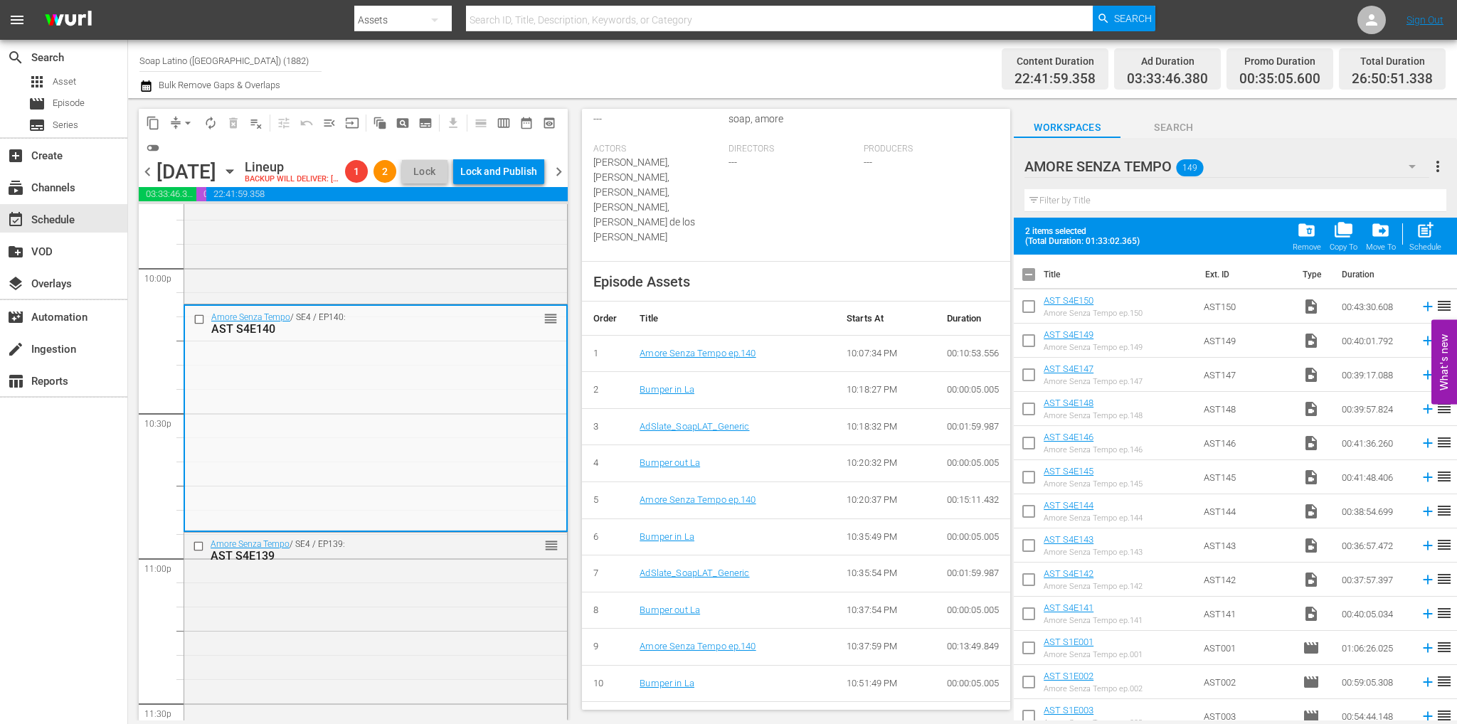
checkbox input "true"
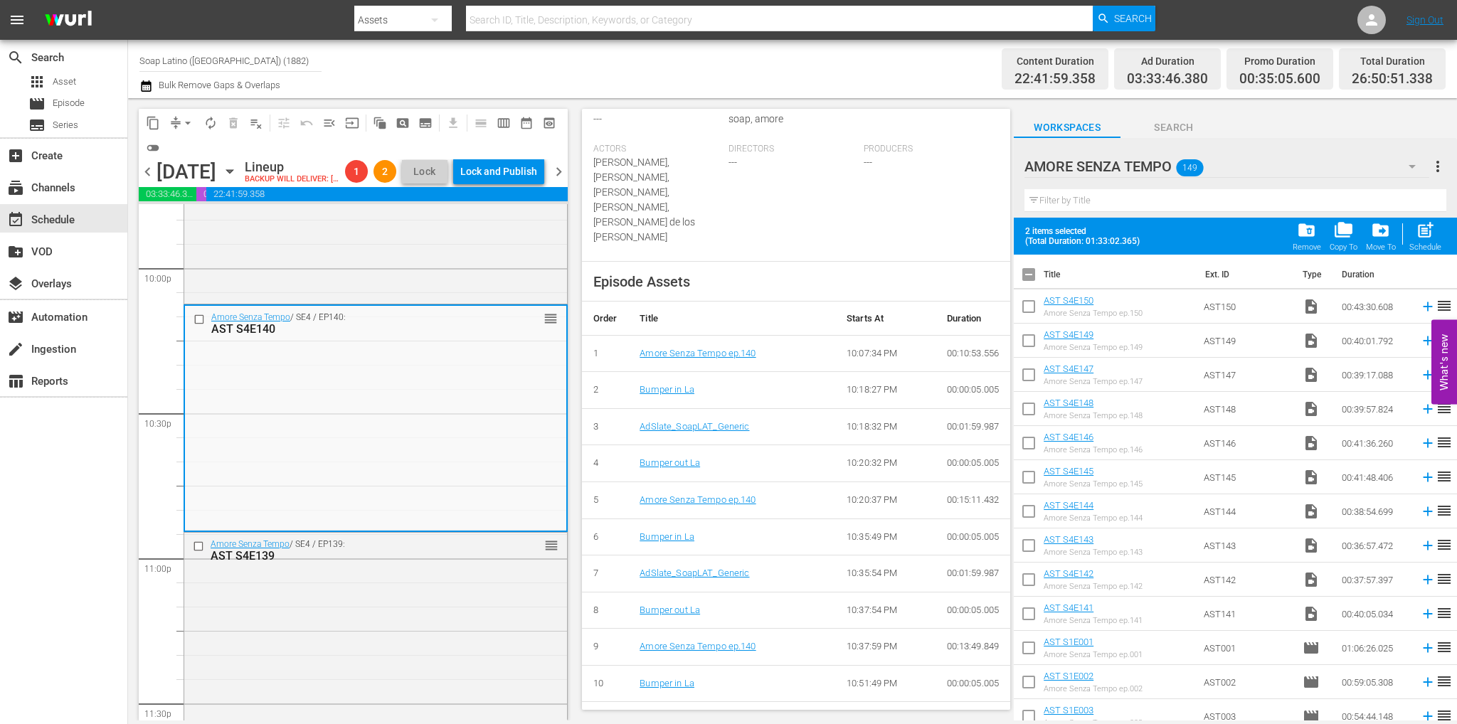
checkbox input "true"
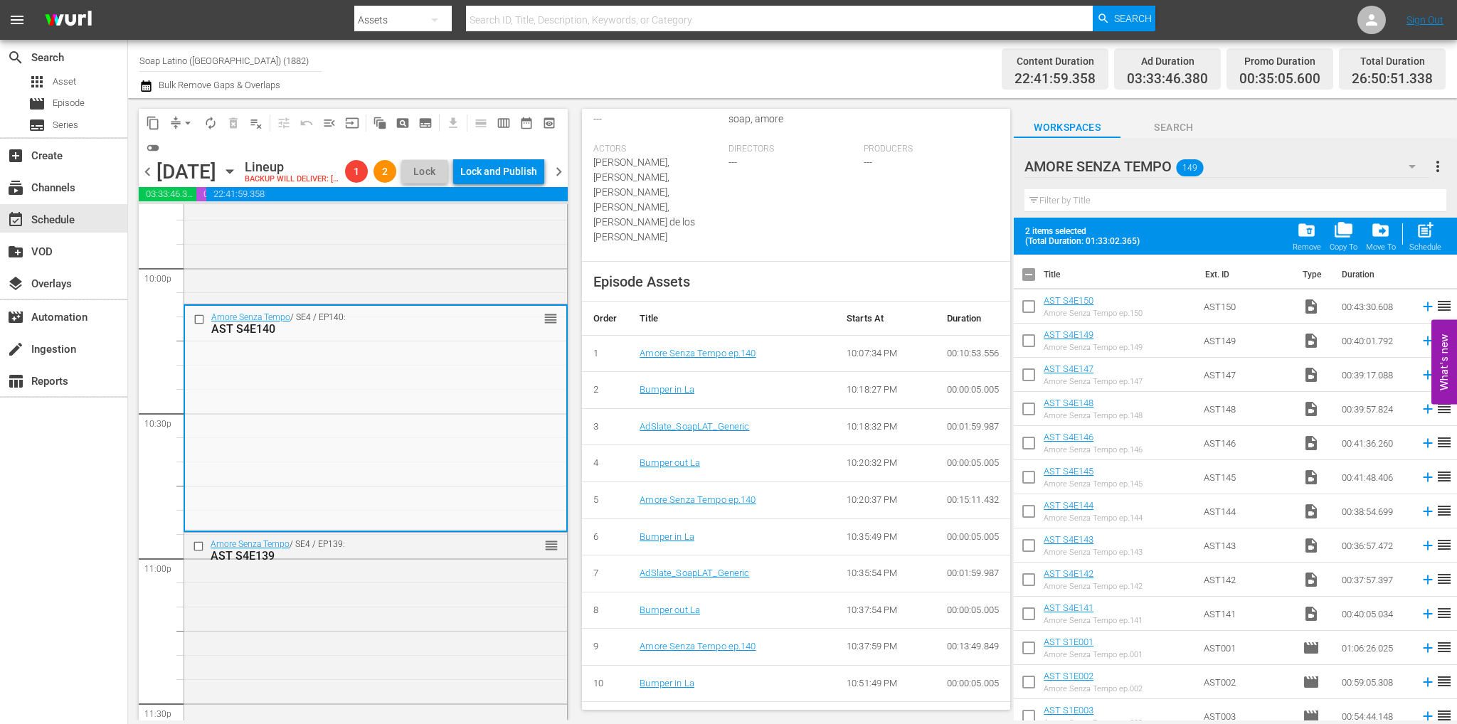
checkbox input "true"
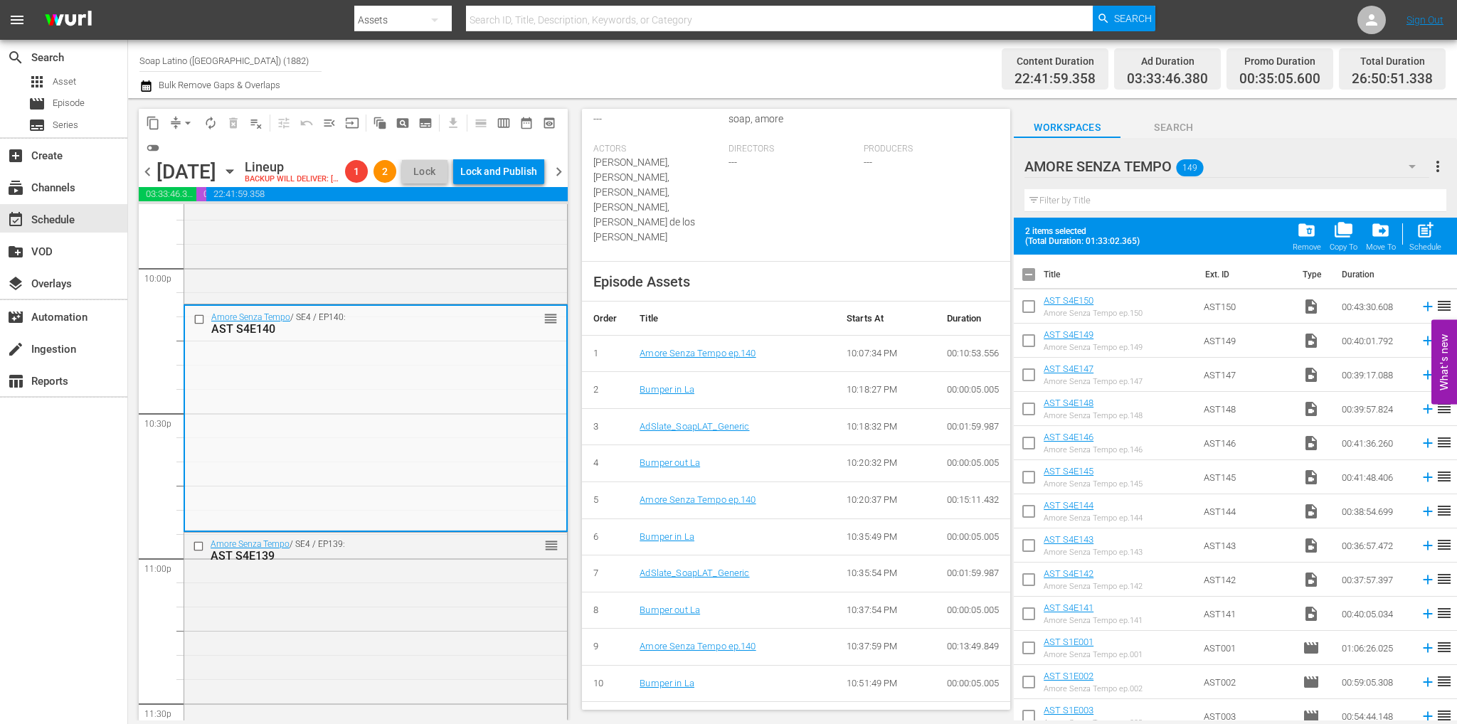
checkbox input "true"
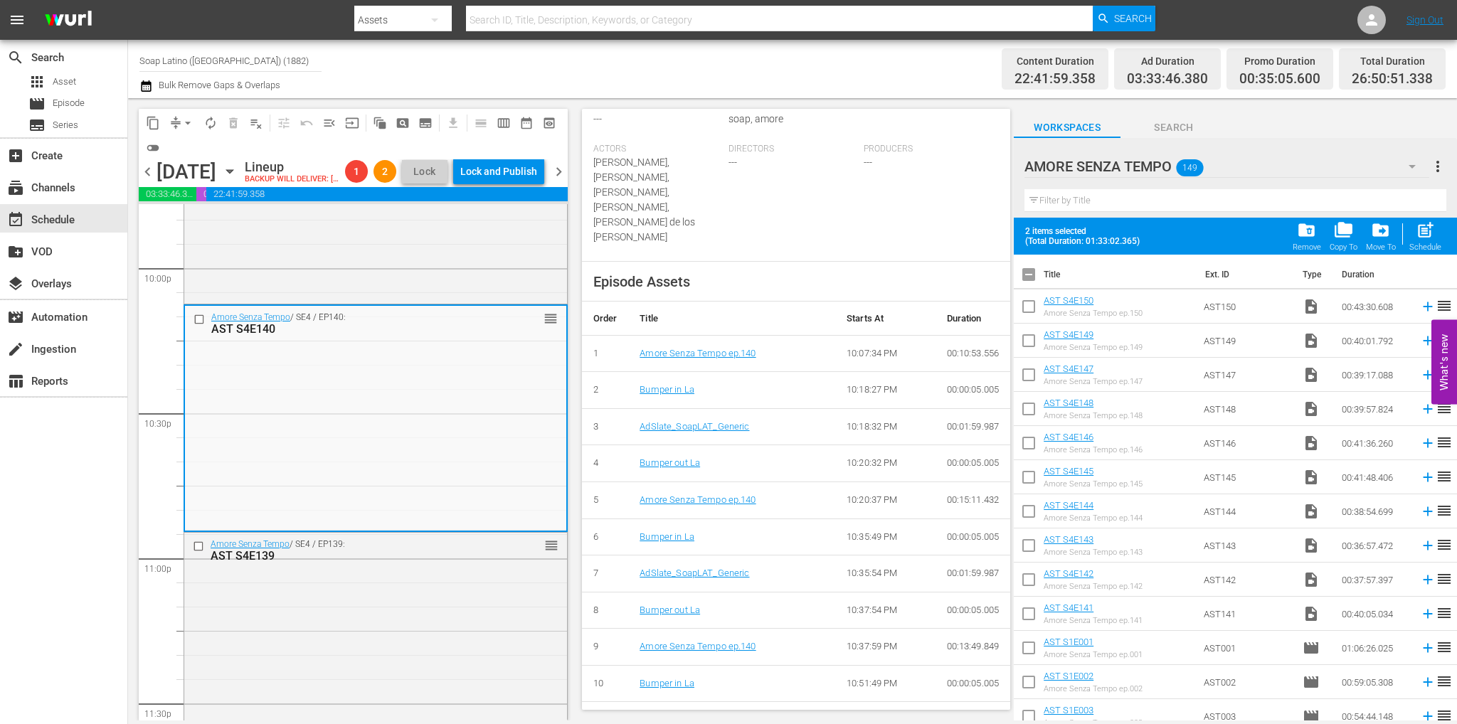
checkbox input "true"
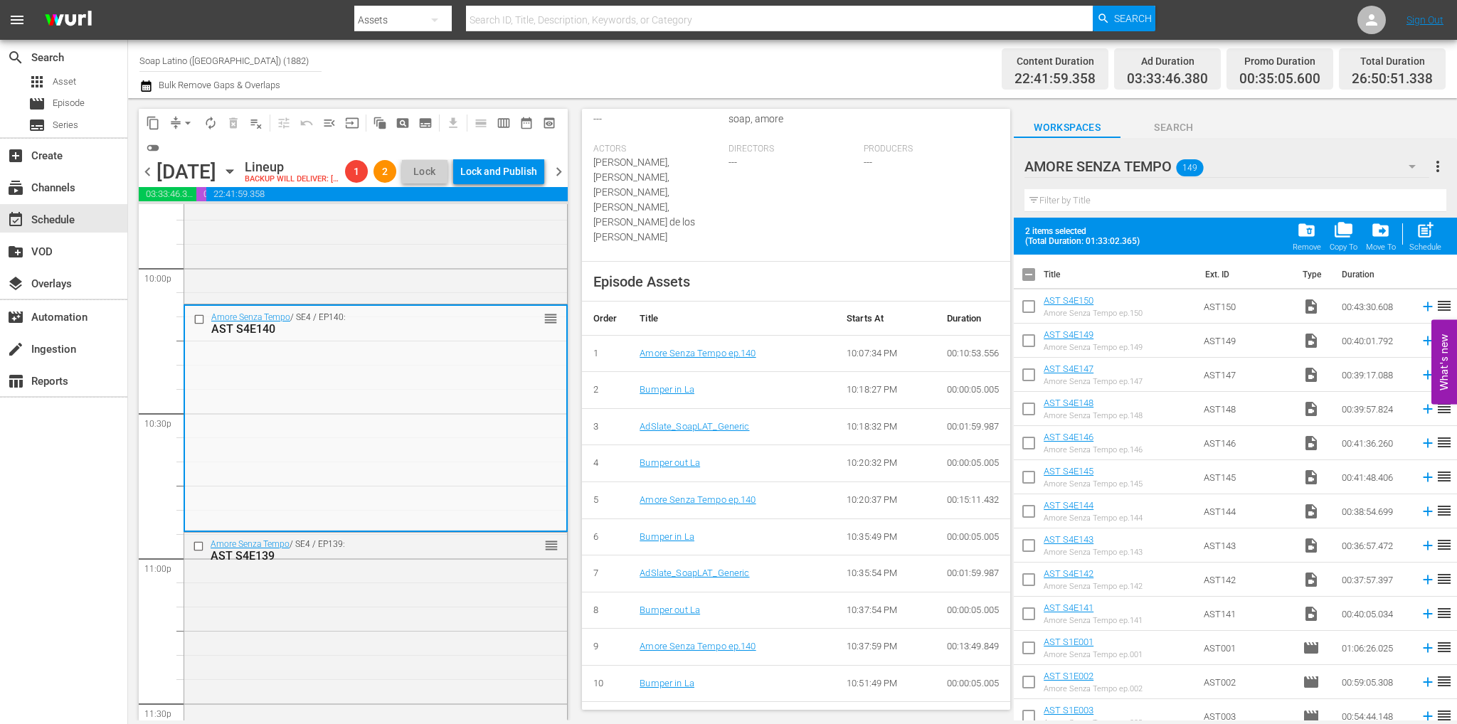
checkbox input "true"
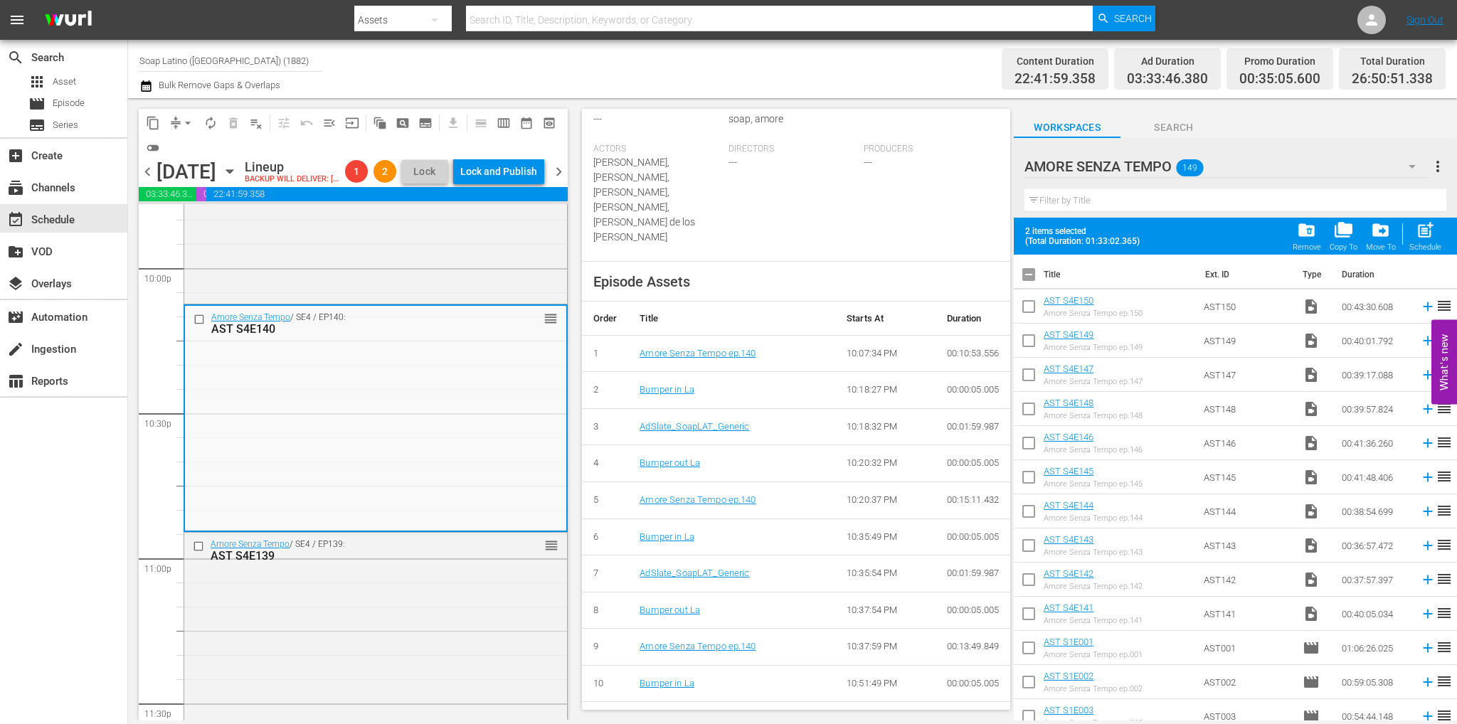
checkbox input "true"
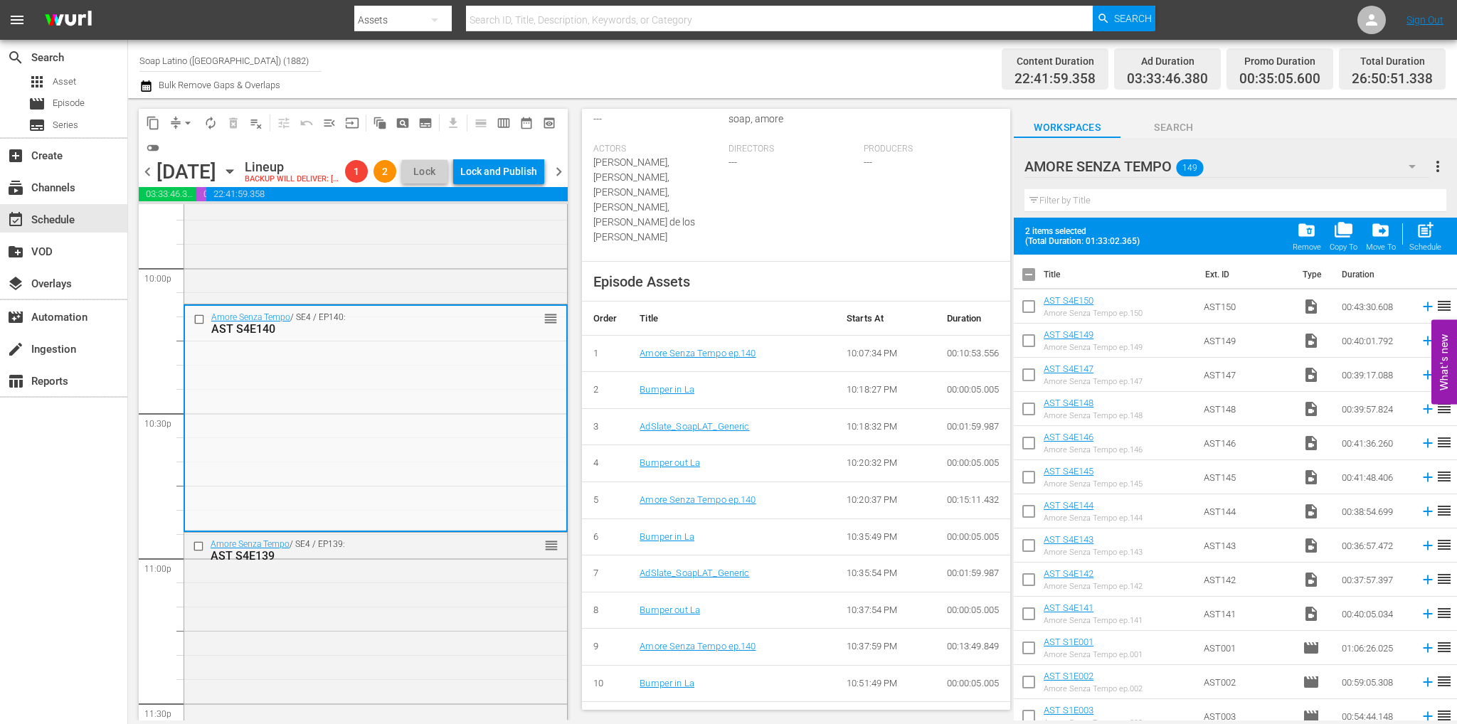
checkbox input "true"
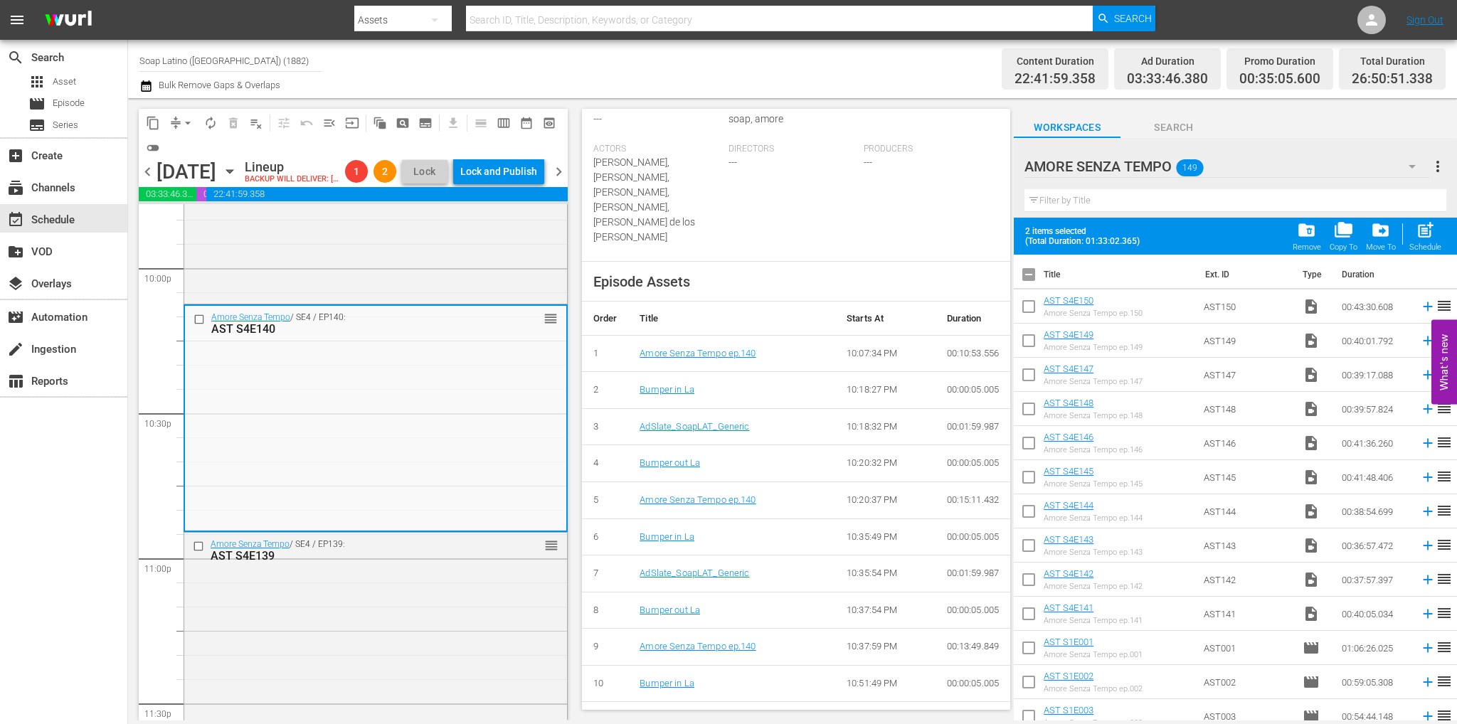
checkbox input "true"
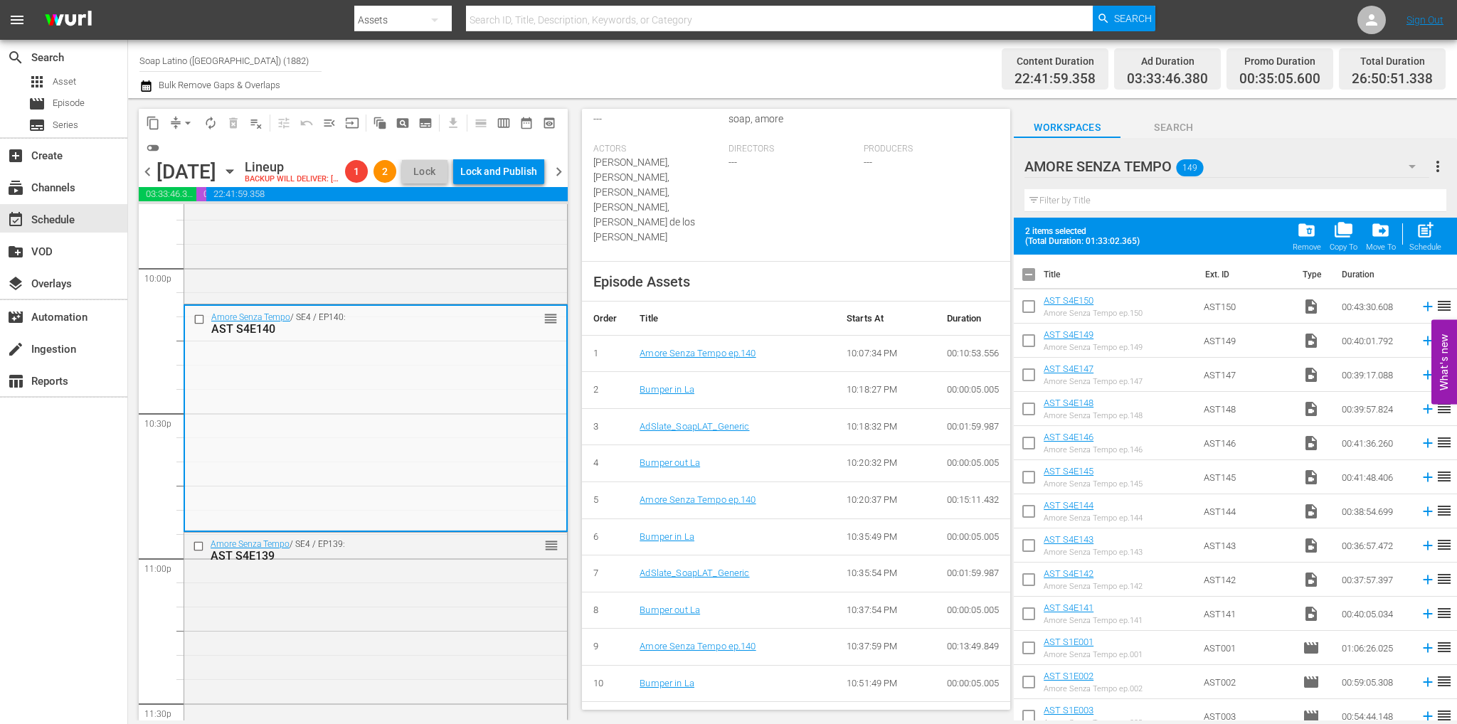
checkbox input "true"
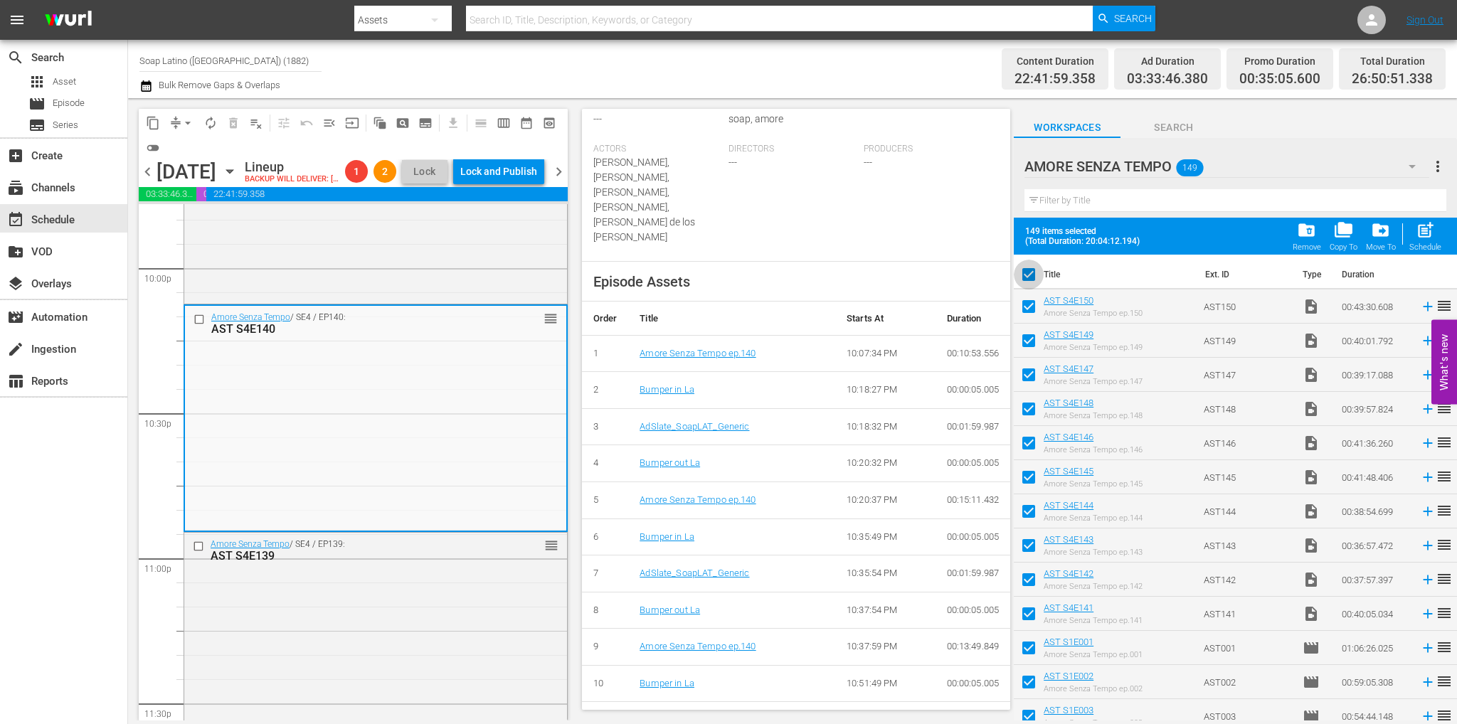
click at [1029, 279] on input "checkbox" at bounding box center [1028, 277] width 30 height 30
checkbox input "false"
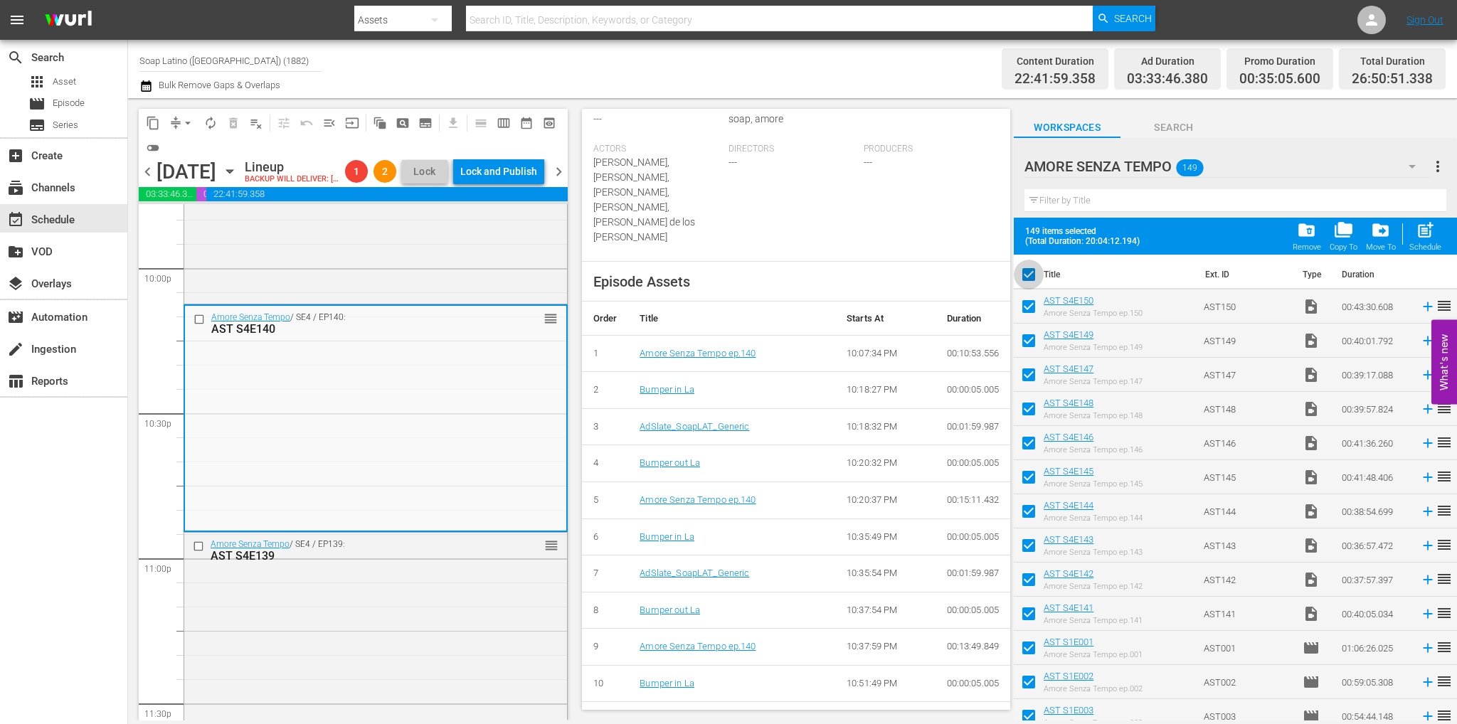
checkbox input "false"
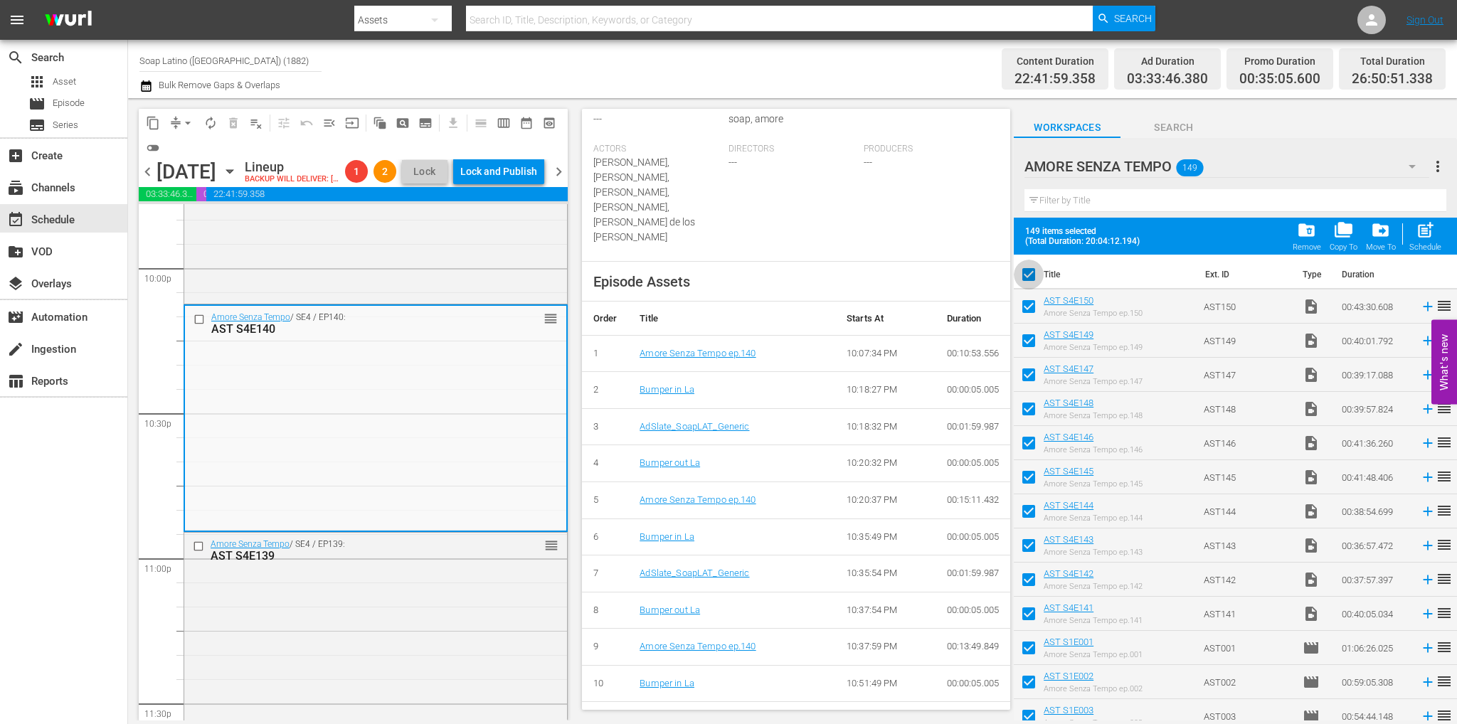
checkbox input "false"
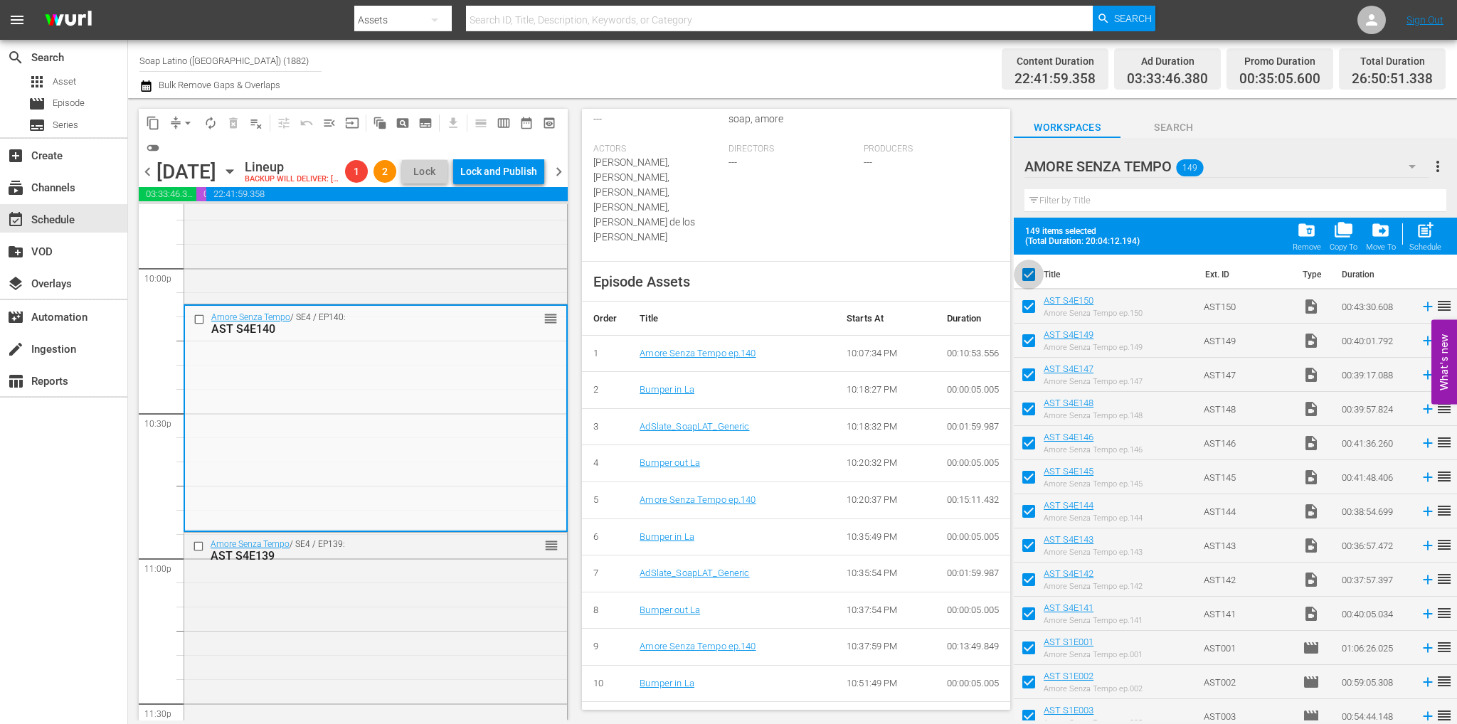
checkbox input "false"
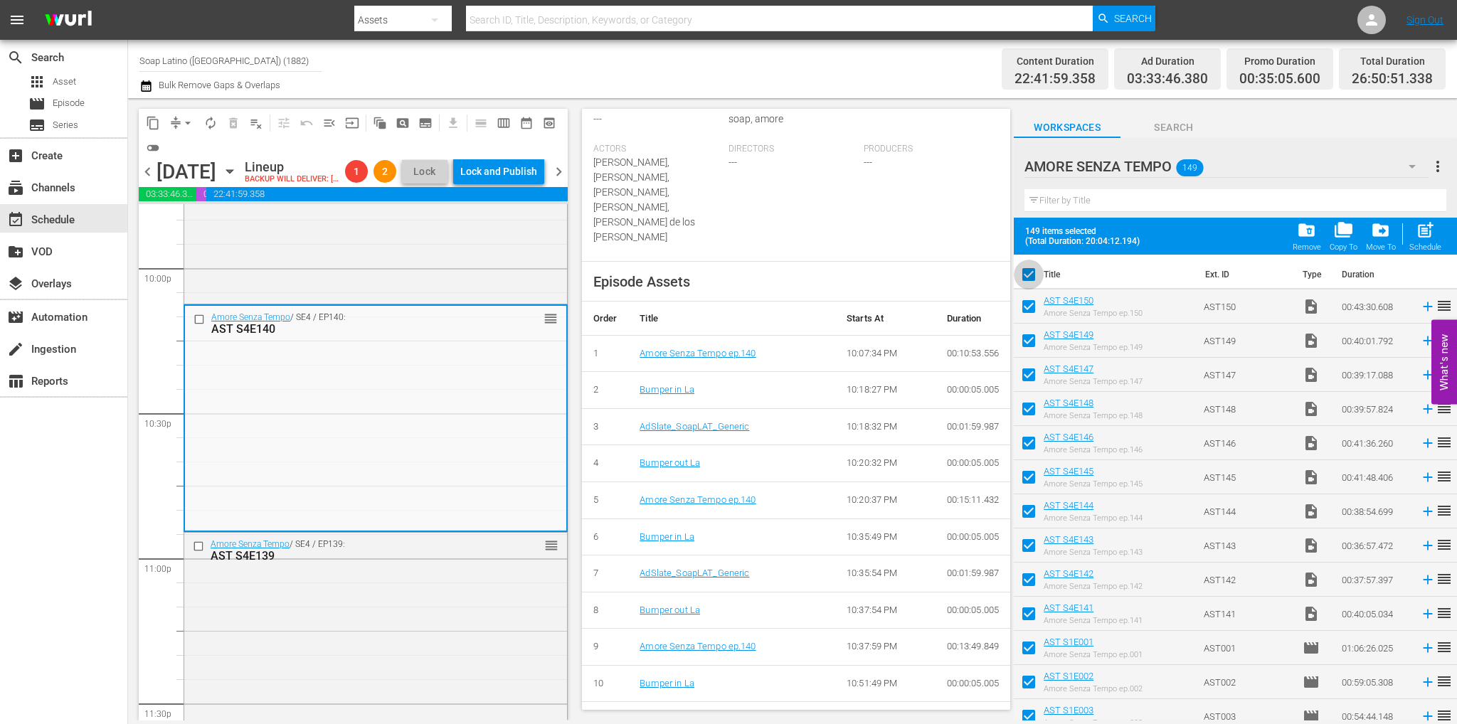
checkbox input "false"
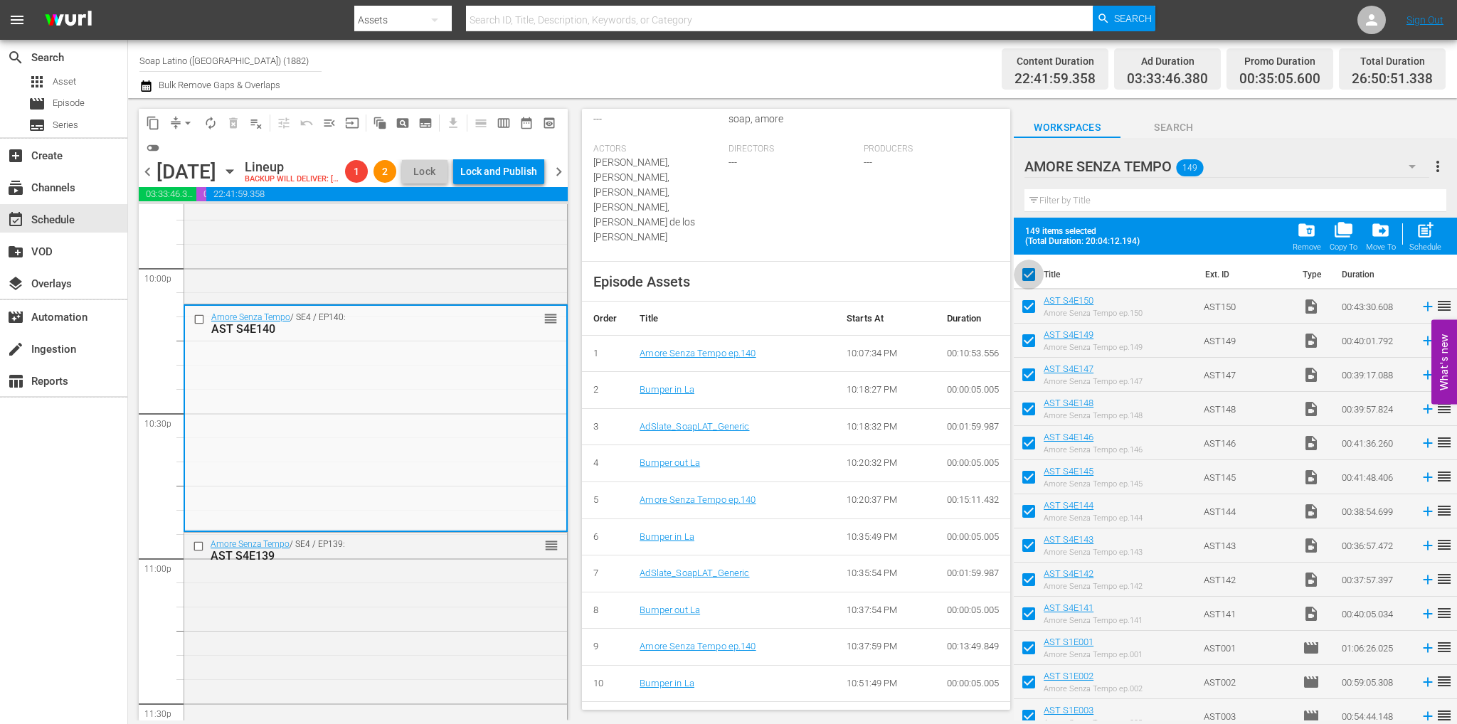
checkbox input "false"
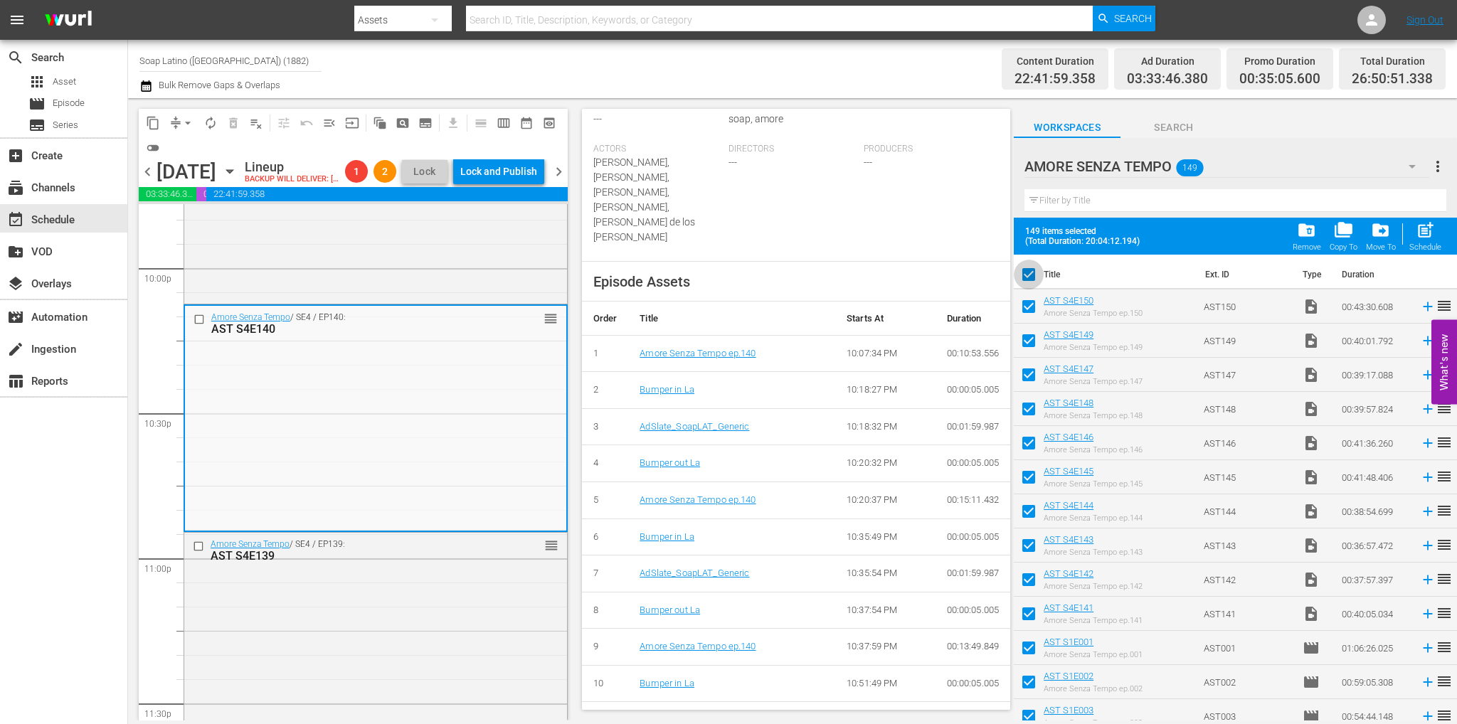
checkbox input "false"
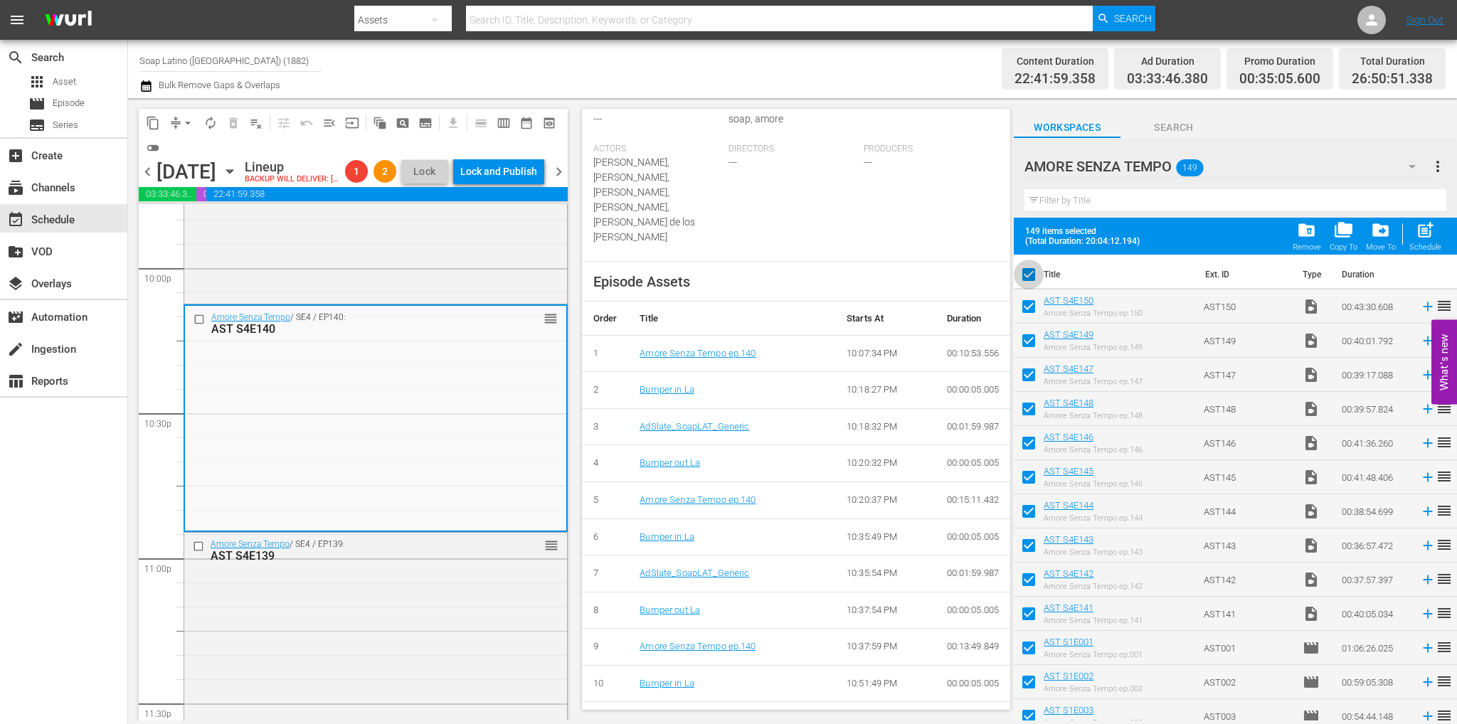
checkbox input "false"
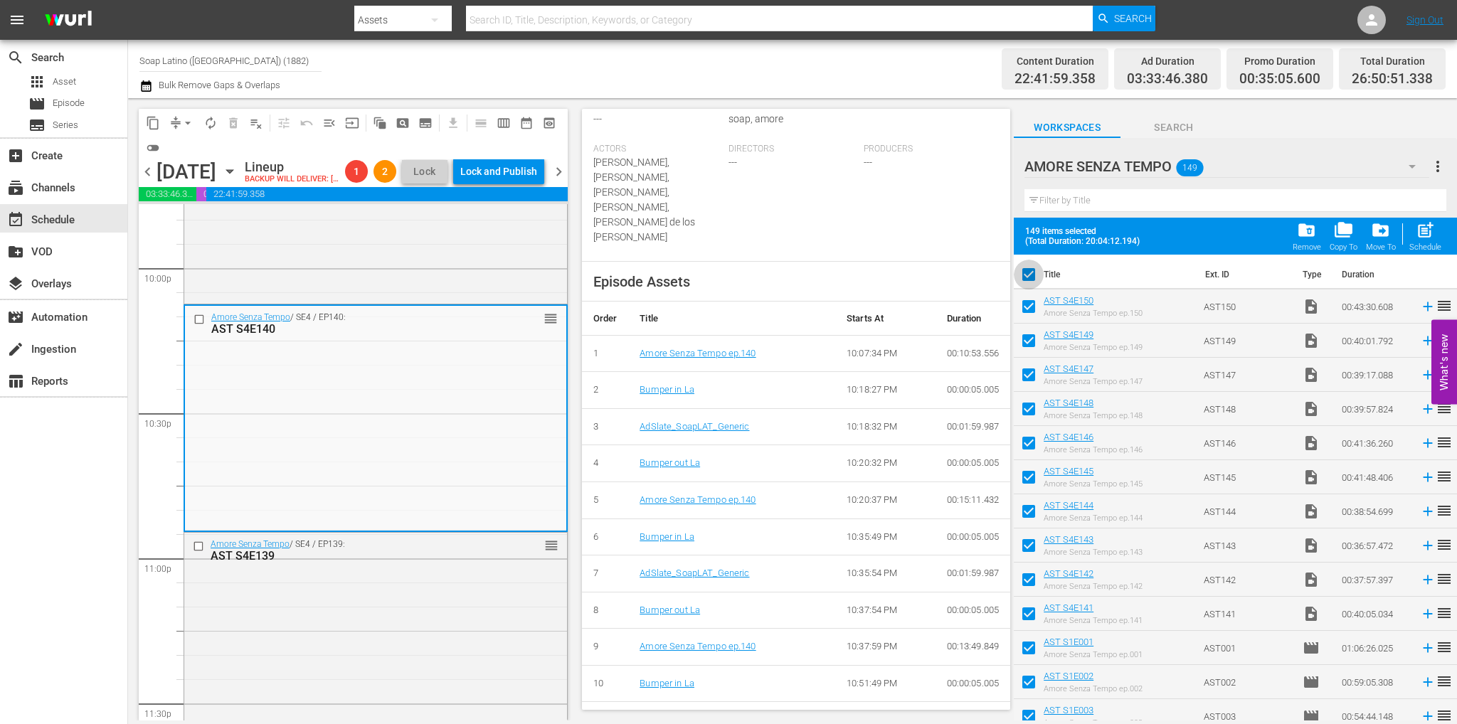
checkbox input "false"
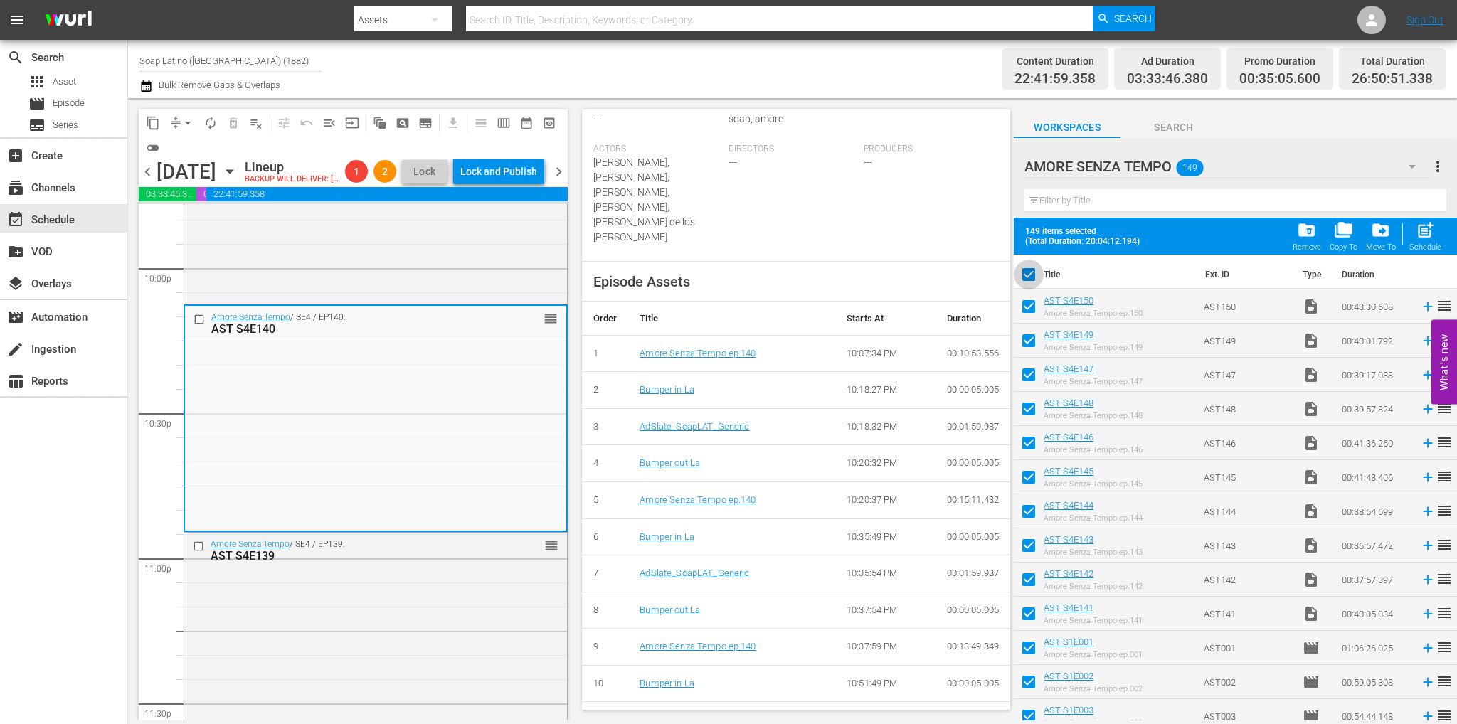
checkbox input "false"
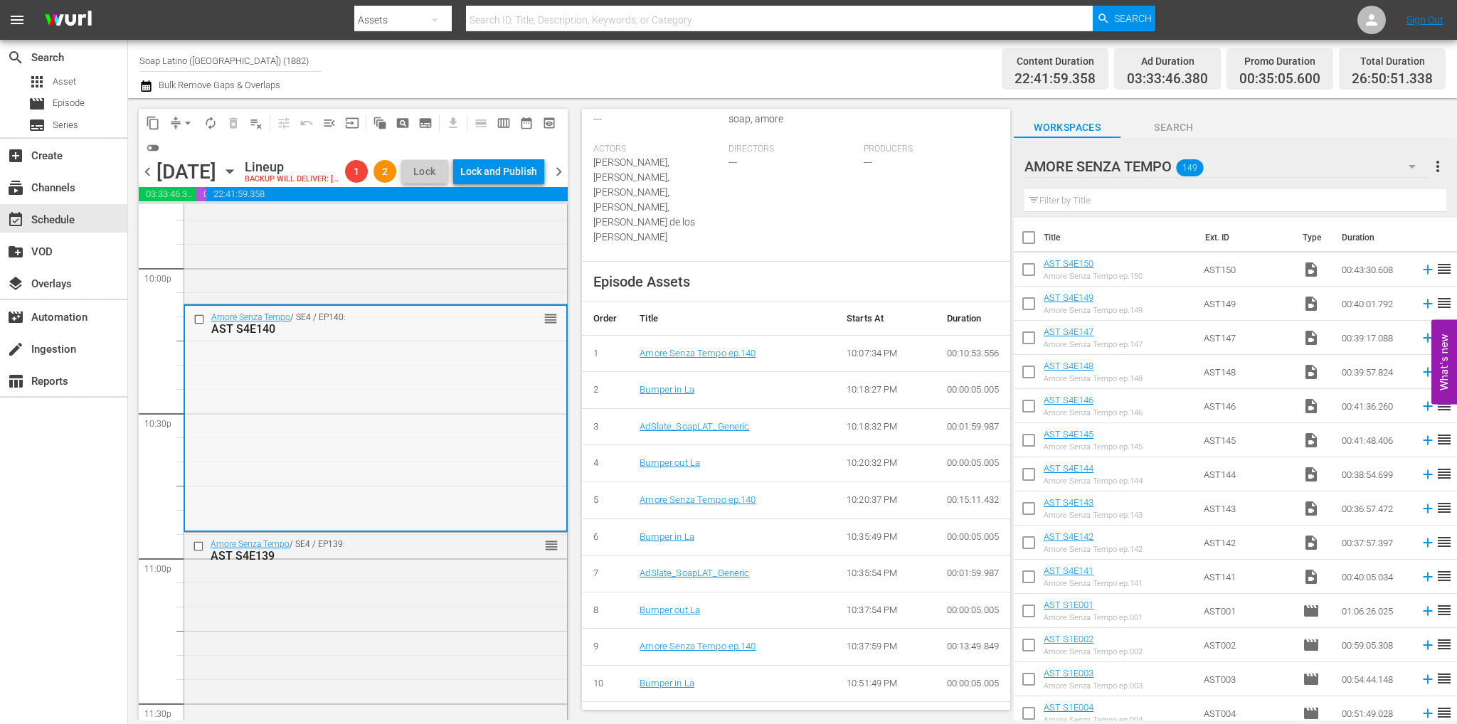
scroll to position [6462, 0]
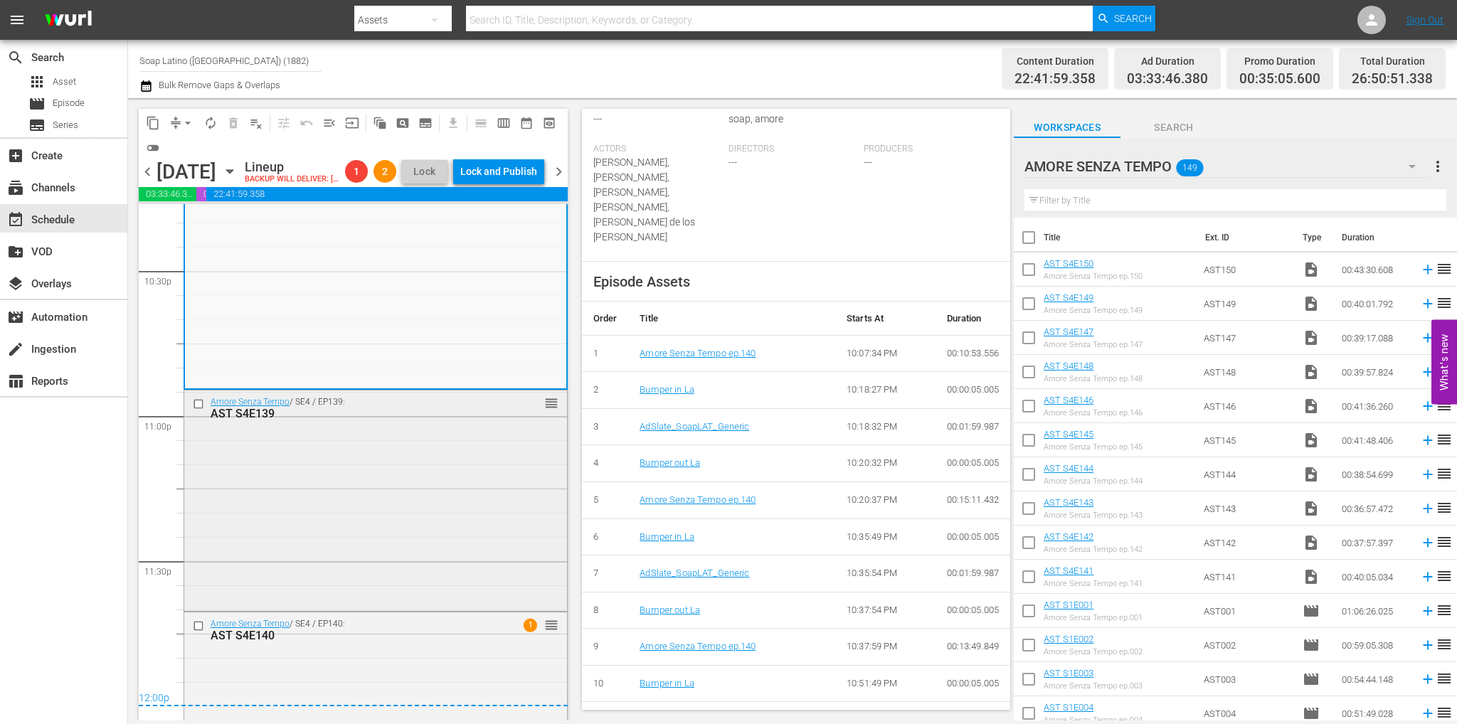
click at [206, 410] on input "checkbox" at bounding box center [200, 404] width 15 height 12
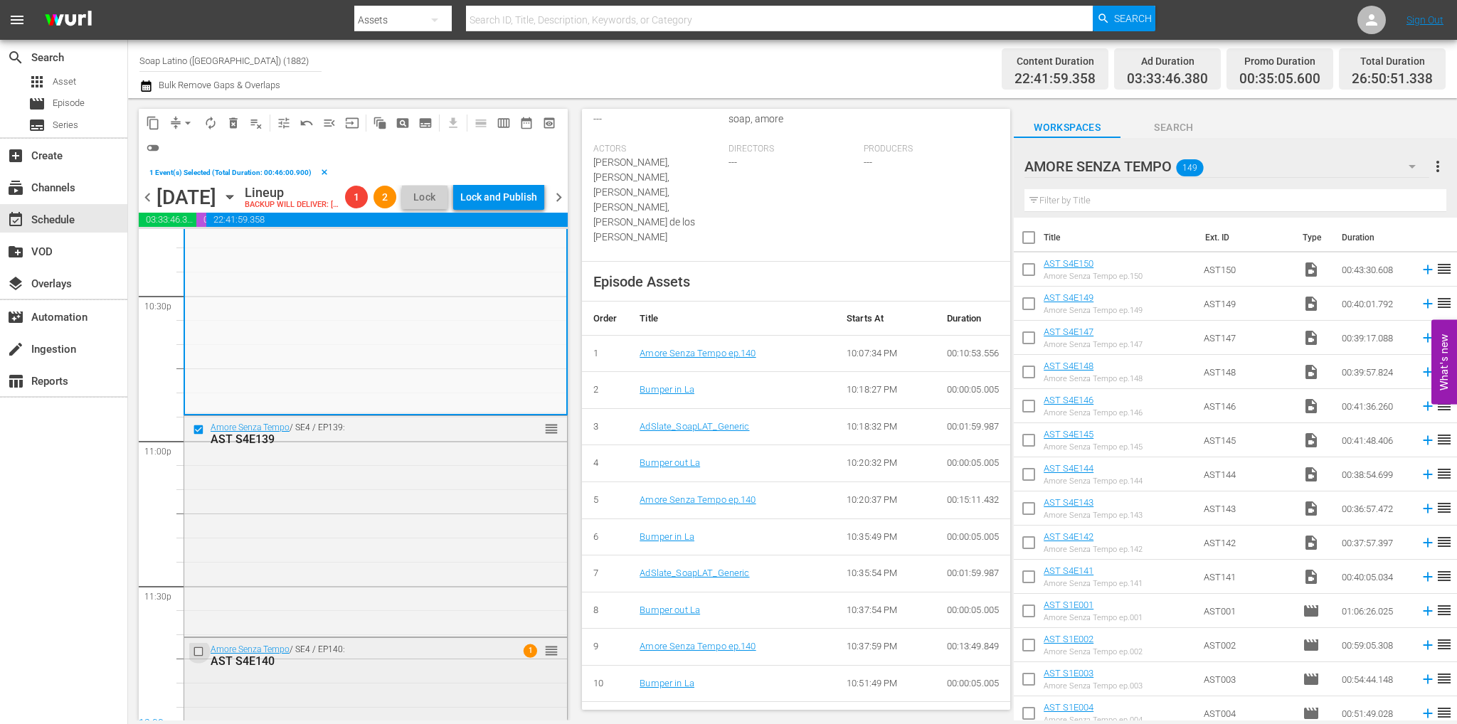
click at [201, 658] on input "checkbox" at bounding box center [200, 652] width 15 height 12
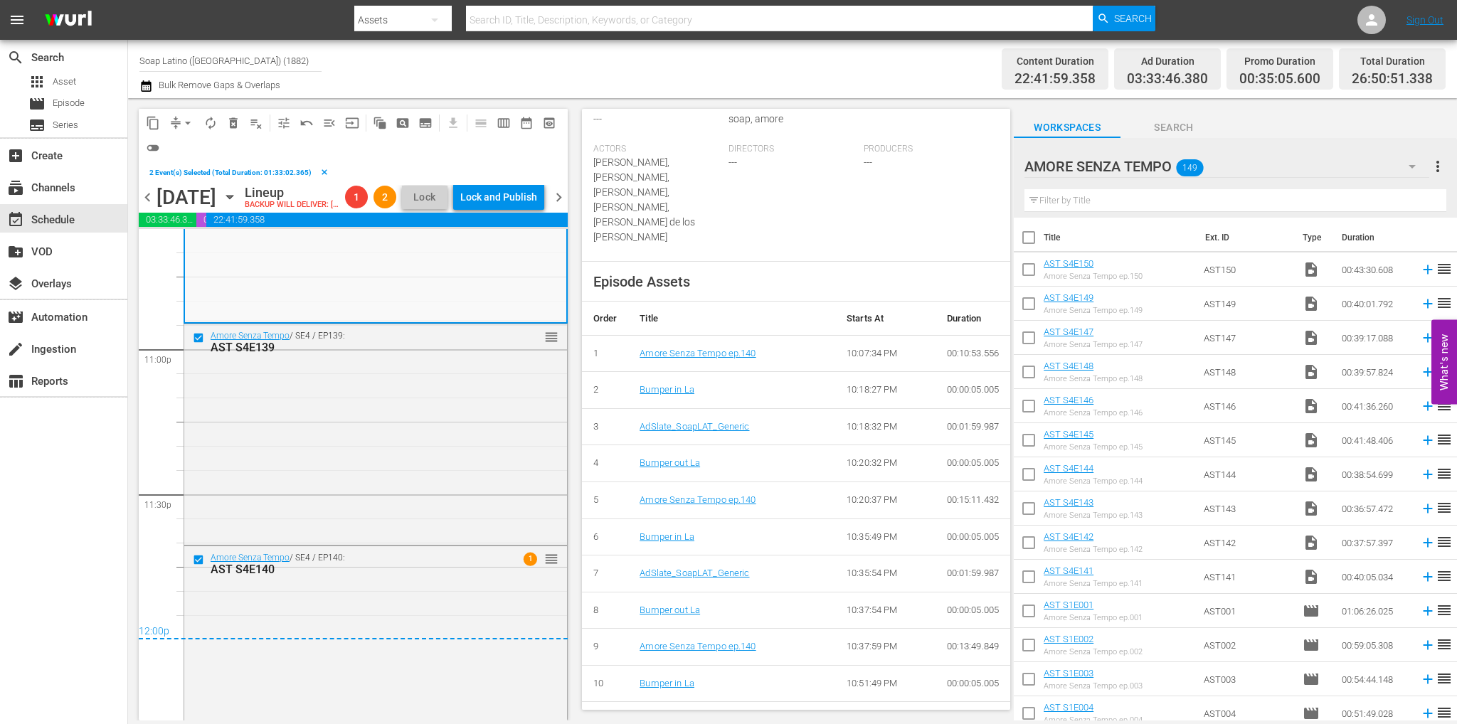
scroll to position [6630, 0]
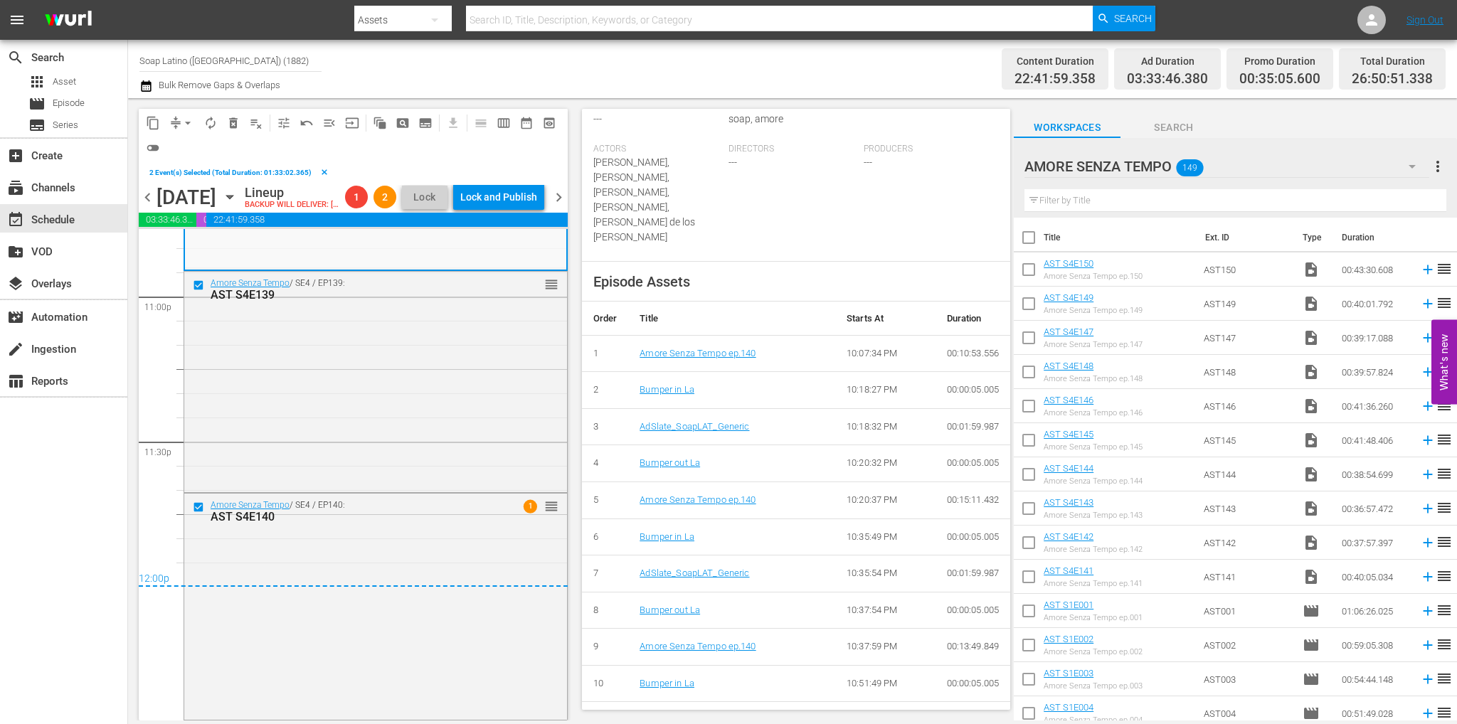
click at [232, 127] on span "delete_forever_outlined" at bounding box center [233, 123] width 14 height 14
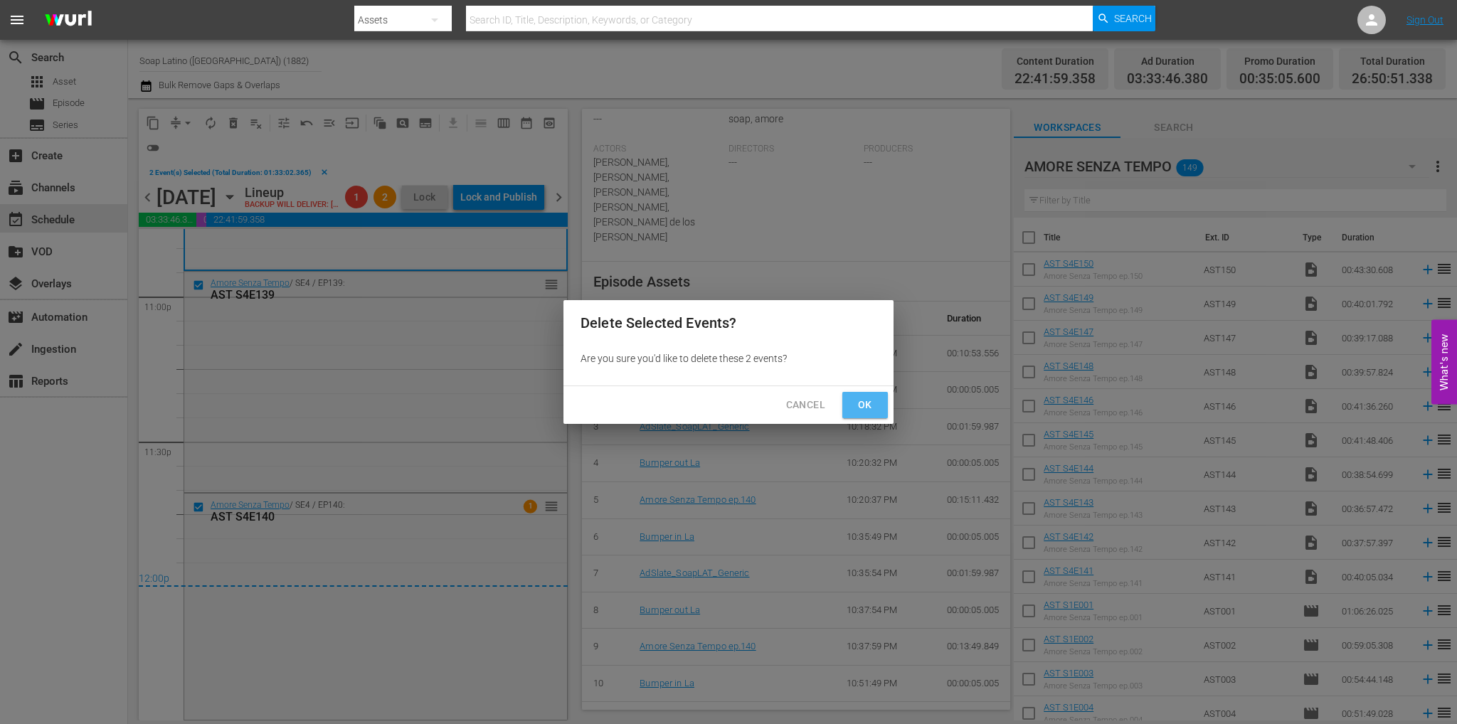
click at [870, 399] on span "Ok" at bounding box center [864, 405] width 23 height 18
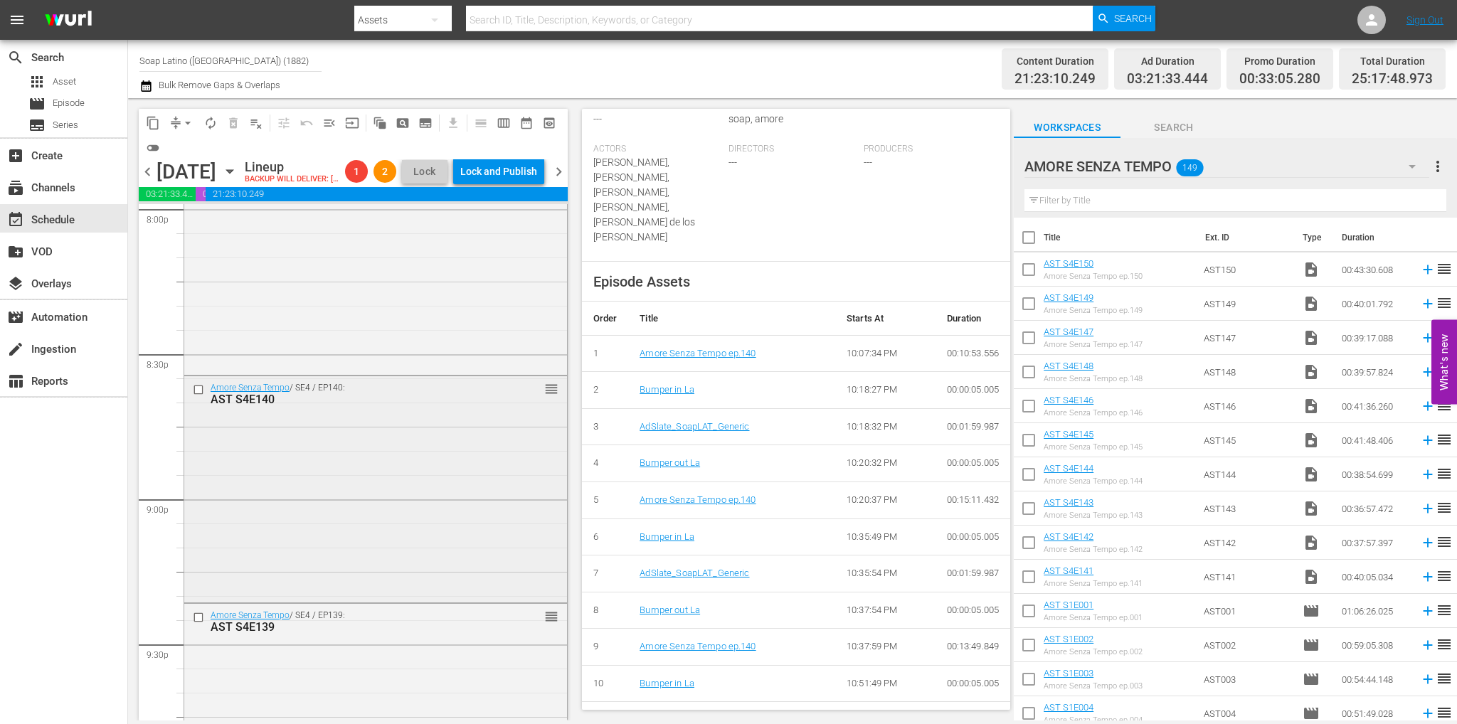
click at [195, 396] on input "checkbox" at bounding box center [200, 390] width 15 height 12
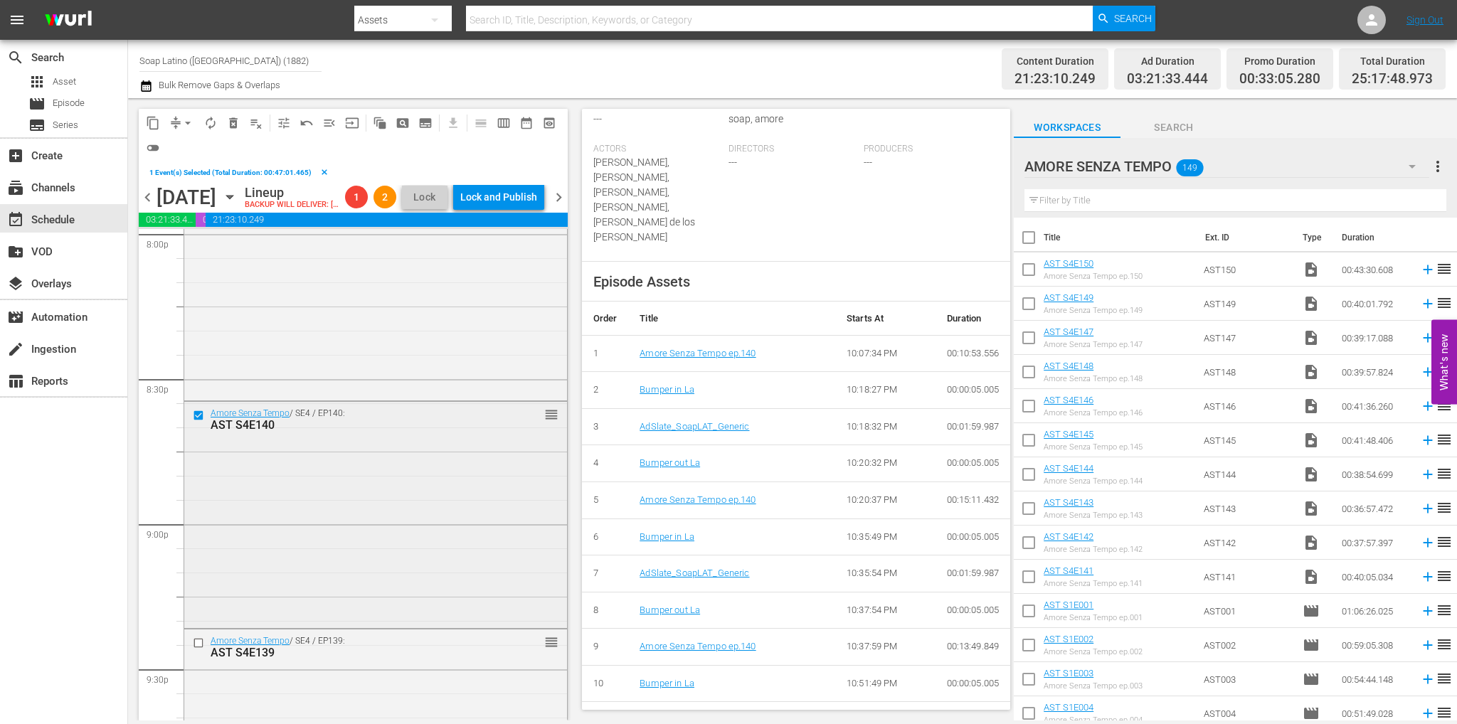
click at [196, 422] on input "checkbox" at bounding box center [200, 416] width 15 height 12
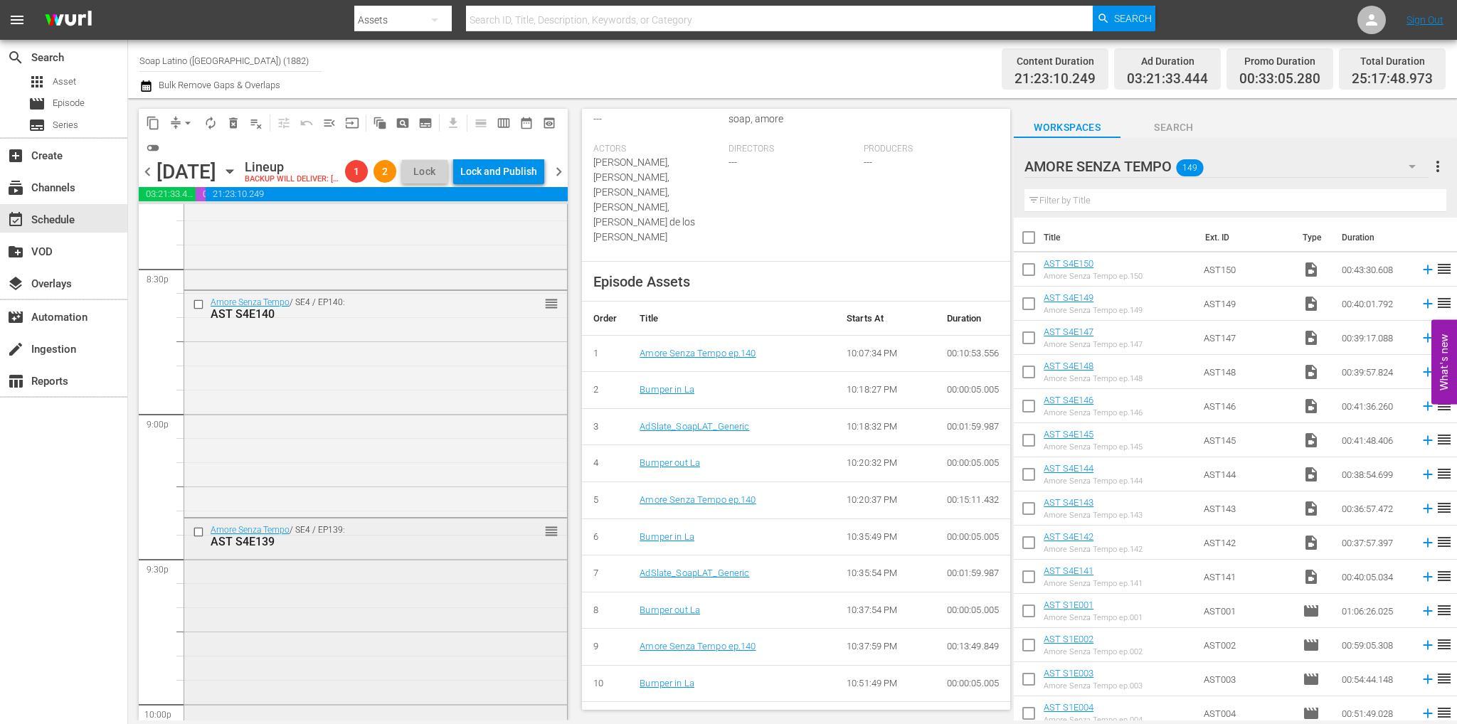
scroll to position [6012, 0]
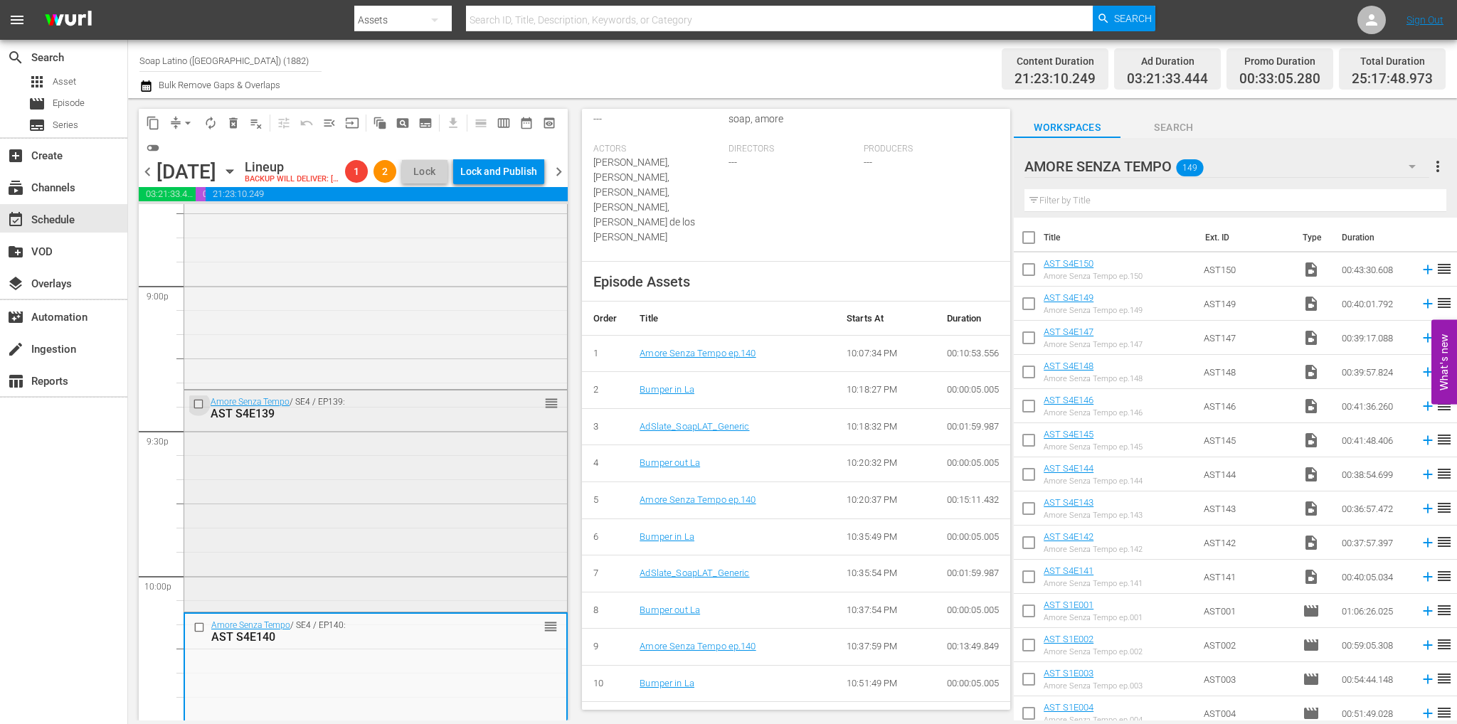
click at [199, 410] on input "checkbox" at bounding box center [200, 404] width 15 height 12
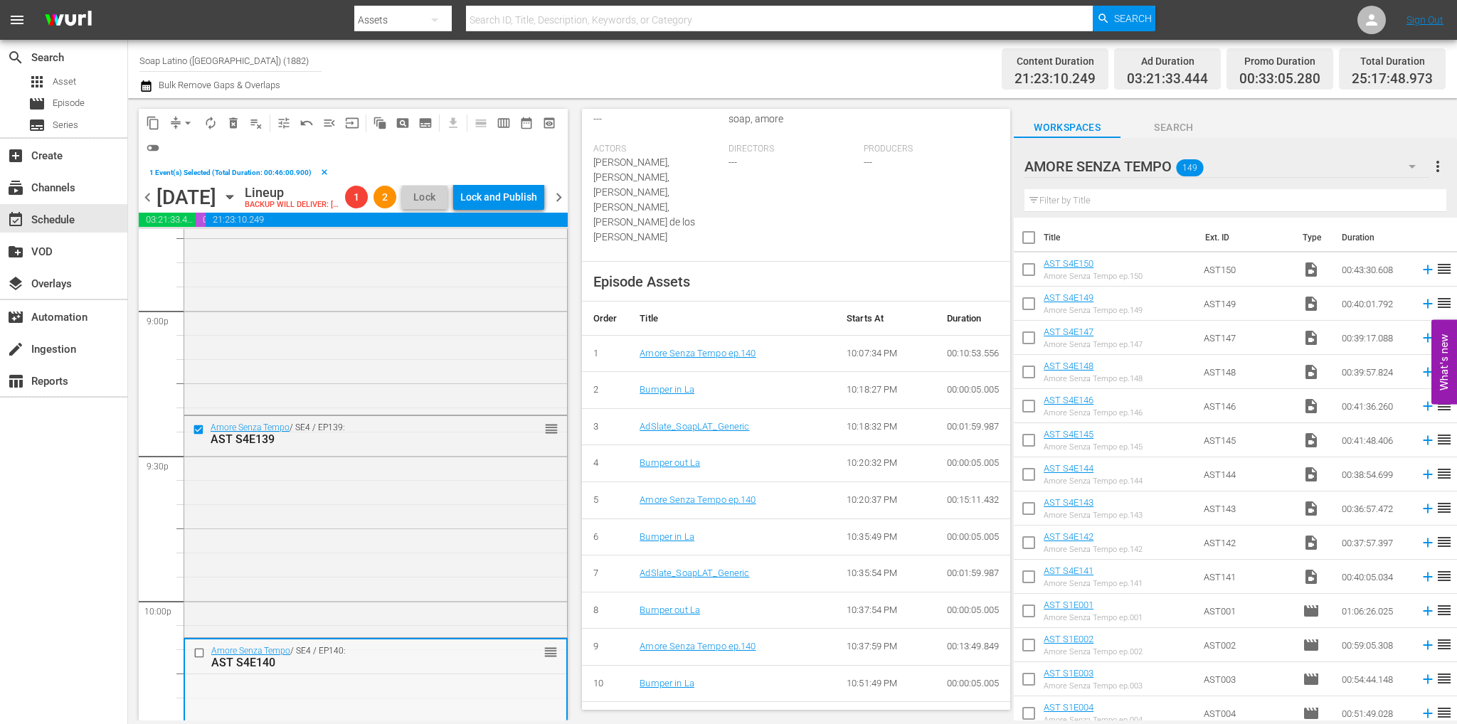
click at [201, 659] on input "checkbox" at bounding box center [200, 652] width 15 height 12
click at [236, 127] on span "delete_forever_outlined" at bounding box center [233, 123] width 14 height 14
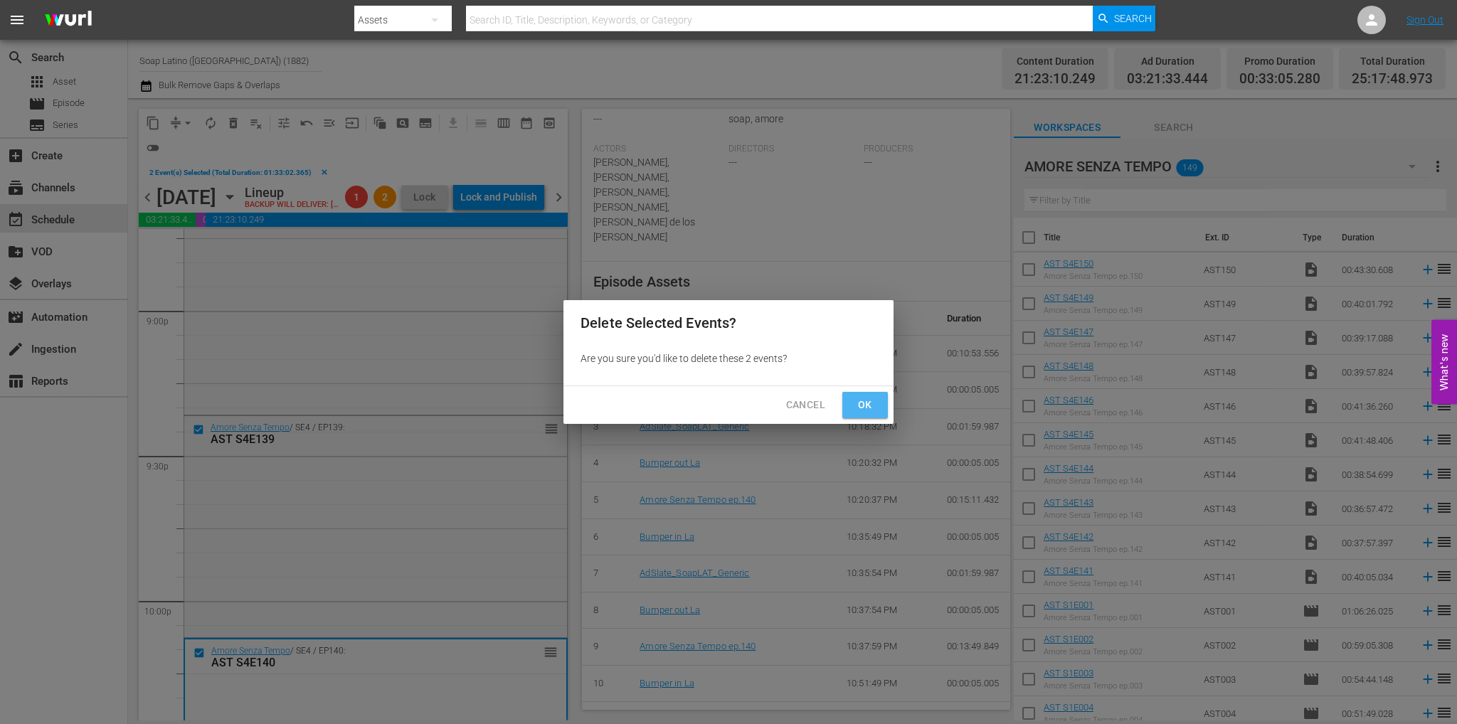
click at [885, 398] on button "Ok" at bounding box center [865, 405] width 46 height 26
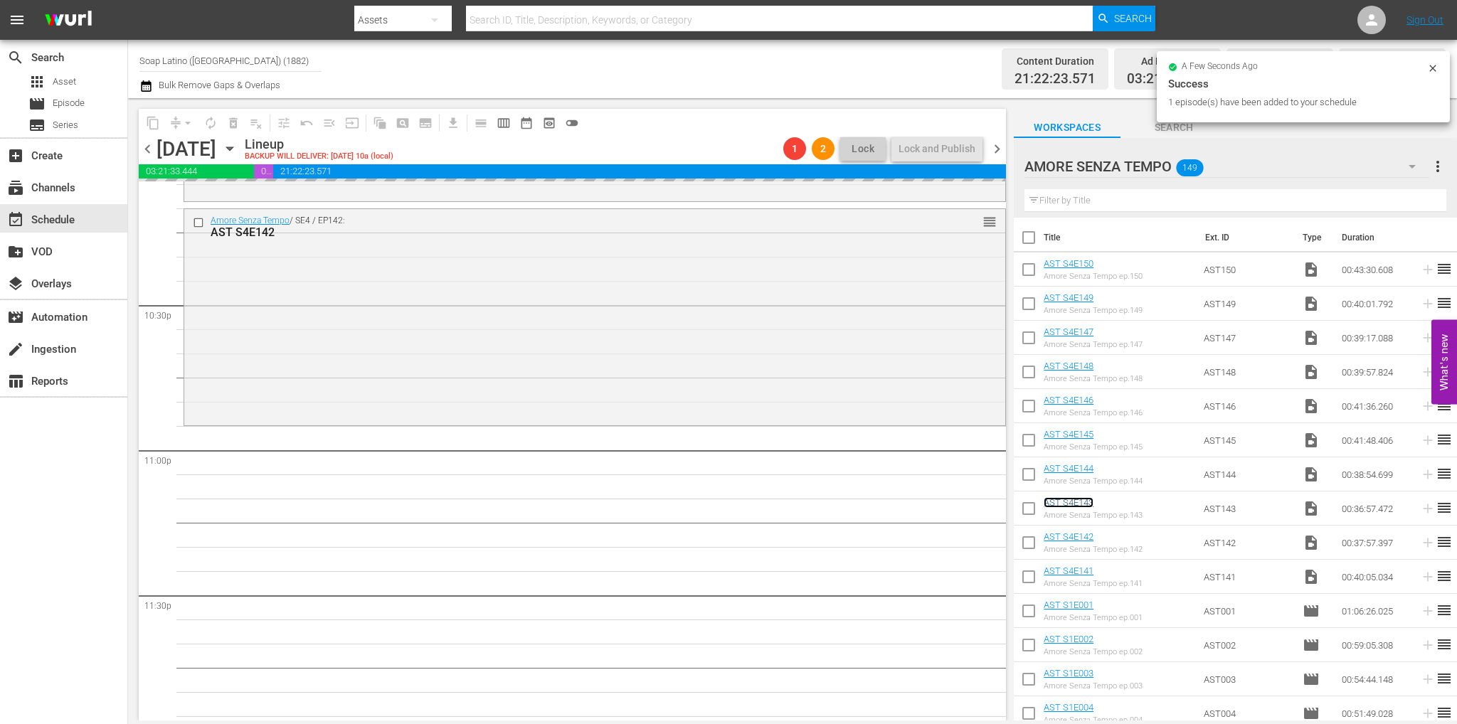
scroll to position [6424, 0]
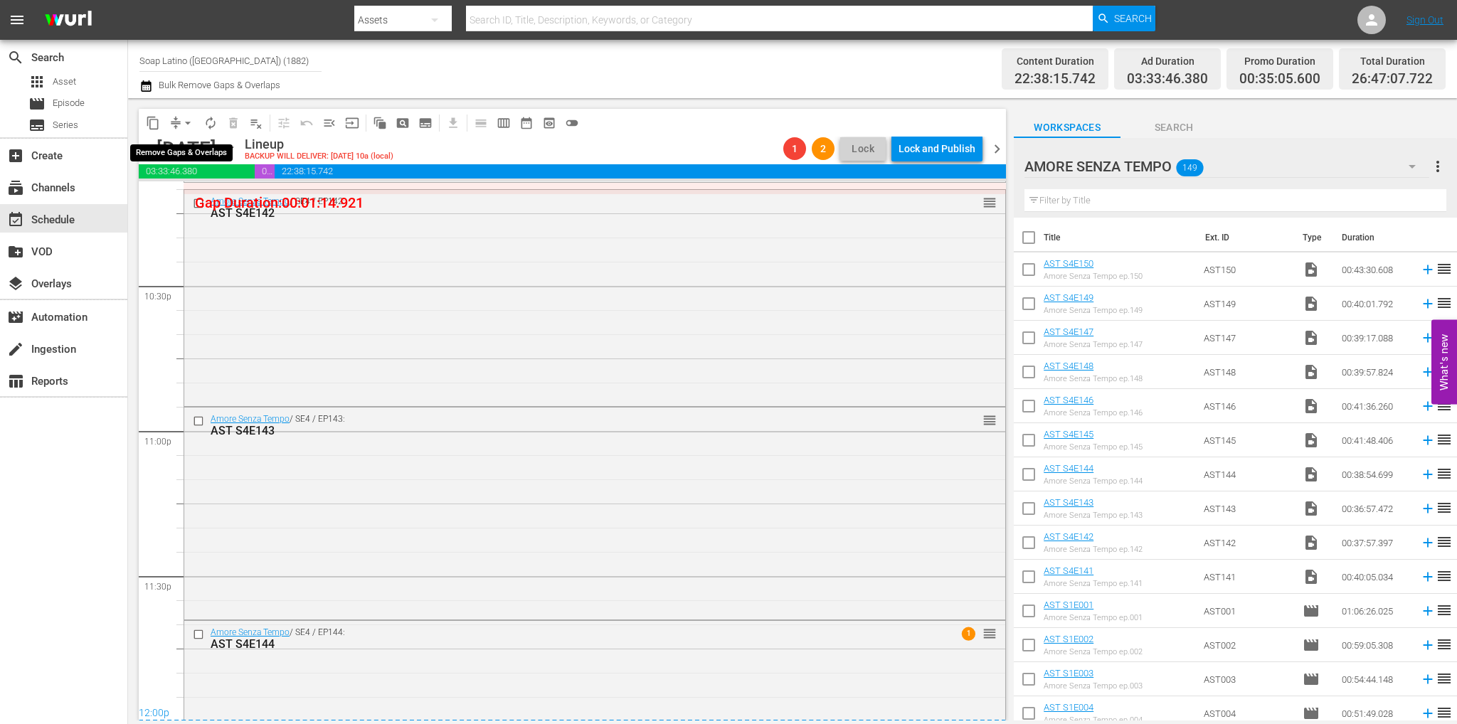
click at [188, 123] on span "arrow_drop_down" at bounding box center [188, 123] width 14 height 14
click at [235, 188] on li "Align to End of Previous Day" at bounding box center [188, 198] width 149 height 23
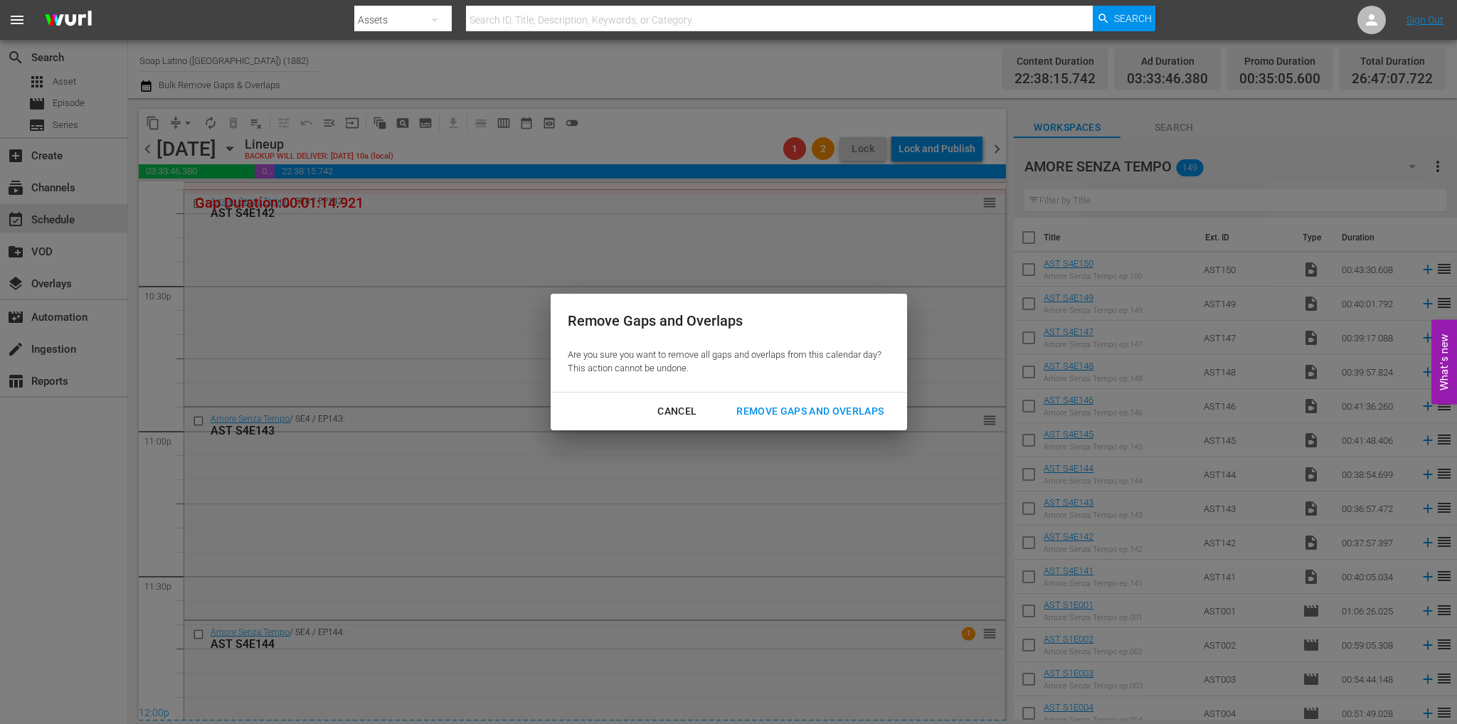
click at [806, 409] on div "Remove Gaps and Overlaps" at bounding box center [810, 412] width 170 height 18
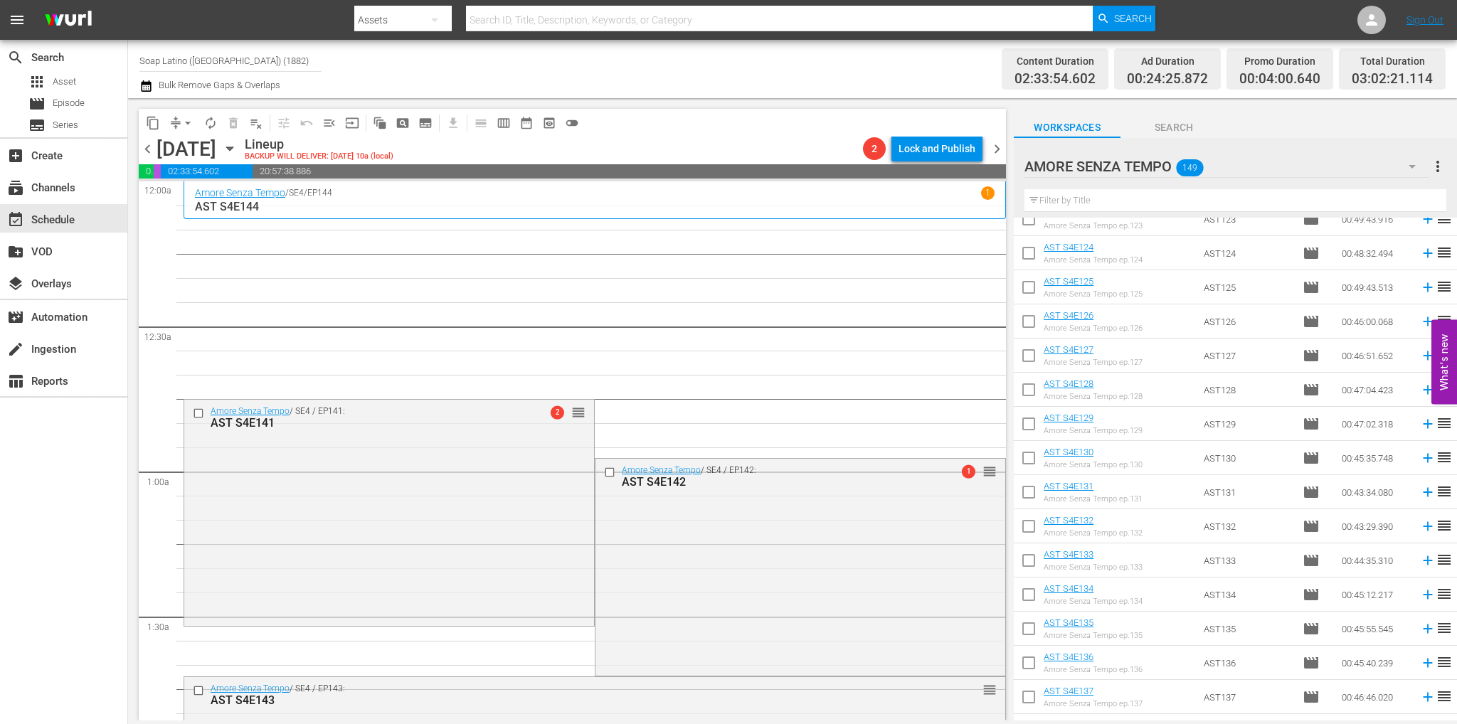
scroll to position [4616, 0]
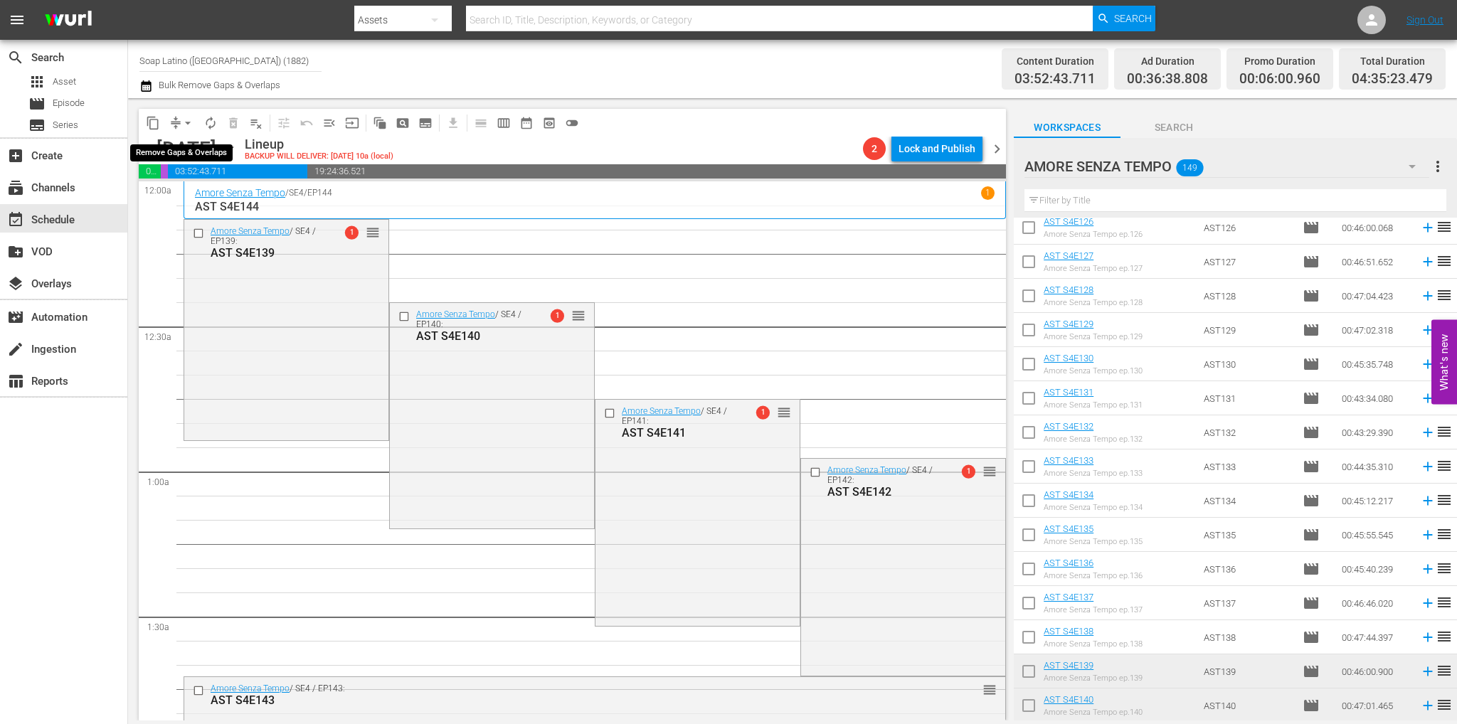
click at [191, 117] on span "arrow_drop_down" at bounding box center [188, 123] width 14 height 14
click at [223, 198] on li "Align to End of Previous Day" at bounding box center [188, 198] width 149 height 23
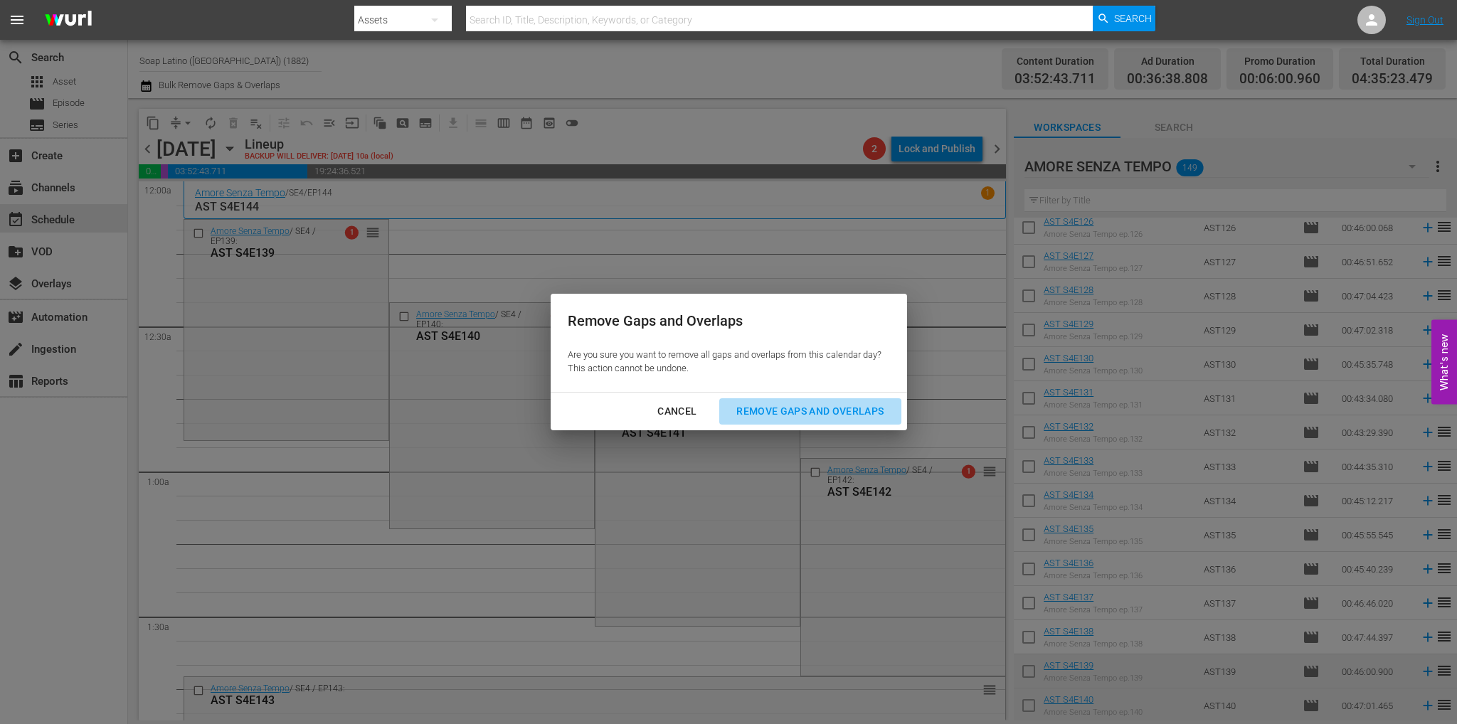
click at [768, 412] on div "Remove Gaps and Overlaps" at bounding box center [810, 412] width 170 height 18
